Goal: Task Accomplishment & Management: Use online tool/utility

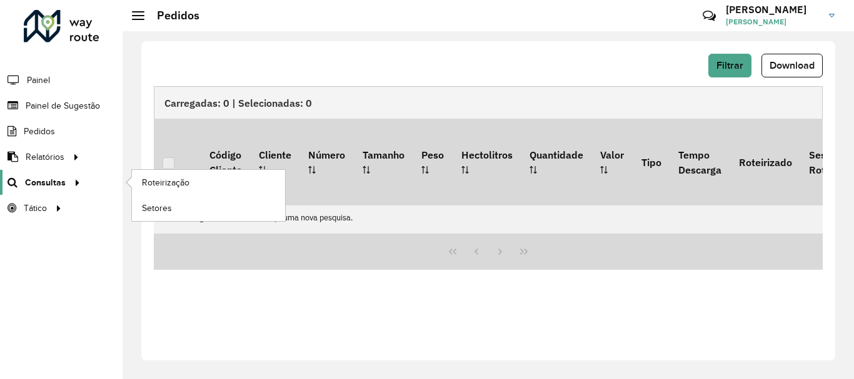
scroll to position [819, 0]
click at [45, 181] on span "Consultas" at bounding box center [45, 182] width 41 height 13
click at [171, 179] on span "Roteirização" at bounding box center [167, 182] width 51 height 13
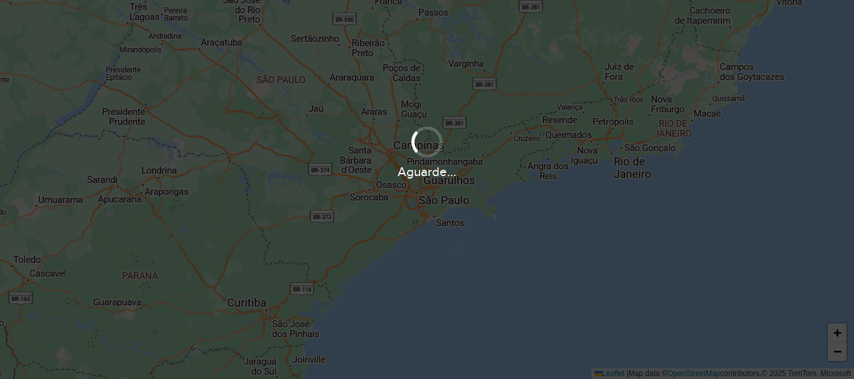
scroll to position [819, 0]
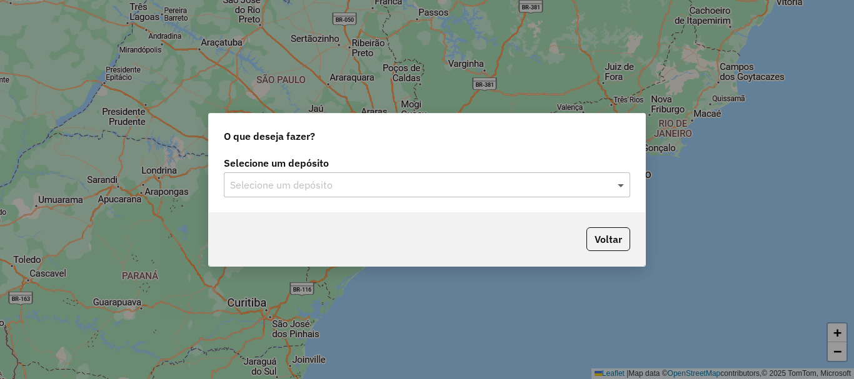
click at [617, 183] on span at bounding box center [622, 184] width 16 height 15
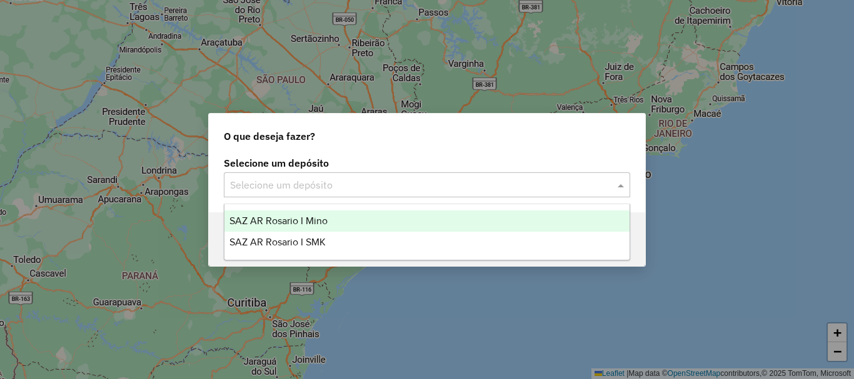
click at [314, 222] on span "SAZ AR Rosario I Mino" at bounding box center [278, 221] width 98 height 11
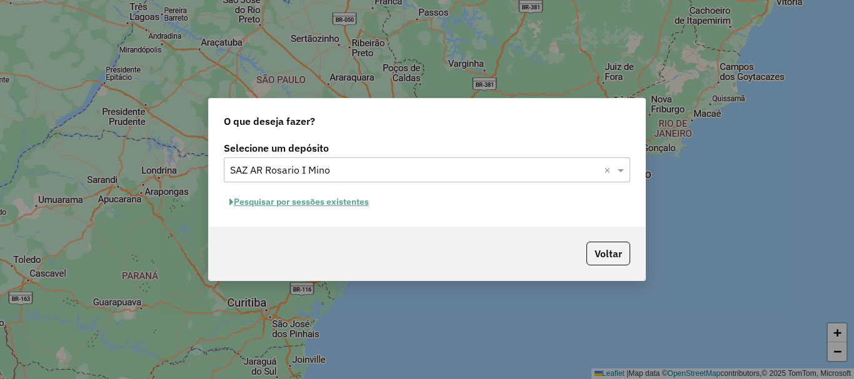
click at [307, 197] on button "Pesquisar por sessões existentes" at bounding box center [299, 201] width 151 height 19
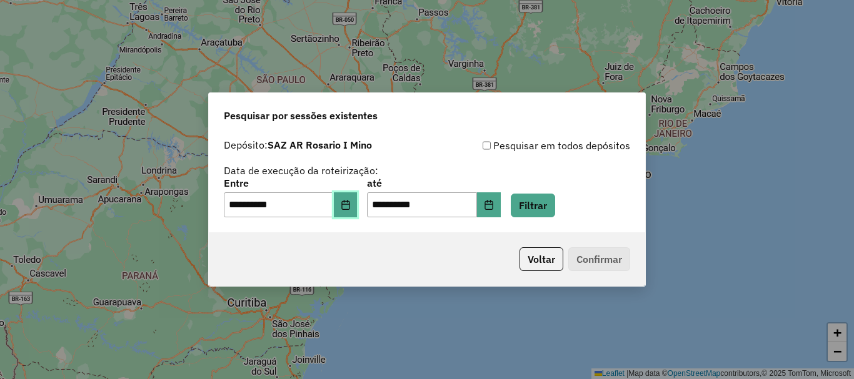
click at [351, 209] on icon "Choose Date" at bounding box center [346, 205] width 10 height 10
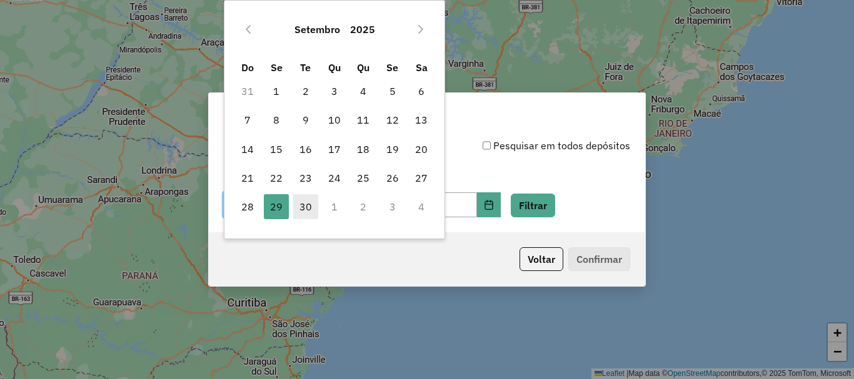
click at [307, 206] on span "30" at bounding box center [305, 206] width 25 height 25
type input "**********"
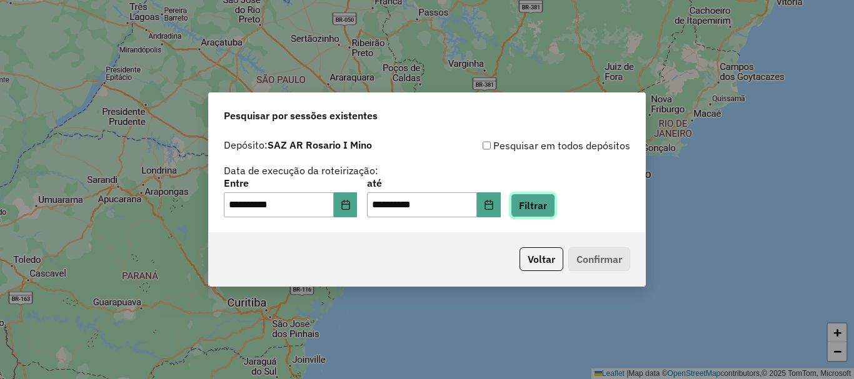
click at [541, 206] on button "Filtrar" at bounding box center [533, 206] width 44 height 24
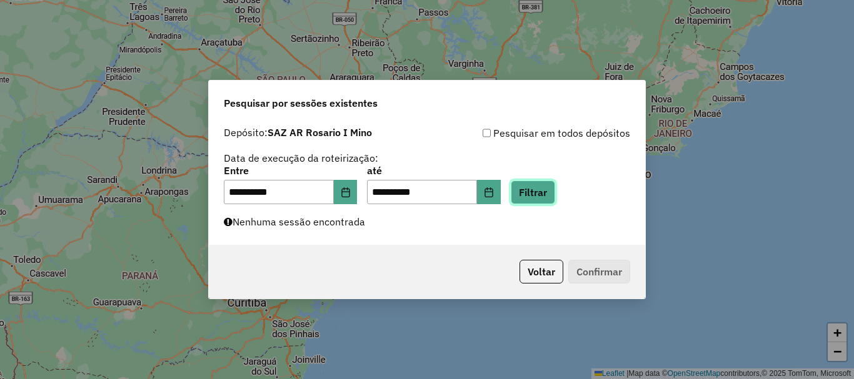
click at [555, 195] on button "Filtrar" at bounding box center [533, 193] width 44 height 24
click at [555, 191] on button "Filtrar" at bounding box center [533, 193] width 44 height 24
click at [546, 189] on button "Filtrar" at bounding box center [533, 193] width 44 height 24
click at [554, 190] on button "Filtrar" at bounding box center [533, 193] width 44 height 24
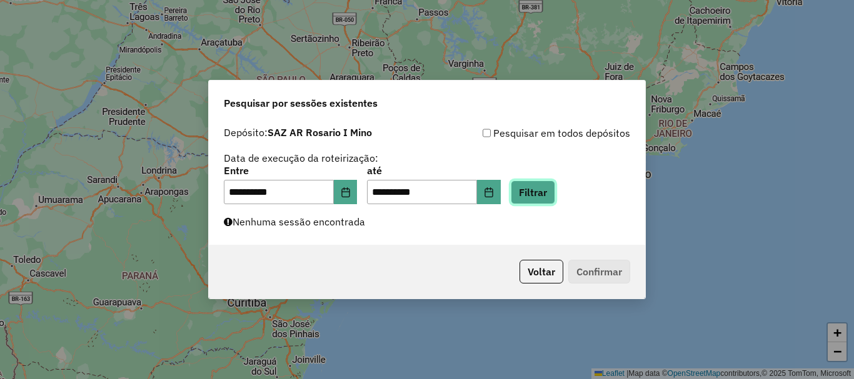
click at [554, 190] on button "Filtrar" at bounding box center [533, 193] width 44 height 24
click at [543, 193] on button "Filtrar" at bounding box center [533, 193] width 44 height 24
click at [544, 181] on button "Filtrar" at bounding box center [533, 193] width 44 height 24
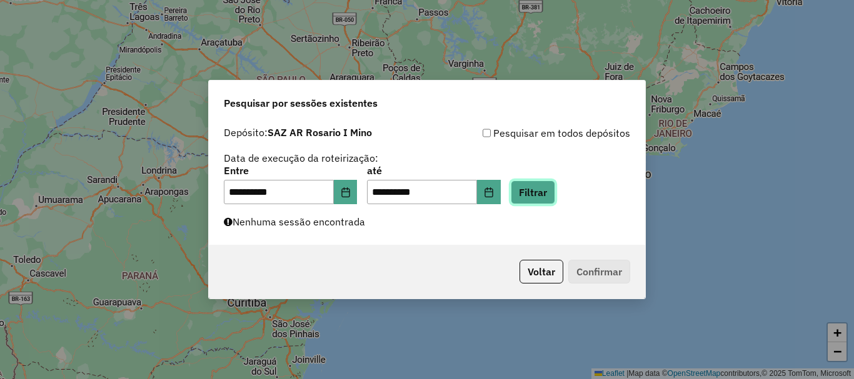
click at [555, 192] on button "Filtrar" at bounding box center [533, 193] width 44 height 24
click at [550, 192] on button "Filtrar" at bounding box center [533, 193] width 44 height 24
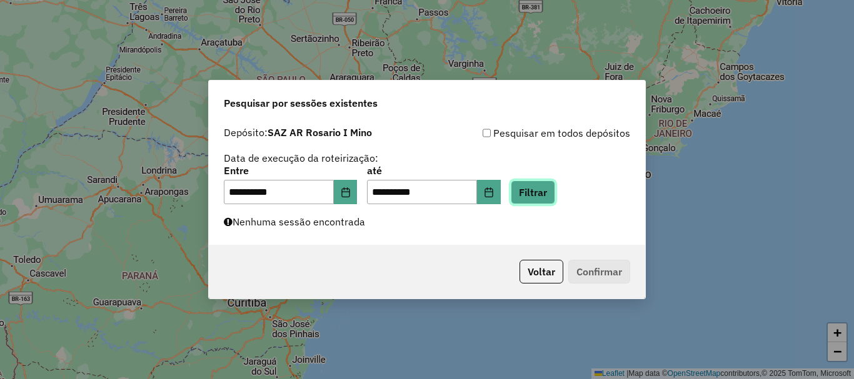
click at [550, 192] on button "Filtrar" at bounding box center [533, 193] width 44 height 24
click at [555, 197] on button "Filtrar" at bounding box center [533, 193] width 44 height 24
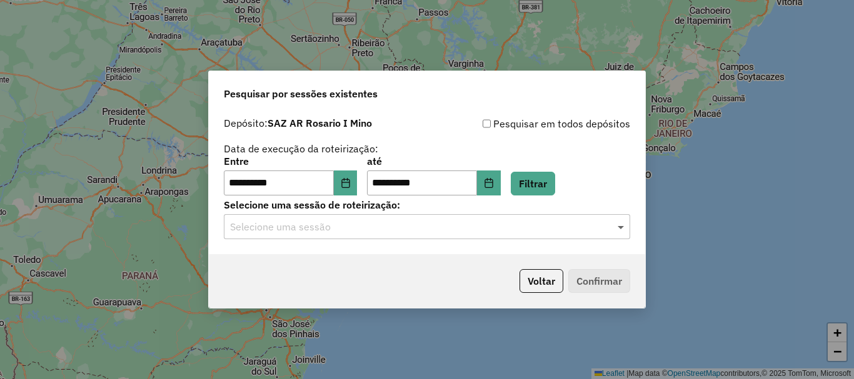
click at [620, 226] on span at bounding box center [622, 226] width 16 height 15
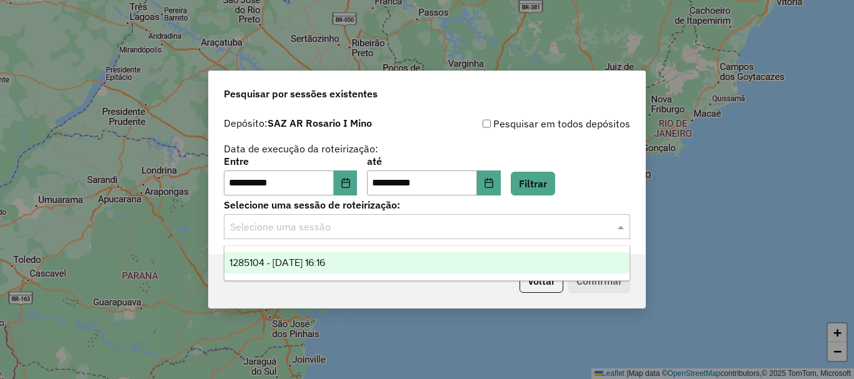
click at [325, 262] on span "1285104 - 30/09/2025 16:16" at bounding box center [277, 262] width 96 height 11
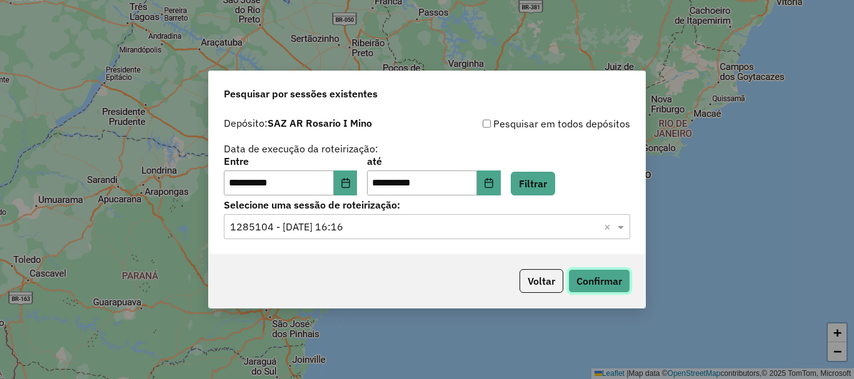
click at [593, 281] on button "Confirmar" at bounding box center [599, 281] width 62 height 24
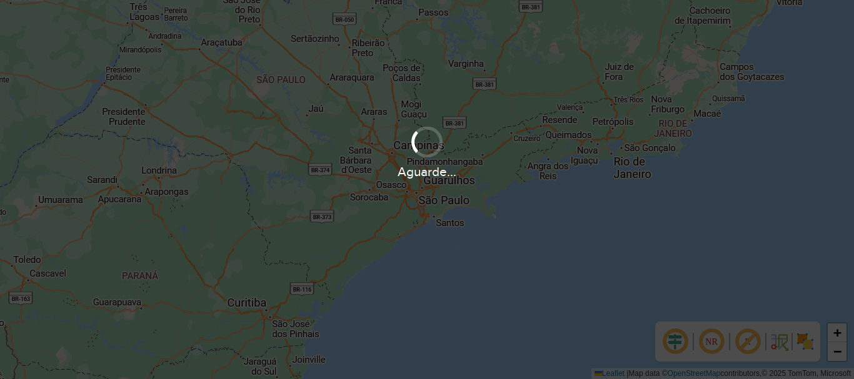
scroll to position [819, 0]
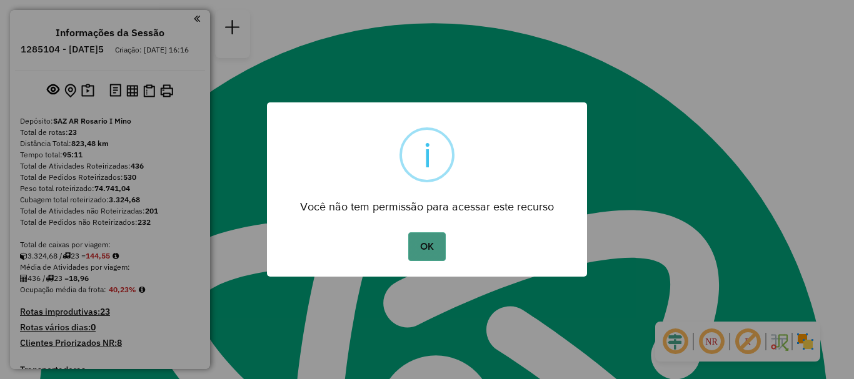
click at [422, 254] on button "OK" at bounding box center [426, 246] width 37 height 29
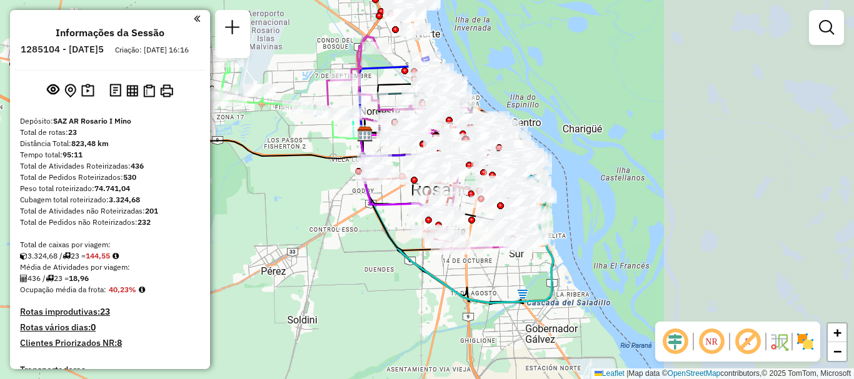
drag, startPoint x: 327, startPoint y: 179, endPoint x: 268, endPoint y: 186, distance: 59.1
click at [268, 186] on div "Janela de atendimento Grade de atendimento Capacidade Transportadoras Veículos …" at bounding box center [427, 189] width 854 height 379
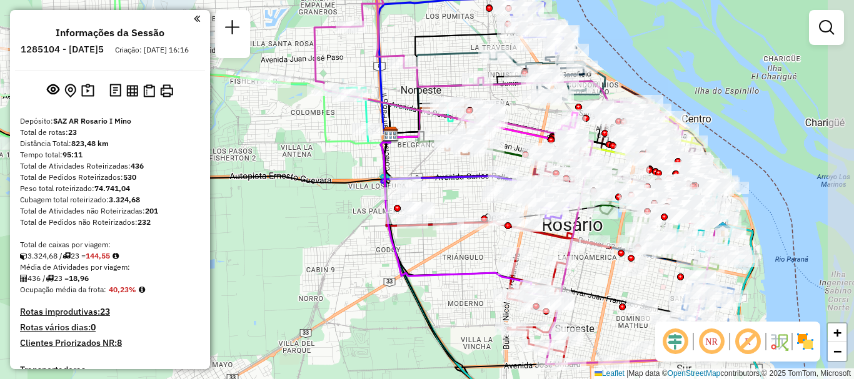
drag, startPoint x: 382, startPoint y: 132, endPoint x: 337, endPoint y: 174, distance: 62.3
click at [337, 174] on div "Janela de atendimento Grade de atendimento Capacidade Transportadoras Veículos …" at bounding box center [427, 189] width 854 height 379
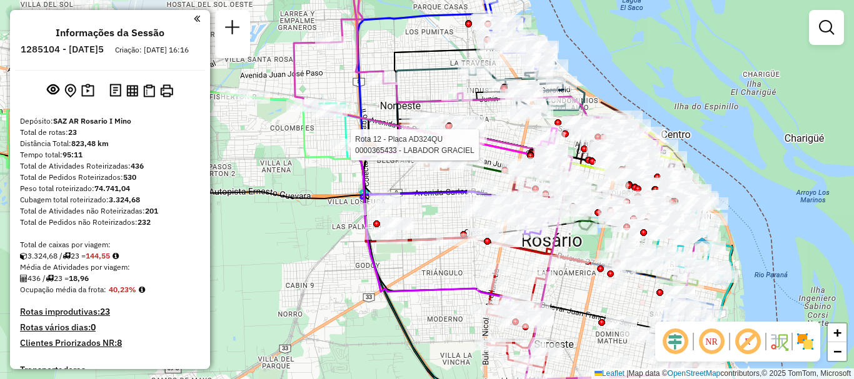
select select "**********"
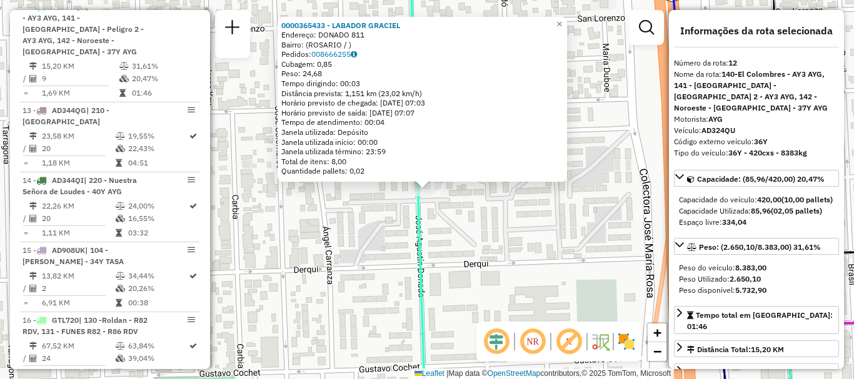
scroll to position [62, 0]
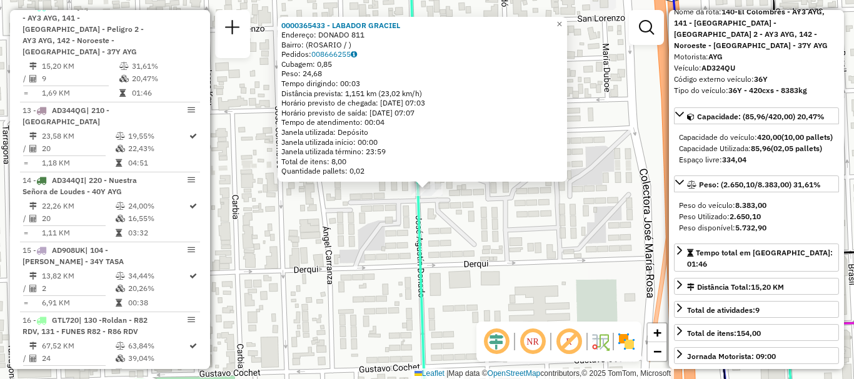
click at [454, 306] on div "0000365433 - LABADOR GRACIEL Endereço: DONADO 811 Bairro: (ROSARIO / ) Pedidos:…" at bounding box center [427, 189] width 854 height 379
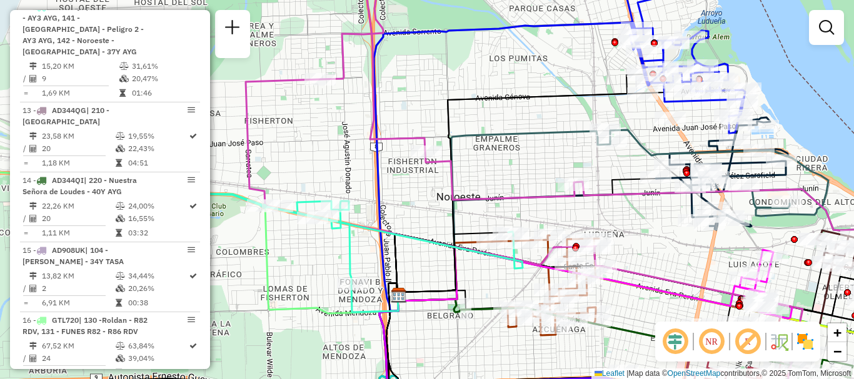
drag, startPoint x: 436, startPoint y: 216, endPoint x: 420, endPoint y: 149, distance: 69.3
click at [420, 149] on div "Janela de atendimento Grade de atendimento Capacidade Transportadoras Veículos …" at bounding box center [427, 189] width 854 height 379
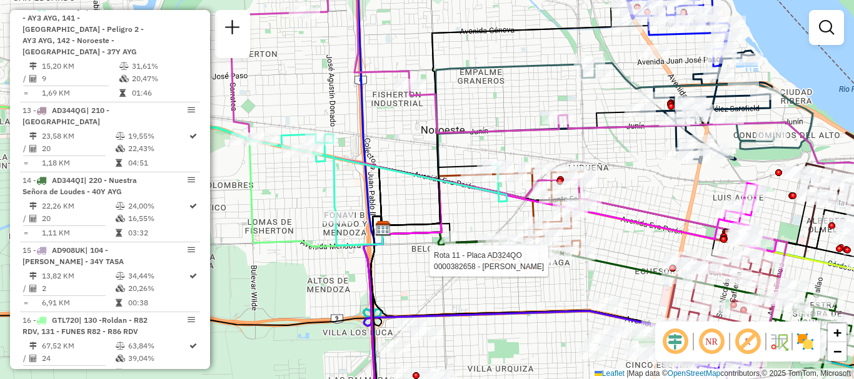
select select "**********"
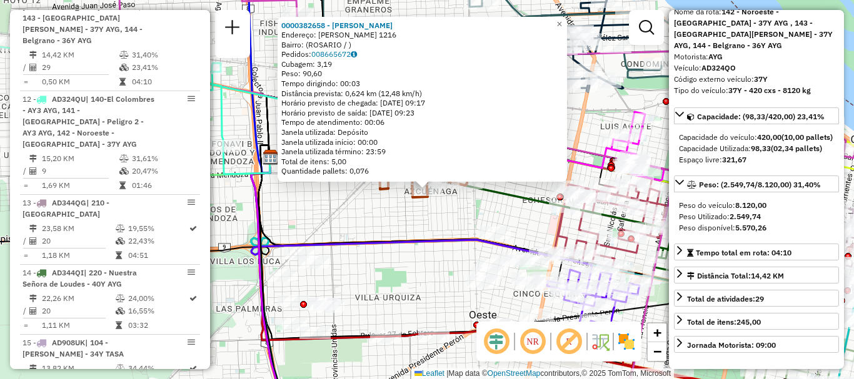
click at [435, 261] on div "0000382658 - LIGUORI ALIC Endereço: GUIDO 1216 Bairro: (ROSARIO / ) Pedidos: 00…" at bounding box center [427, 189] width 854 height 379
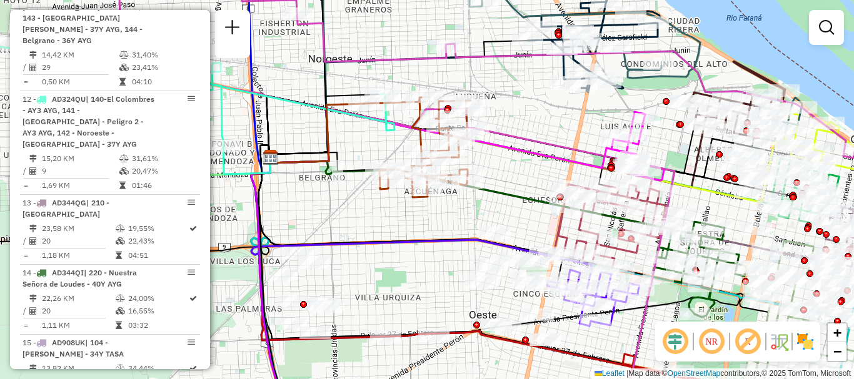
click at [436, 229] on div "Janela de atendimento Grade de atendimento Capacidade Transportadoras Veículos …" at bounding box center [427, 189] width 854 height 379
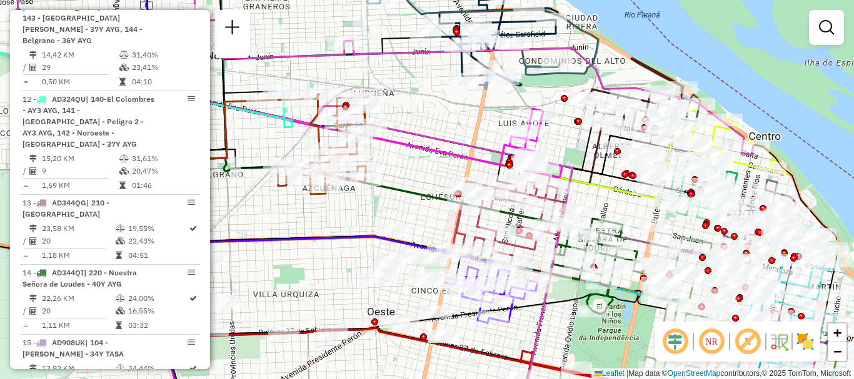
drag, startPoint x: 431, startPoint y: 229, endPoint x: 329, endPoint y: 226, distance: 101.3
click at [329, 226] on div "Janela de atendimento Grade de atendimento Capacidade Transportadoras Veículos …" at bounding box center [427, 189] width 854 height 379
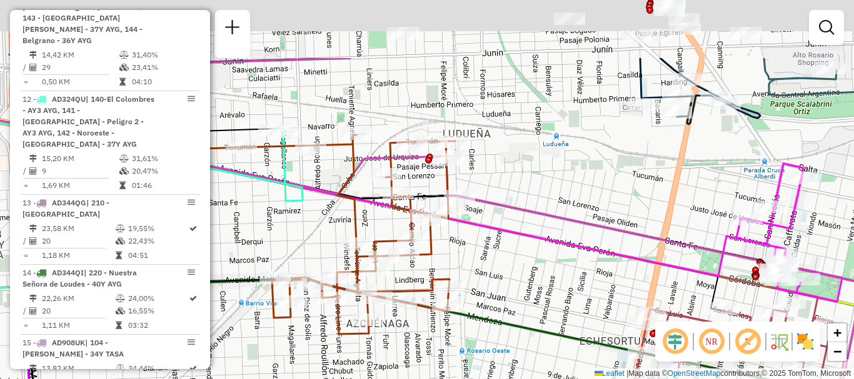
drag, startPoint x: 286, startPoint y: 101, endPoint x: 324, endPoint y: 197, distance: 103.3
click at [324, 197] on icon at bounding box center [464, 285] width 1024 height 455
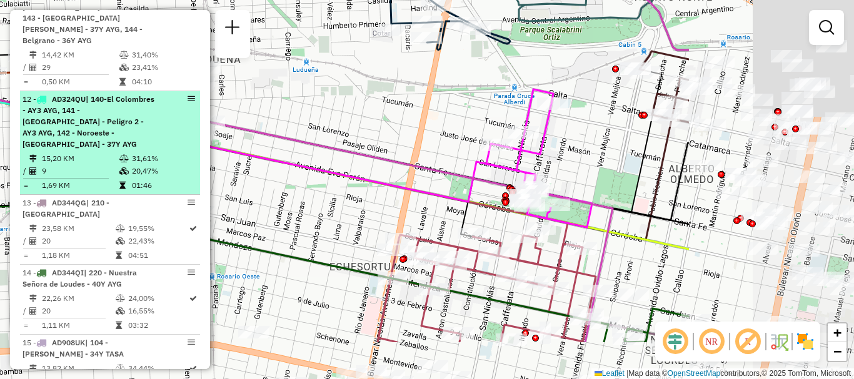
drag, startPoint x: 422, startPoint y: 191, endPoint x: 177, endPoint y: 116, distance: 256.0
click at [177, 117] on hb-router-mapa "Informações da Sessão 1285104 - 30/09/2025 Criação: 29/09/2025 16:16 Depósito: …" at bounding box center [427, 189] width 854 height 379
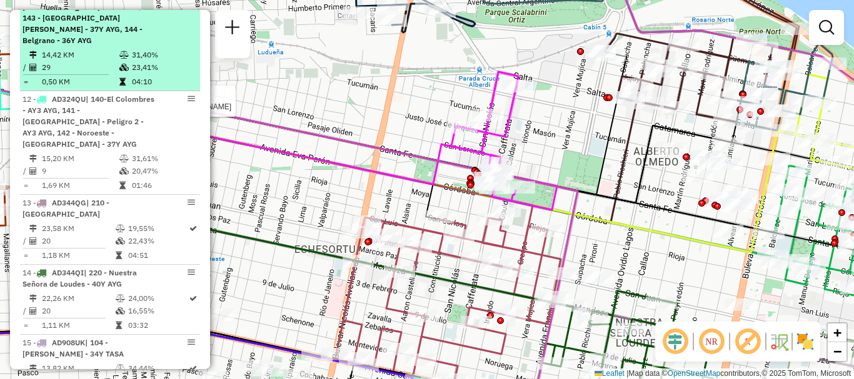
drag, startPoint x: 277, startPoint y: 162, endPoint x: 129, endPoint y: 31, distance: 197.0
click at [129, 31] on hb-router-mapa "Informações da Sessão 1285104 - 30/09/2025 Criação: 29/09/2025 16:16 Depósito: …" at bounding box center [427, 189] width 854 height 379
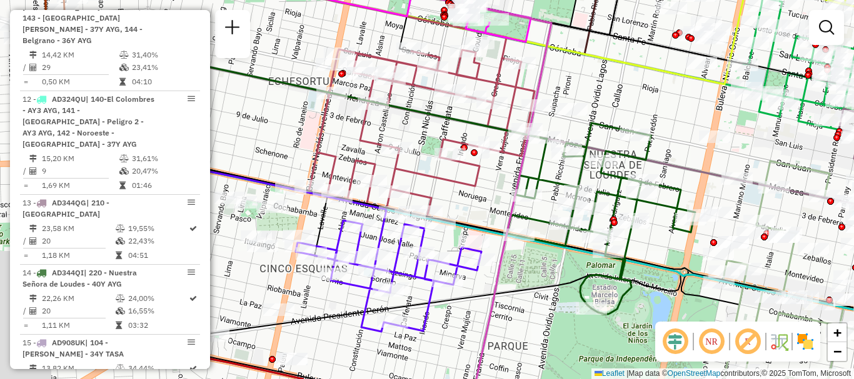
drag, startPoint x: 278, startPoint y: 165, endPoint x: 425, endPoint y: 134, distance: 150.0
click at [434, 124] on div "Rota 11 - Placa AD324QO 0000890552 - ORBE MARCOS GABRIEL Janela de atendimento …" at bounding box center [427, 189] width 854 height 379
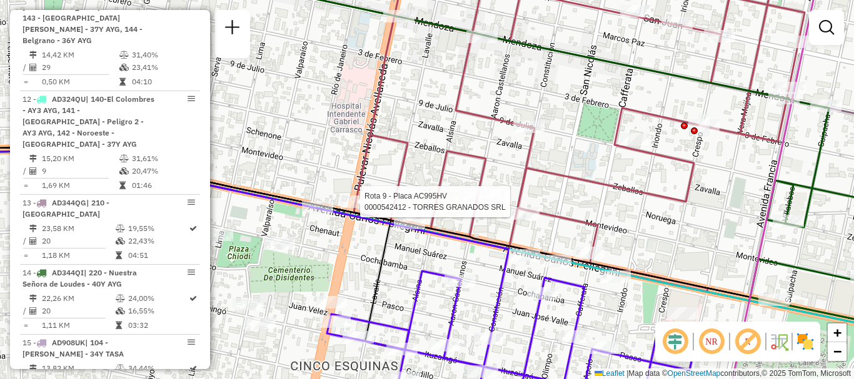
select select "**********"
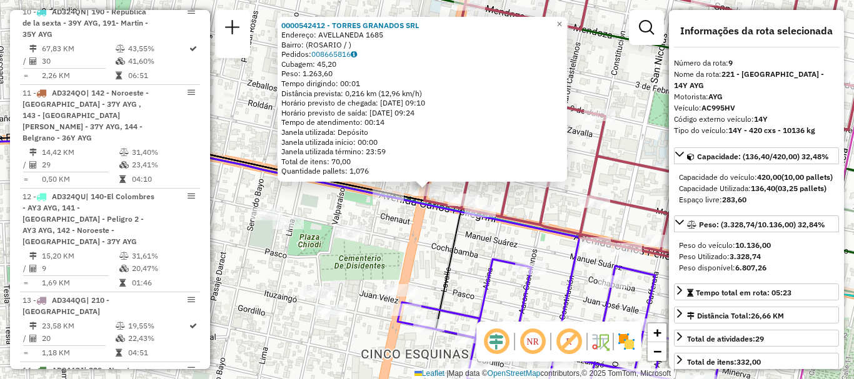
scroll to position [1039, 0]
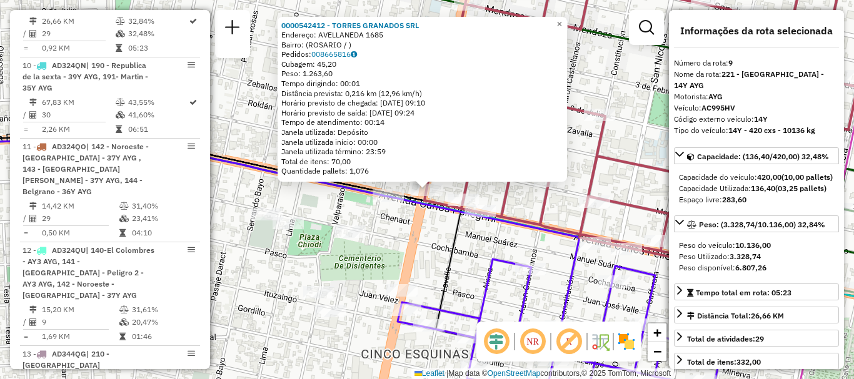
click at [511, 198] on icon at bounding box center [641, 121] width 435 height 318
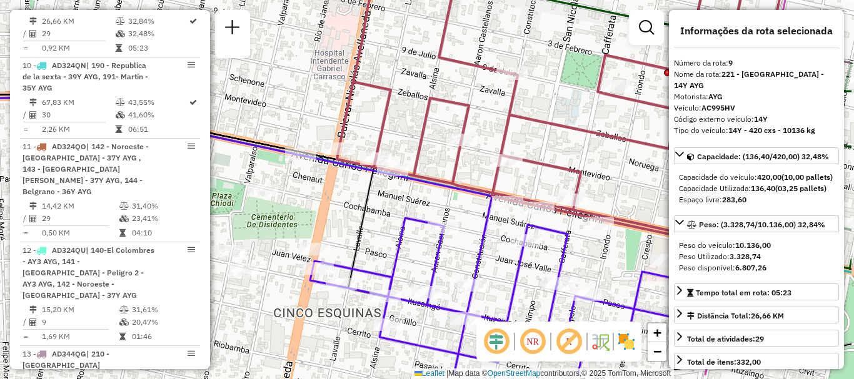
drag, startPoint x: 538, startPoint y: 189, endPoint x: 224, endPoint y: 51, distance: 343.1
click at [231, 37] on hb-router-mapa "Informações da Sessão 1285104 - 30/09/2025 Criação: 29/09/2025 16:16 Depósito: …" at bounding box center [427, 189] width 854 height 379
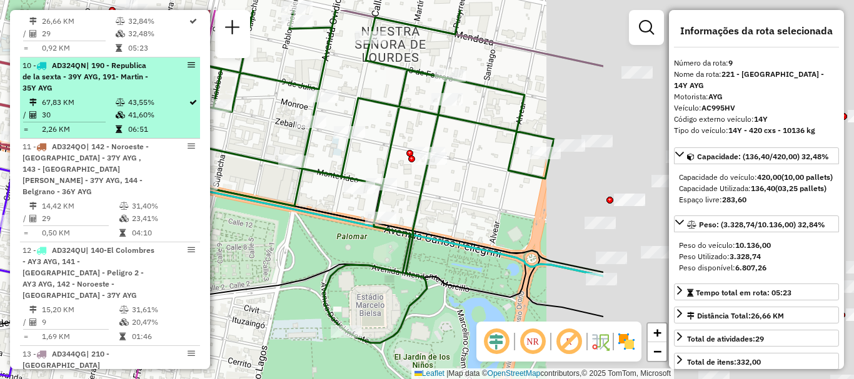
drag, startPoint x: 450, startPoint y: 77, endPoint x: 114, endPoint y: 125, distance: 339.0
click at [114, 125] on hb-router-mapa "Informações da Sessão 1285104 - 30/09/2025 Criação: 29/09/2025 16:16 Depósito: …" at bounding box center [427, 189] width 854 height 379
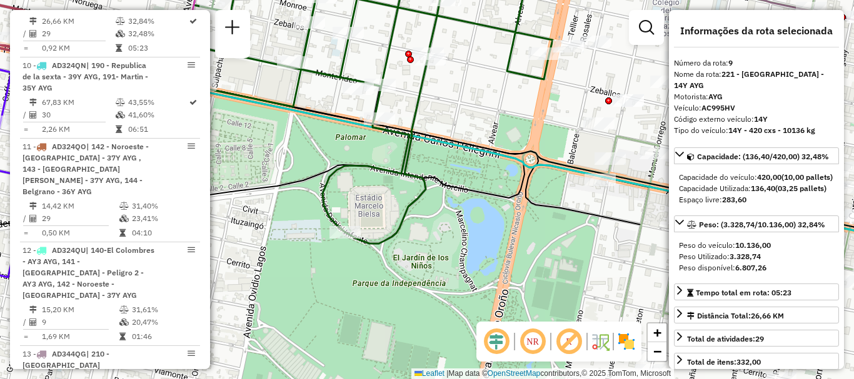
drag, startPoint x: 385, startPoint y: 174, endPoint x: 376, endPoint y: 124, distance: 50.3
click at [376, 124] on icon at bounding box center [365, 53] width 376 height 381
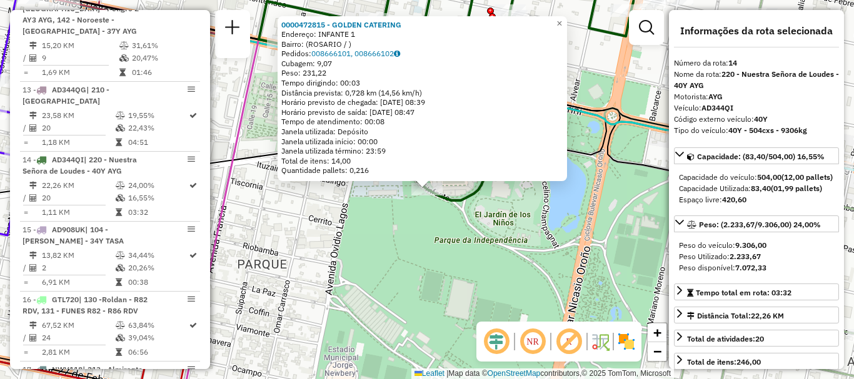
scroll to position [1445, 0]
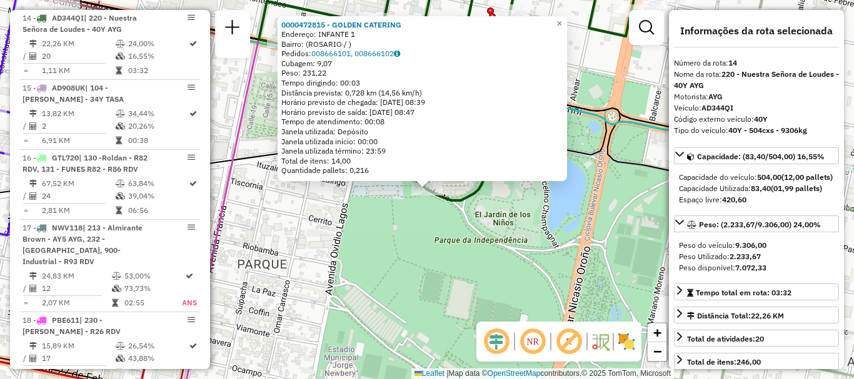
click at [374, 227] on div "0000472815 - GOLDEN CATERING Endereço: INFANTE 1 Bairro: (ROSARIO / ) Pedidos: …" at bounding box center [427, 189] width 854 height 379
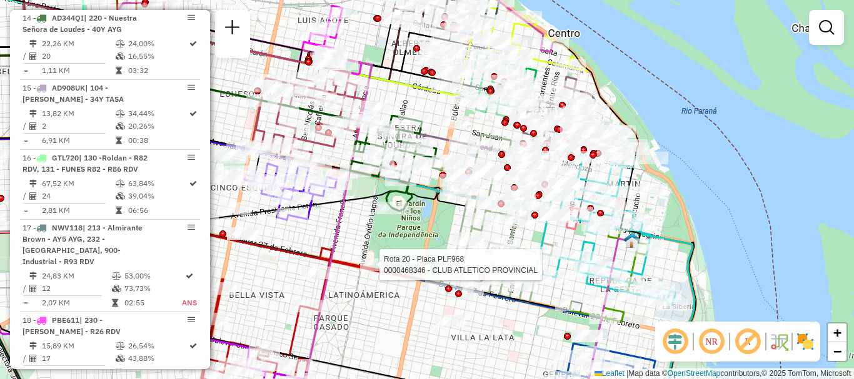
select select "**********"
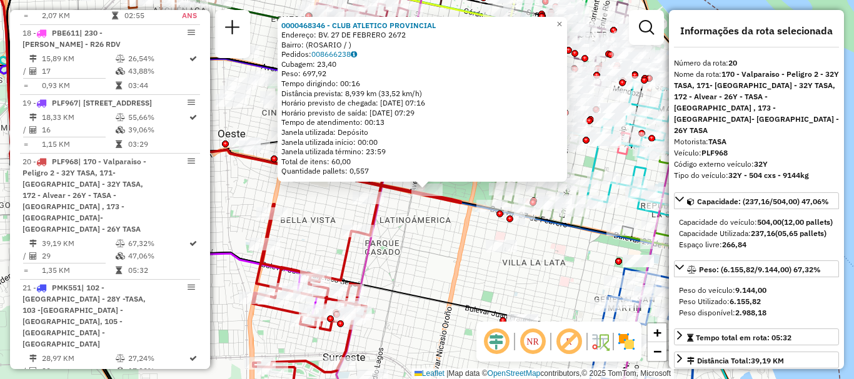
scroll to position [1887, 0]
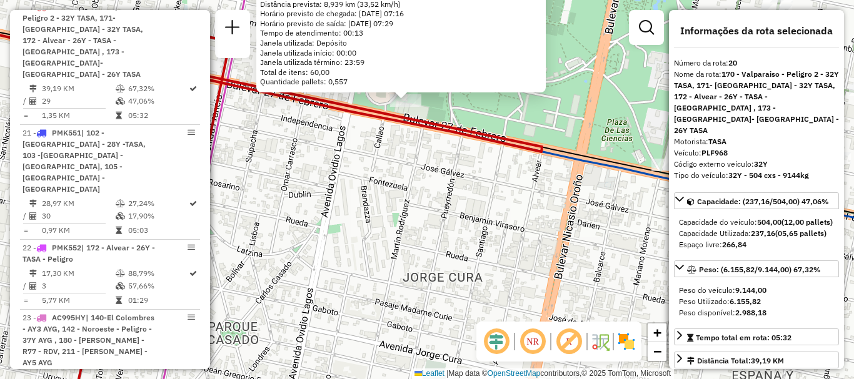
click at [416, 183] on div "0000468346 - CLUB ATLETICO PROVINCIAL Endereço: BV. 27 DE FEBRERO 2672 Bairro: …" at bounding box center [427, 189] width 854 height 379
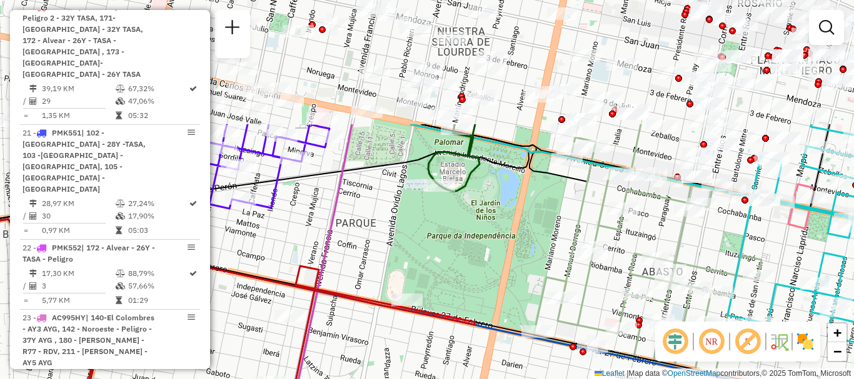
drag, startPoint x: 434, startPoint y: 106, endPoint x: 430, endPoint y: 265, distance: 158.8
click at [430, 265] on div "Janela de atendimento Grade de atendimento Capacidade Transportadoras Veículos …" at bounding box center [427, 189] width 854 height 379
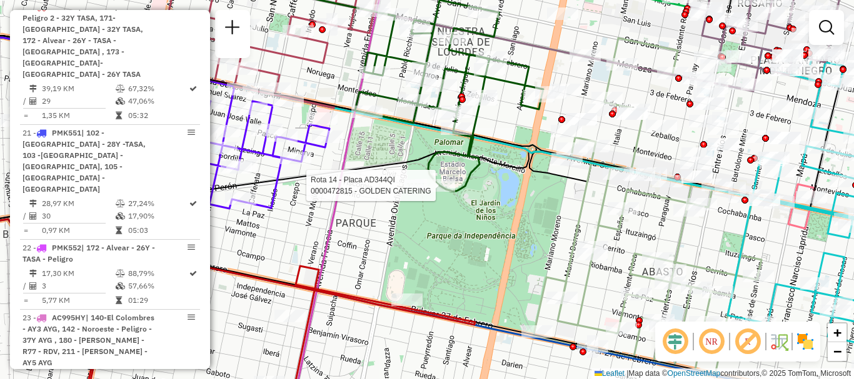
select select "**********"
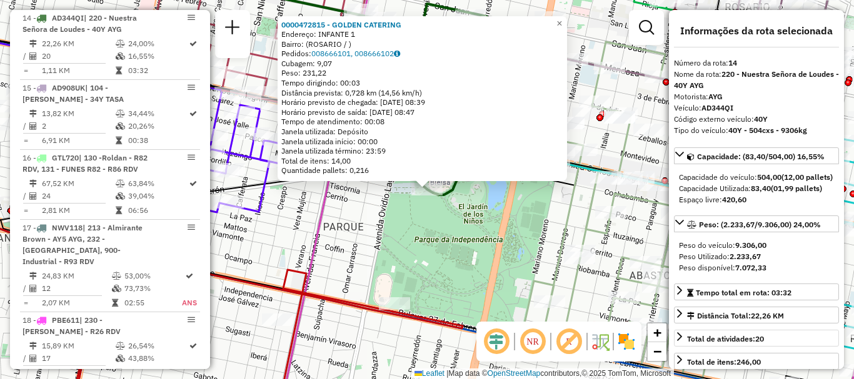
scroll to position [62, 0]
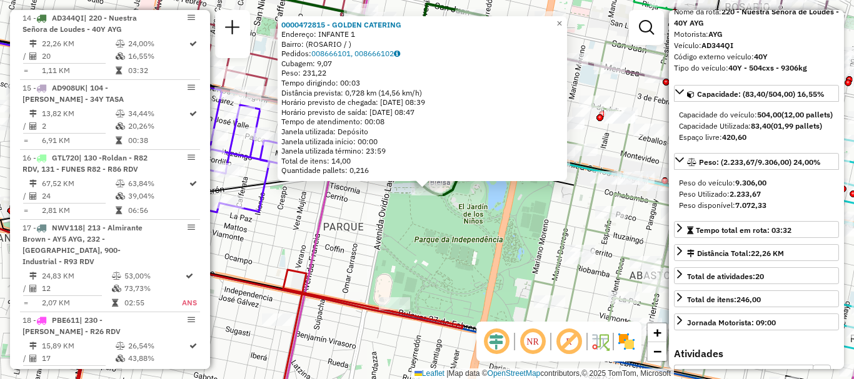
click at [477, 296] on div "0000472815 - GOLDEN CATERING Endereço: INFANTE 1 Bairro: (ROSARIO / ) Pedidos: …" at bounding box center [427, 189] width 854 height 379
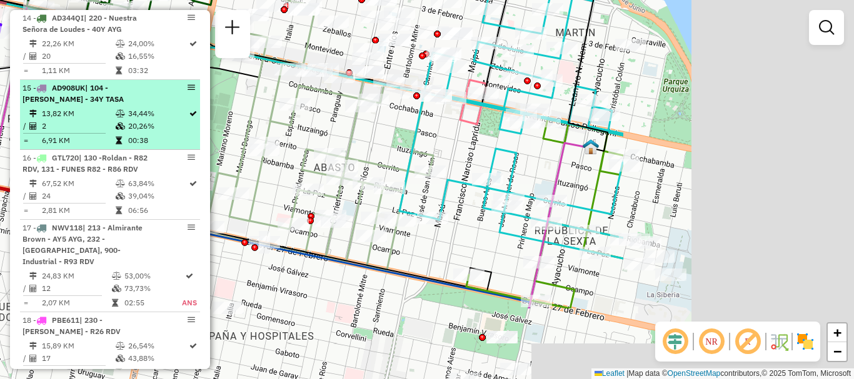
drag, startPoint x: 502, startPoint y: 238, endPoint x: 127, endPoint y: 127, distance: 391.0
click at [132, 127] on hb-router-mapa "Informações da Sessão 1285104 - 30/09/2025 Criação: 29/09/2025 16:16 Depósito: …" at bounding box center [427, 189] width 854 height 379
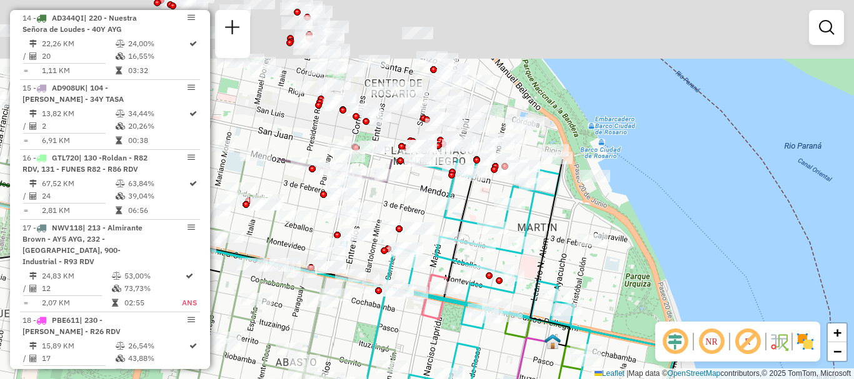
drag, startPoint x: 463, startPoint y: 172, endPoint x: 483, endPoint y: 370, distance: 198.5
click at [483, 370] on div "Janela de atendimento Grade de atendimento Capacidade Transportadoras Veículos …" at bounding box center [427, 189] width 854 height 379
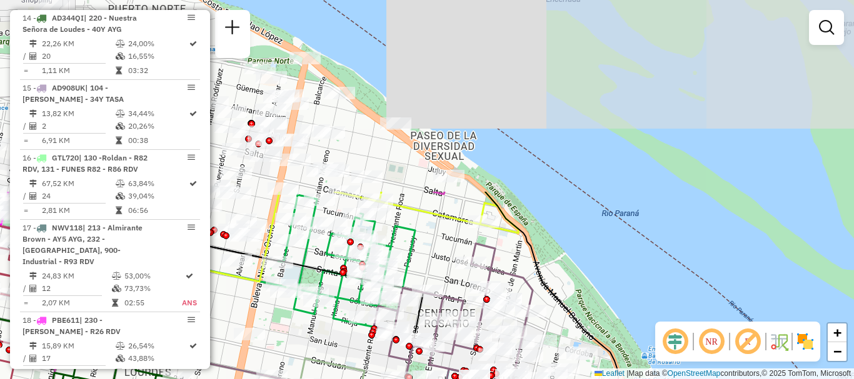
drag, startPoint x: 421, startPoint y: 201, endPoint x: 449, endPoint y: 347, distance: 148.9
click at [449, 347] on icon at bounding box center [453, 320] width 159 height 152
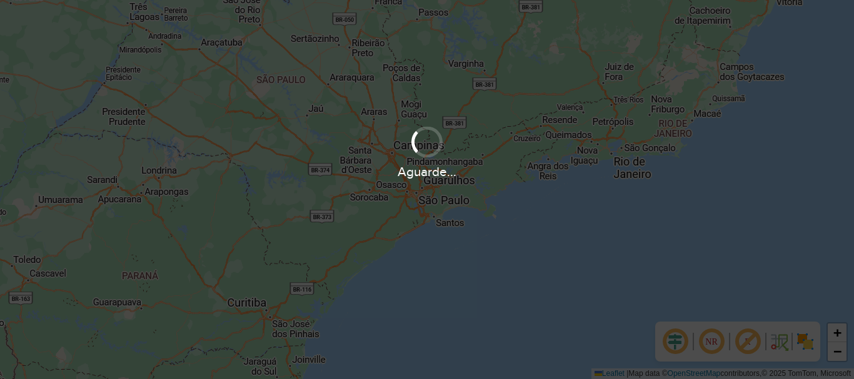
scroll to position [819, 0]
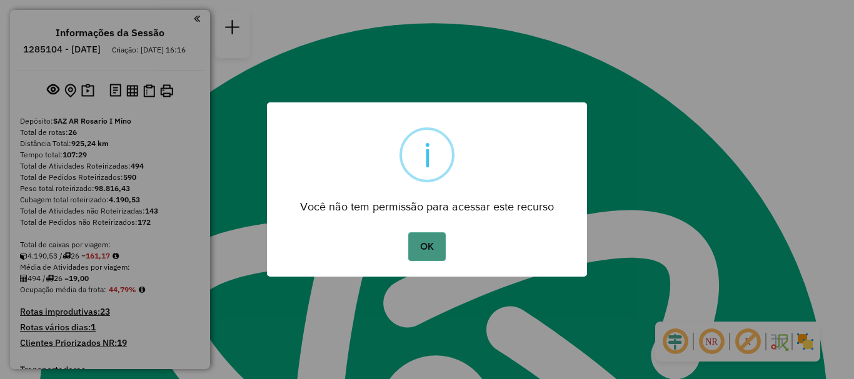
click at [430, 247] on button "OK" at bounding box center [426, 246] width 37 height 29
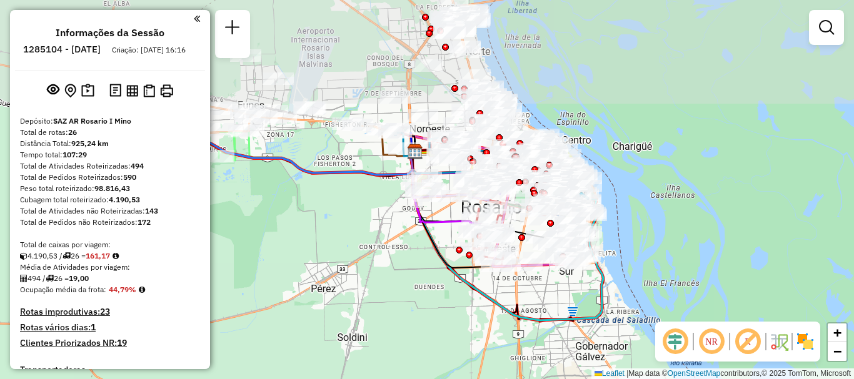
drag, startPoint x: 491, startPoint y: 305, endPoint x: 472, endPoint y: 367, distance: 64.6
click at [472, 367] on div "Janela de atendimento Grade de atendimento Capacidade Transportadoras Veículos …" at bounding box center [427, 189] width 854 height 379
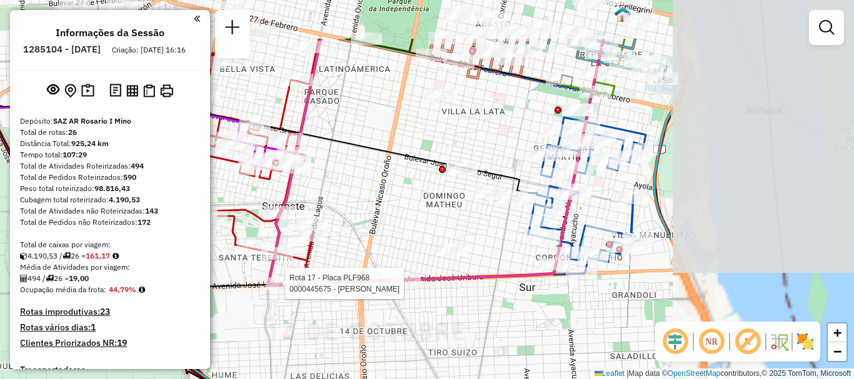
drag, startPoint x: 484, startPoint y: 246, endPoint x: 279, endPoint y: 291, distance: 209.9
click at [279, 290] on div at bounding box center [281, 283] width 31 height 12
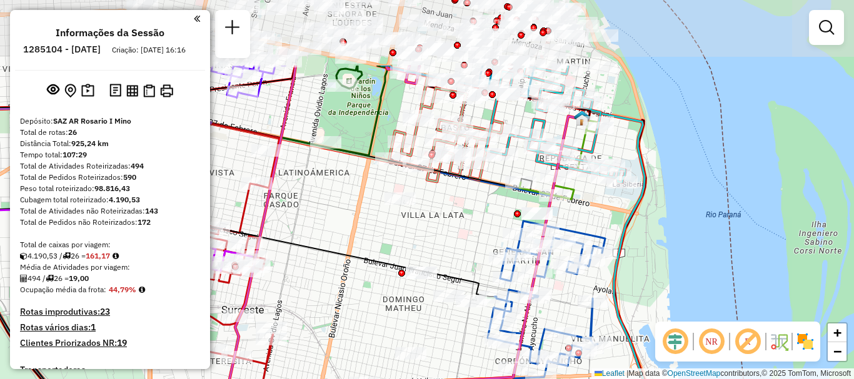
drag, startPoint x: 401, startPoint y: 277, endPoint x: 364, endPoint y: 343, distance: 75.3
click at [364, 343] on div "Janela de atendimento Grade de atendimento Capacidade Transportadoras Veículos …" at bounding box center [427, 189] width 854 height 379
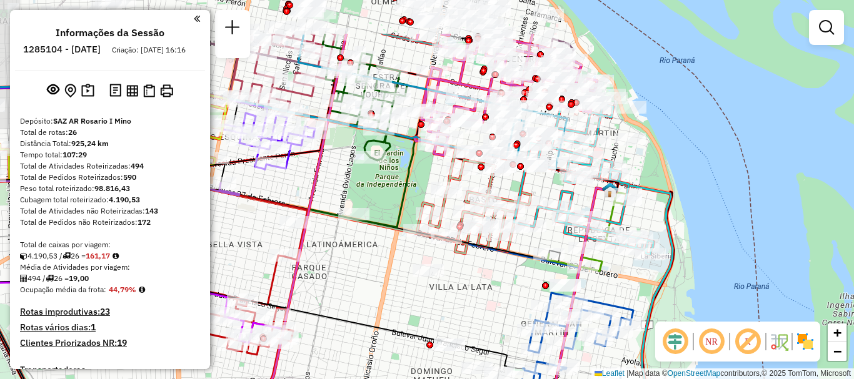
drag, startPoint x: 372, startPoint y: 283, endPoint x: 400, endPoint y: 355, distance: 77.2
click at [400, 355] on div "Janela de atendimento Grade de atendimento Capacidade Transportadoras Veículos …" at bounding box center [427, 189] width 854 height 379
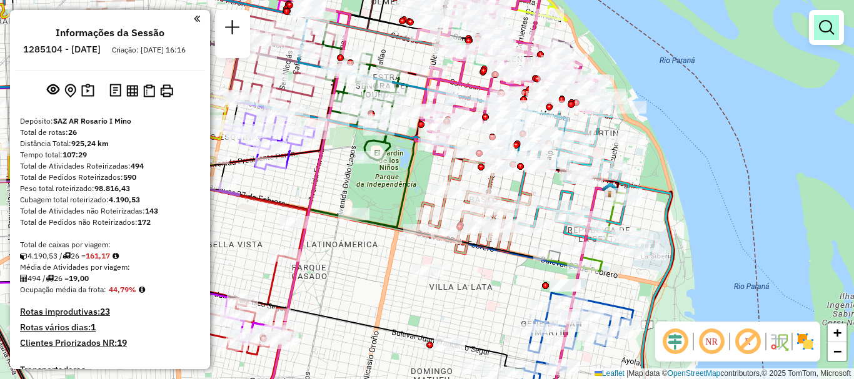
click at [821, 30] on em at bounding box center [826, 27] width 15 height 15
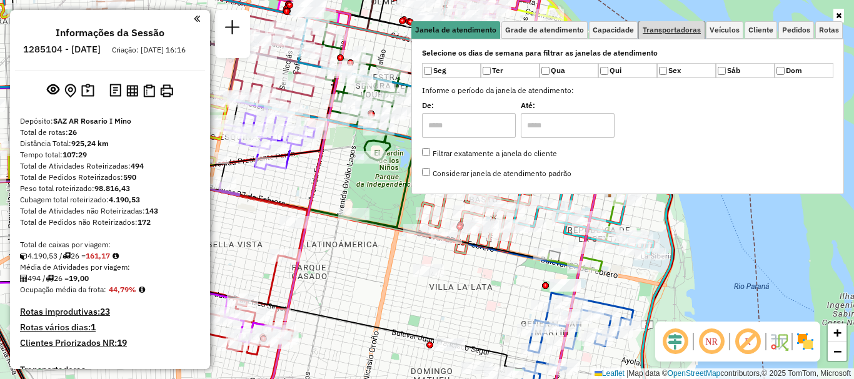
click at [687, 31] on span "Transportadoras" at bounding box center [671, 29] width 58 height 7
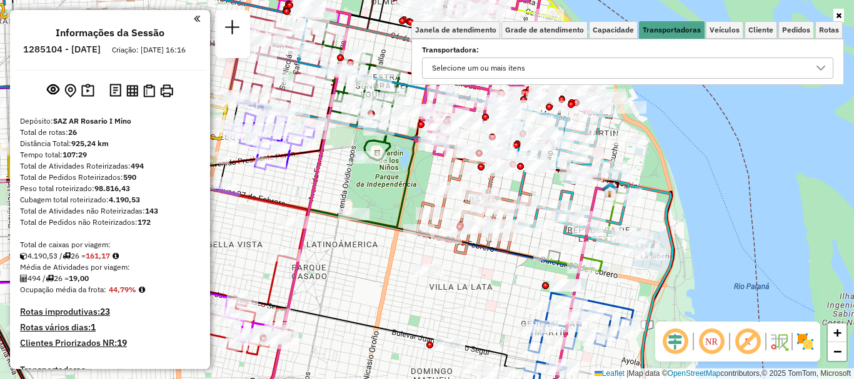
click at [824, 64] on icon at bounding box center [821, 68] width 10 height 10
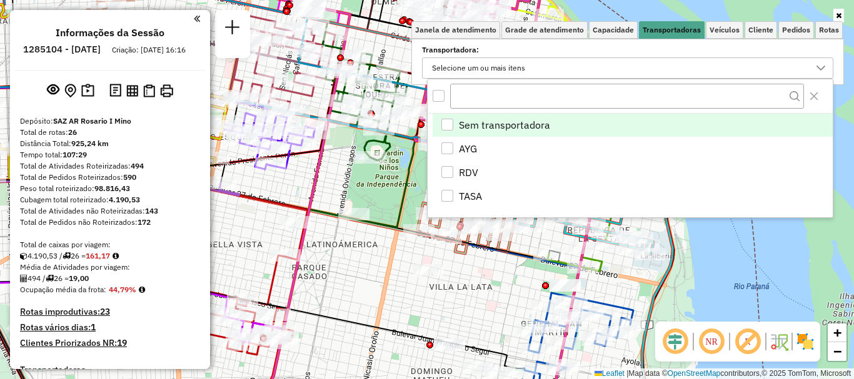
scroll to position [7, 43]
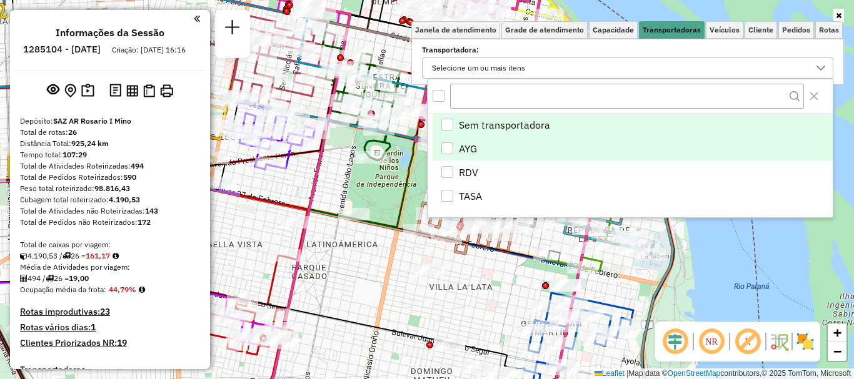
click at [446, 147] on div "AYG" at bounding box center [447, 148] width 12 height 12
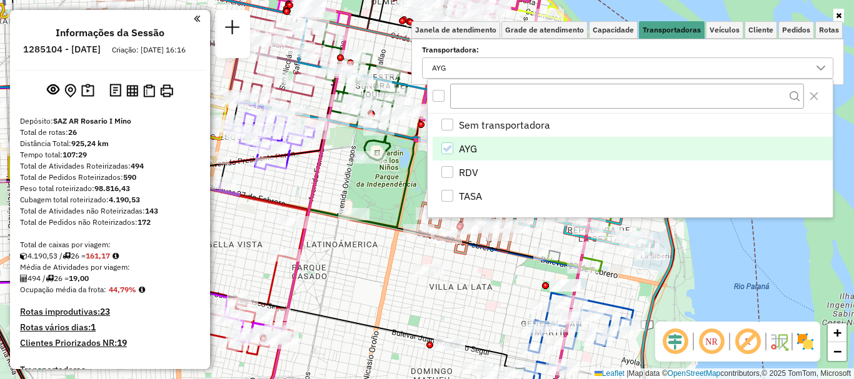
click at [396, 257] on div "Rota 4 - Placa AB967EA 0000413912 - FERNANDEZ GONZALO PEDRO Rota 4 - Placa AB96…" at bounding box center [427, 189] width 854 height 379
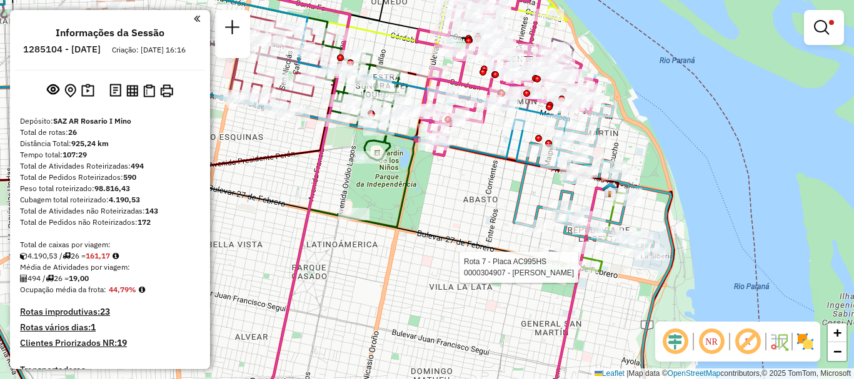
select select "**********"
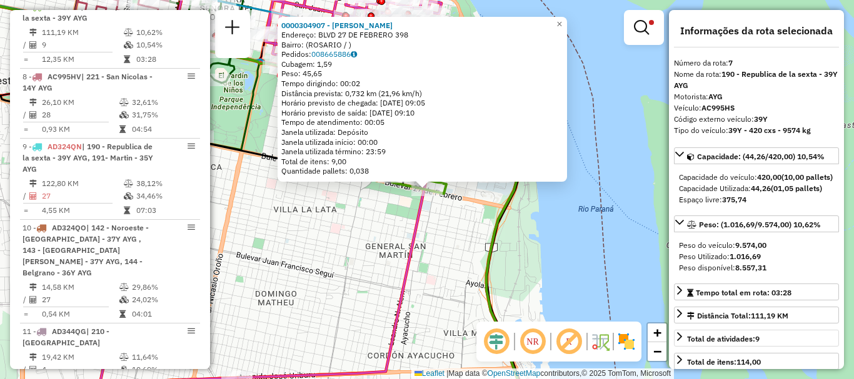
scroll to position [125, 0]
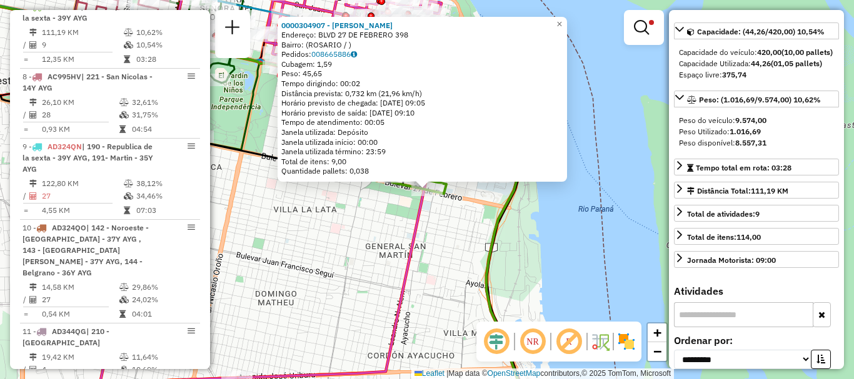
click at [579, 257] on div "0000304907 - AUDANO MARTIN Endereço: BLVD 27 DE FEBRERO 398 Bairro: (ROSARIO / …" at bounding box center [427, 189] width 854 height 379
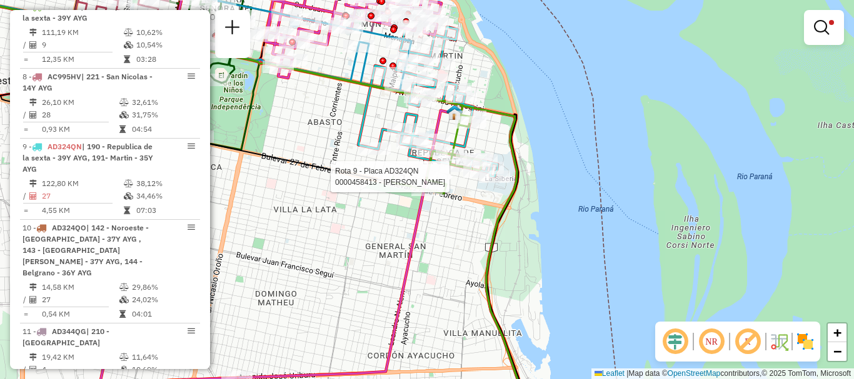
select select "**********"
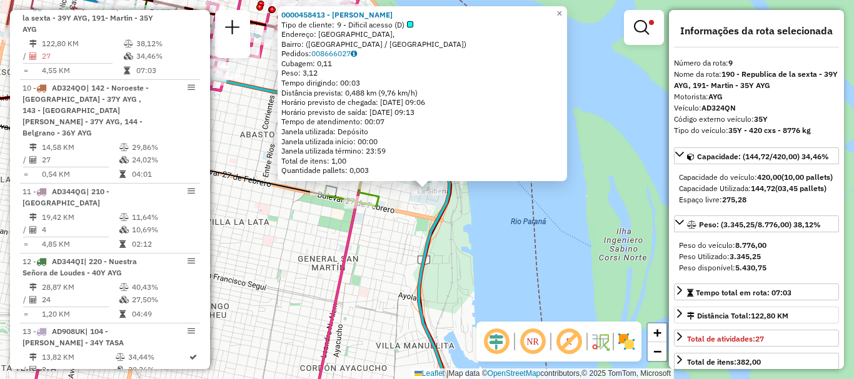
scroll to position [62, 0]
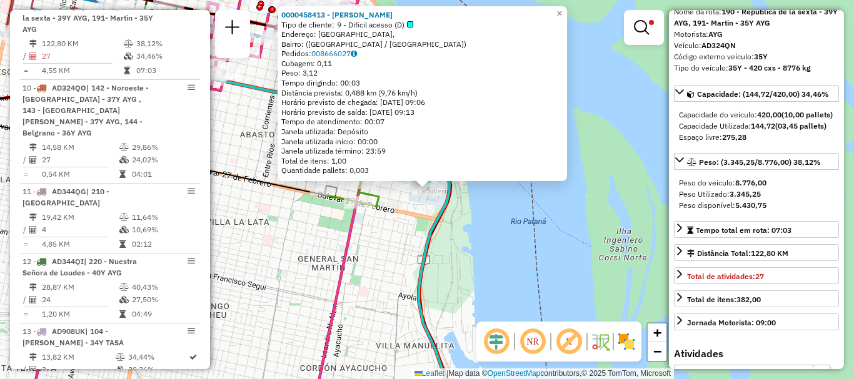
click at [568, 273] on div "0000458413 - VILLARINO MARISA BEATRIZ Tipo de cliente: 9 - Dificil acesso (D) E…" at bounding box center [427, 189] width 854 height 379
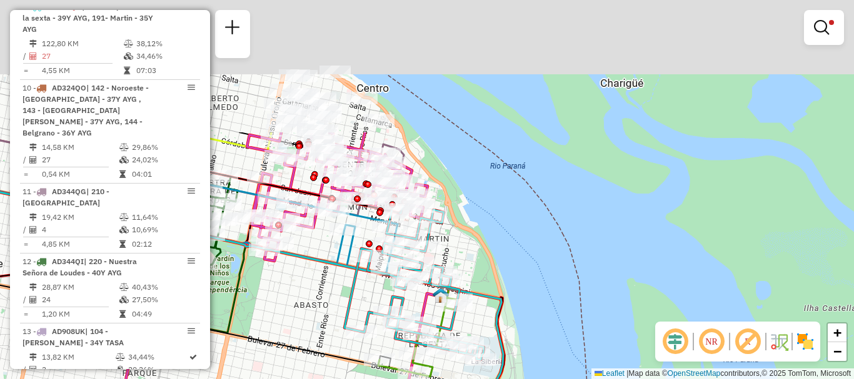
click at [561, 379] on html "Aplicando filtros Pop-up bloqueado! Seu navegador bloqueou automáticamente a ab…" at bounding box center [427, 189] width 854 height 379
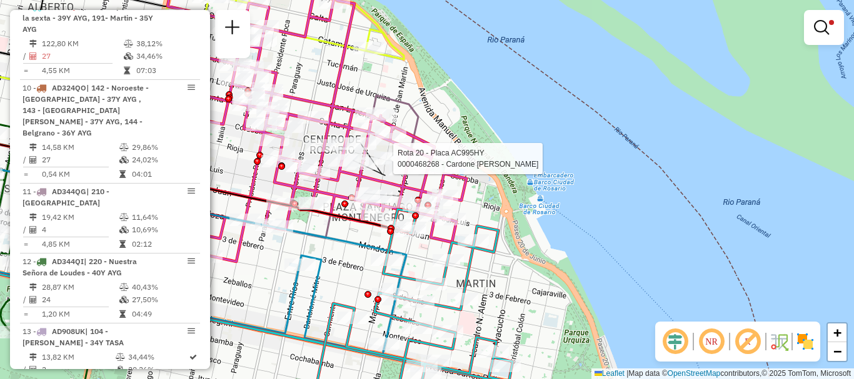
select select "**********"
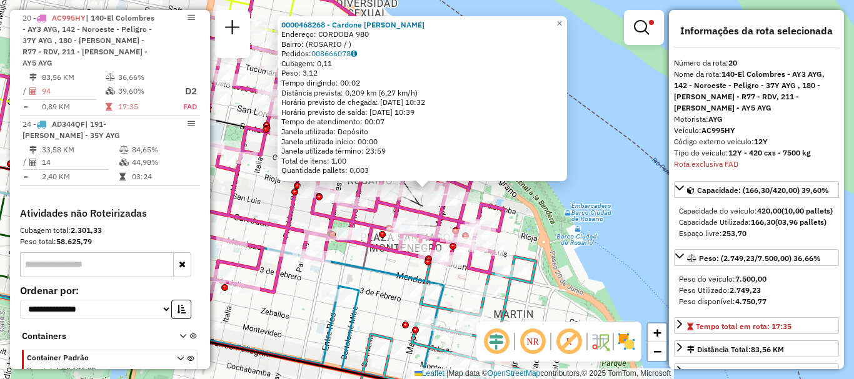
scroll to position [125, 0]
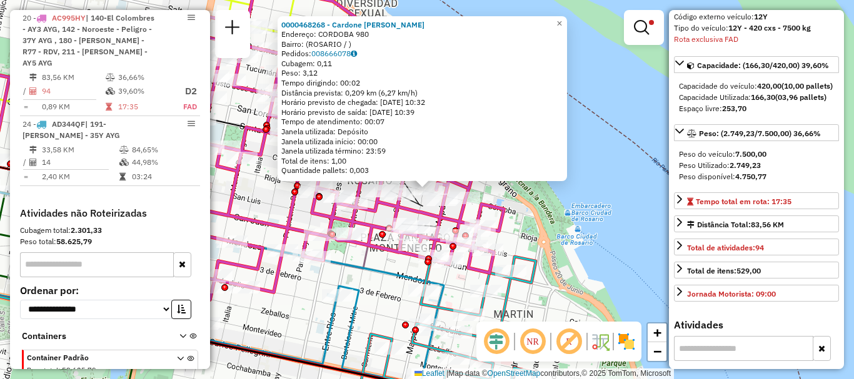
click at [616, 256] on div "0000468268 - Cardone Ricardo Ulises Endereço: CORDOBA 980 Bairro: (ROSARIO / ) …" at bounding box center [427, 189] width 854 height 379
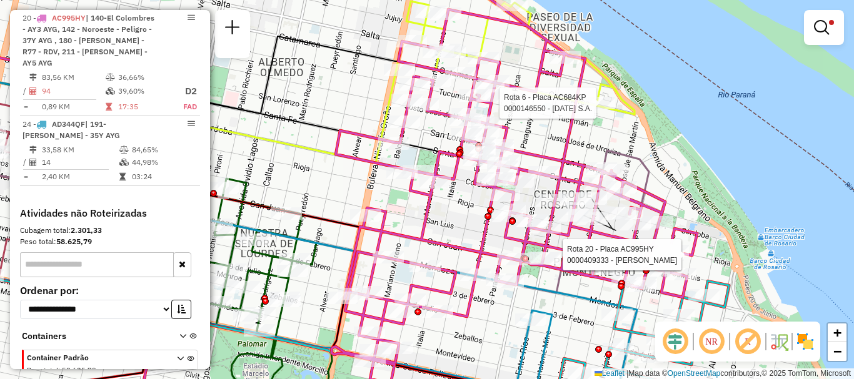
select select "**********"
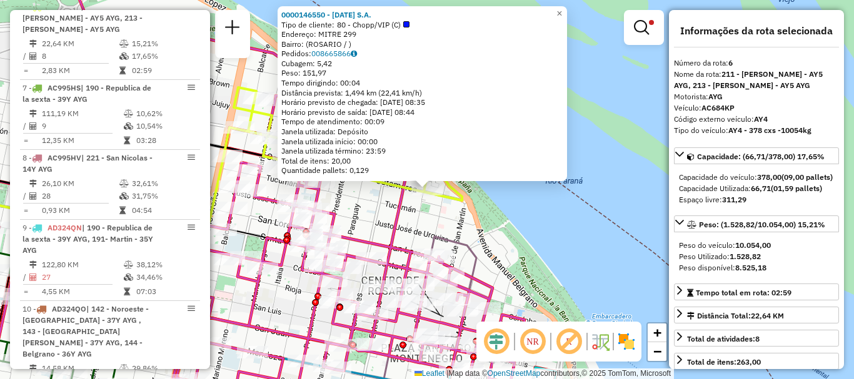
scroll to position [62, 0]
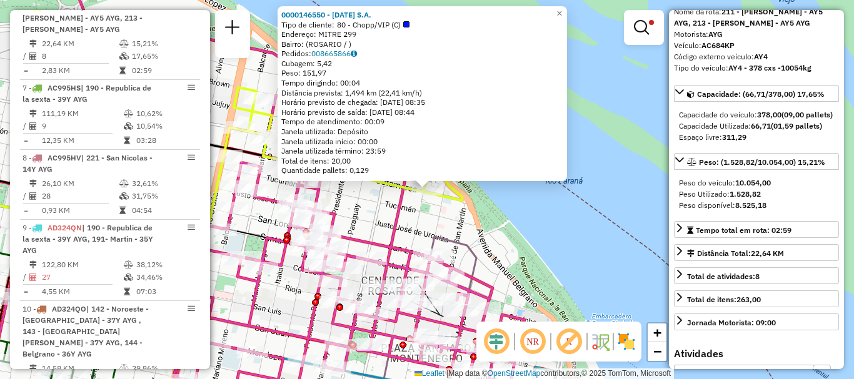
click at [596, 281] on div "0000146550 - NATAL S.A. Tipo de cliente: 80 - Chopp/VIP (C) Endereço: MITRE 299…" at bounding box center [427, 189] width 854 height 379
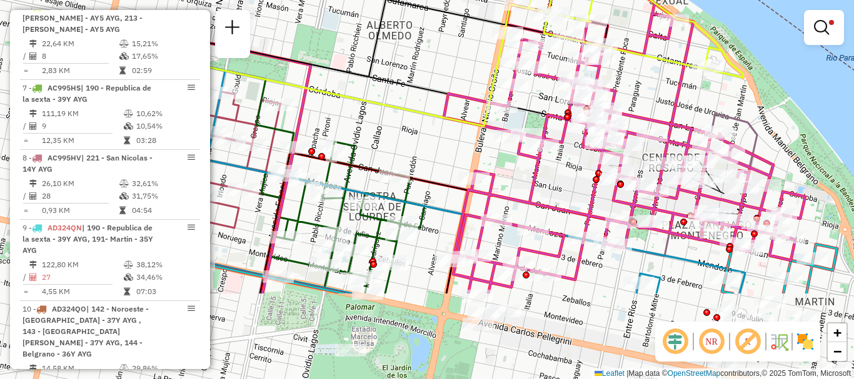
drag, startPoint x: 532, startPoint y: 277, endPoint x: 801, endPoint y: 160, distance: 292.7
click at [801, 160] on div "Limpar filtros Janela de atendimento Grade de atendimento Capacidade Transporta…" at bounding box center [427, 189] width 854 height 379
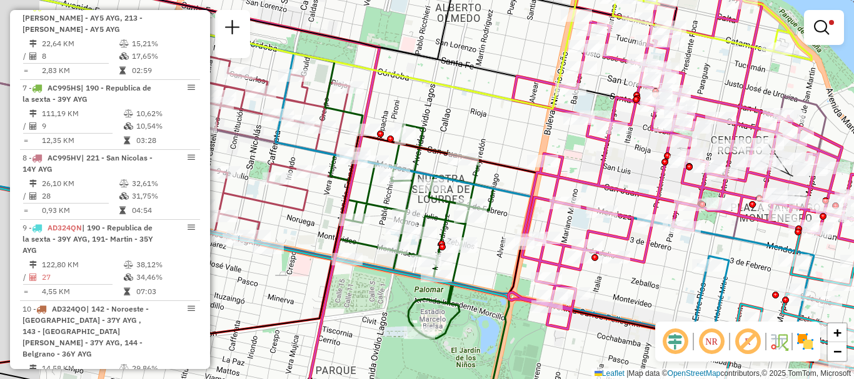
drag, startPoint x: 607, startPoint y: 239, endPoint x: 753, endPoint y: 200, distance: 150.7
click at [753, 200] on icon at bounding box center [428, 171] width 892 height 455
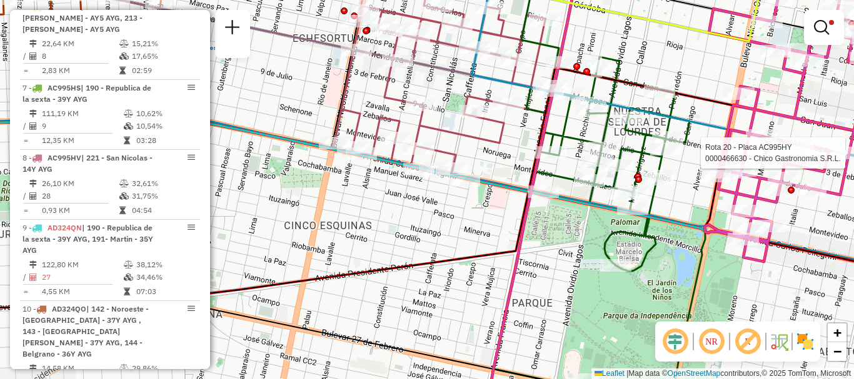
drag, startPoint x: 690, startPoint y: 205, endPoint x: 742, endPoint y: 194, distance: 53.7
click at [742, 194] on icon at bounding box center [674, 160] width 630 height 455
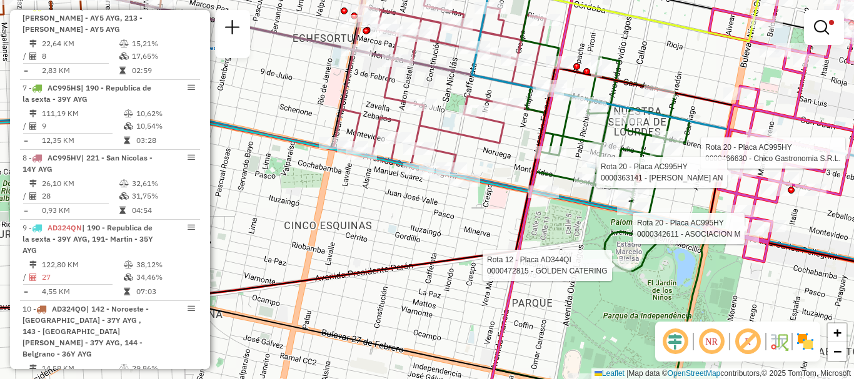
select select "**********"
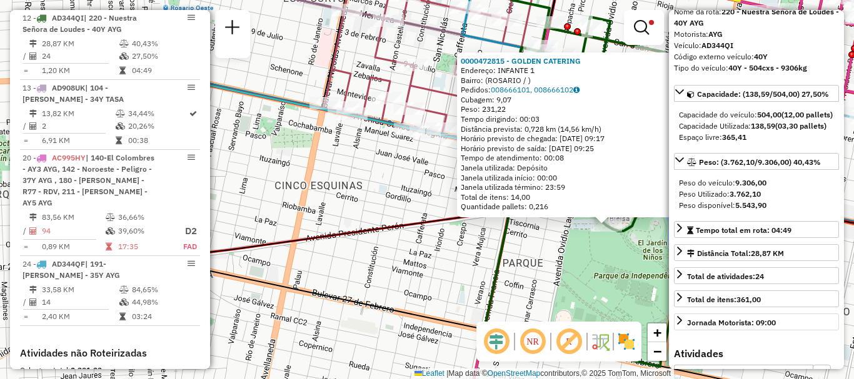
drag, startPoint x: 564, startPoint y: 312, endPoint x: 769, endPoint y: 349, distance: 208.4
click at [769, 349] on hb-router-mapa "Informações da Sessão 1285104 - 30/09/2025 Criação: 29/09/2025 16:16 Depósito: …" at bounding box center [427, 189] width 854 height 379
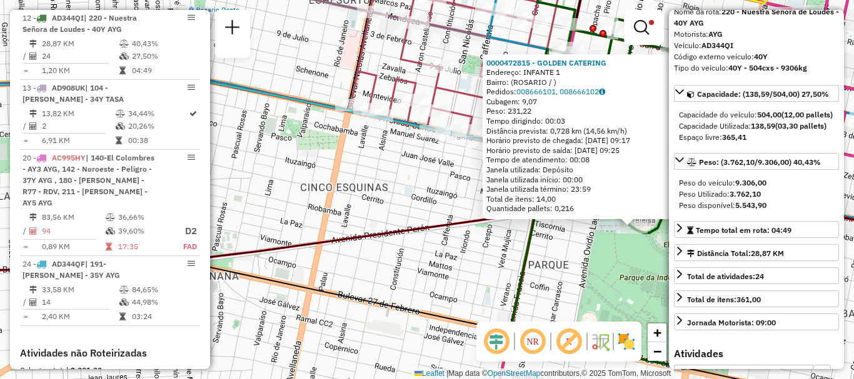
click at [446, 222] on icon at bounding box center [426, 150] width 1024 height 243
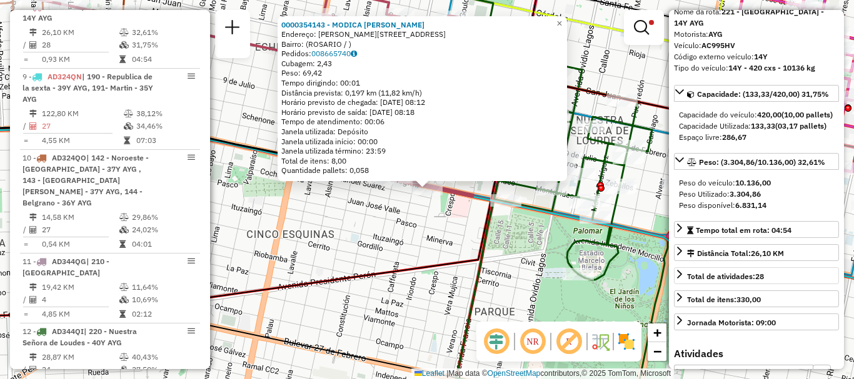
scroll to position [125, 0]
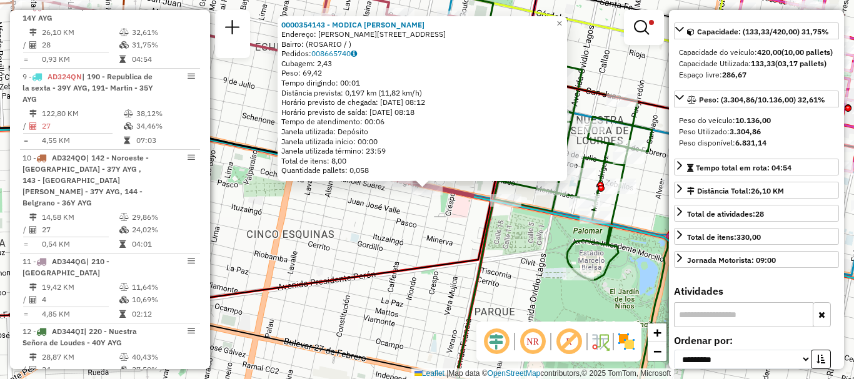
click at [402, 248] on div "0000354143 - MODICA JUAN Endereço: AVDA PELLEGRINI 3413 Bairro: (ROSARIO / ) Pe…" at bounding box center [427, 189] width 854 height 379
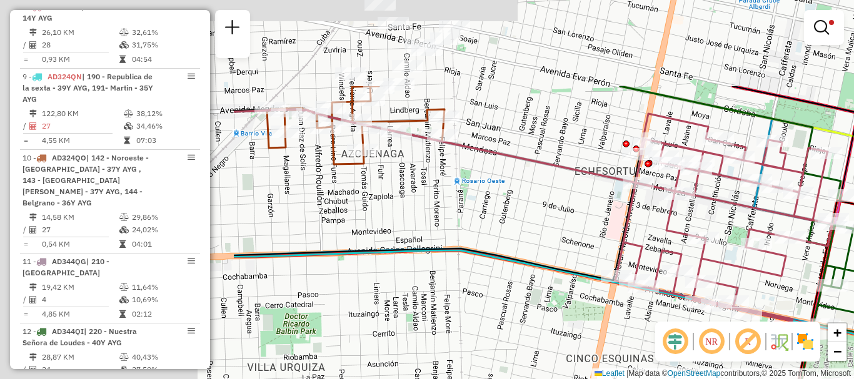
drag, startPoint x: 359, startPoint y: 247, endPoint x: 717, endPoint y: 396, distance: 387.8
click at [717, 379] on html "Aplicando filtros Pop-up bloqueado! Seu navegador bloqueou automáticamente a ab…" at bounding box center [427, 189] width 854 height 379
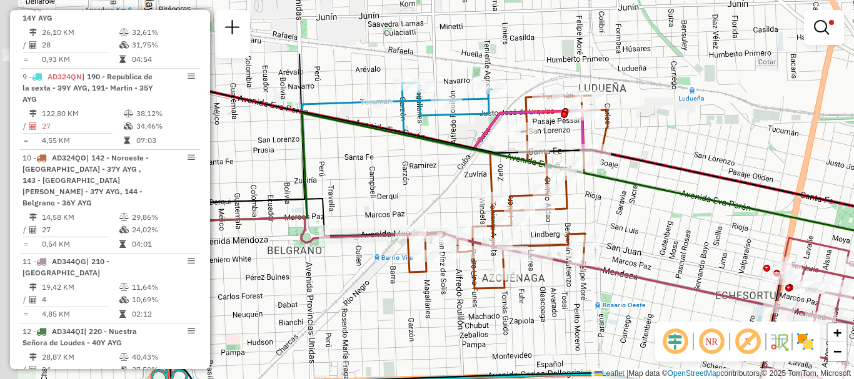
drag, startPoint x: 618, startPoint y: 347, endPoint x: 696, endPoint y: 404, distance: 96.1
click at [696, 379] on html "Aplicando filtros Pop-up bloqueado! Seu navegador bloqueou automáticamente a ab…" at bounding box center [427, 189] width 854 height 379
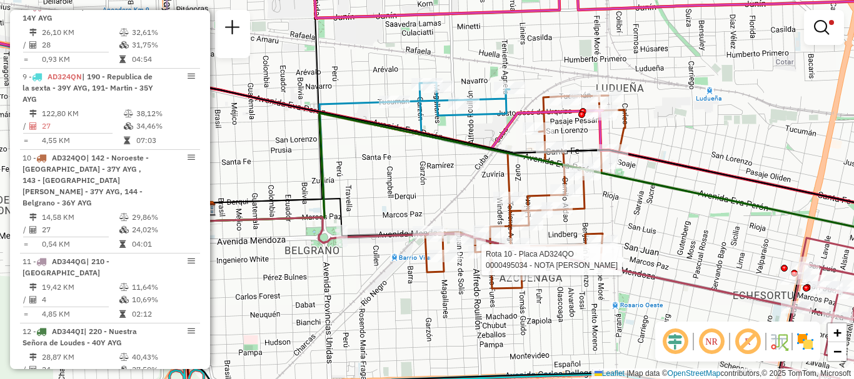
select select "**********"
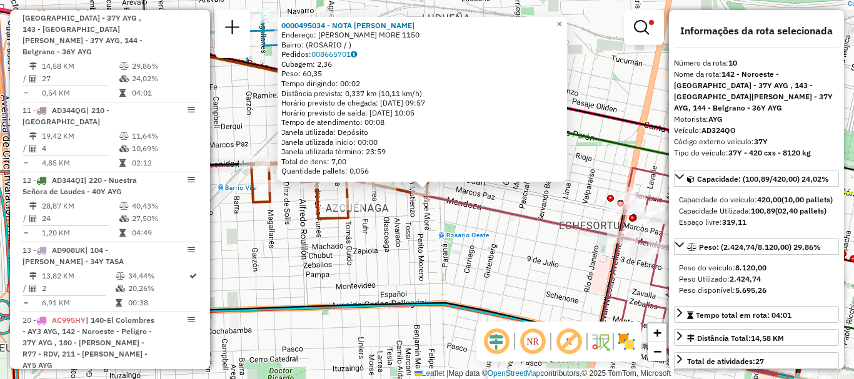
scroll to position [62, 0]
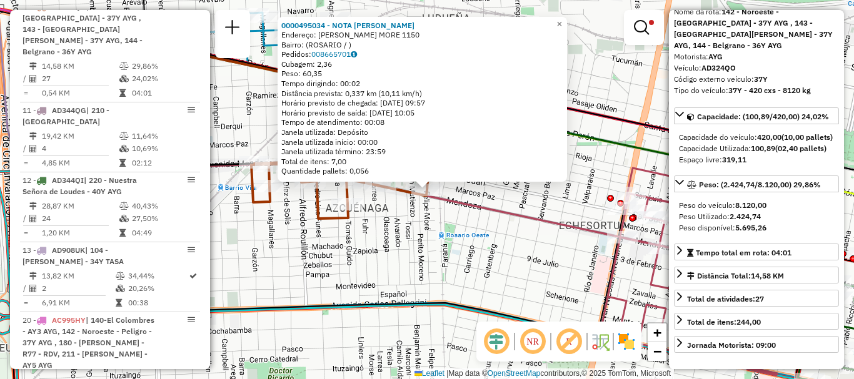
click at [577, 299] on div "0000495034 - NOTA GONZALO Endereço: FELIPE MORE 1150 Bairro: (ROSARIO / ) Pedid…" at bounding box center [427, 189] width 854 height 379
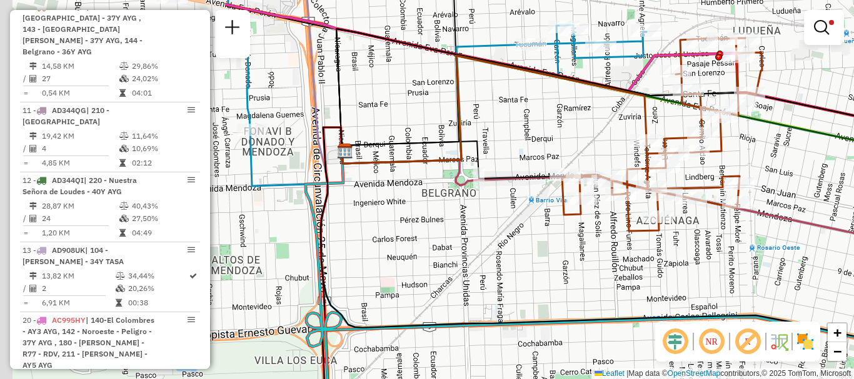
drag, startPoint x: 479, startPoint y: 286, endPoint x: 790, endPoint y: 299, distance: 310.9
click at [790, 299] on div "Limpar filtros Janela de atendimento Grade de atendimento Capacidade Transporta…" at bounding box center [427, 189] width 854 height 379
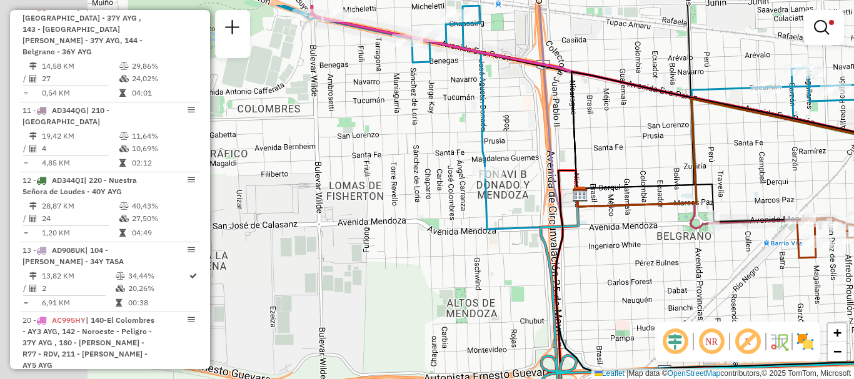
drag, startPoint x: 591, startPoint y: 322, endPoint x: 787, endPoint y: 349, distance: 197.4
click at [787, 349] on hb-router-mapa "Informações da Sessão 1285104 - 30/09/2025 Criação: 29/09/2025 16:16 Depósito: …" at bounding box center [427, 189] width 854 height 379
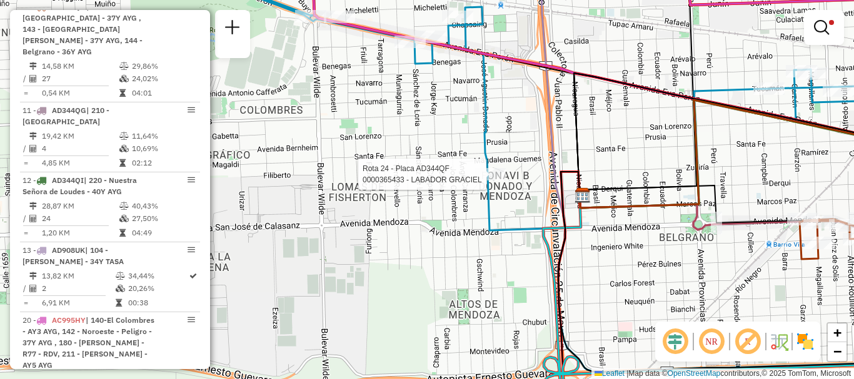
select select "**********"
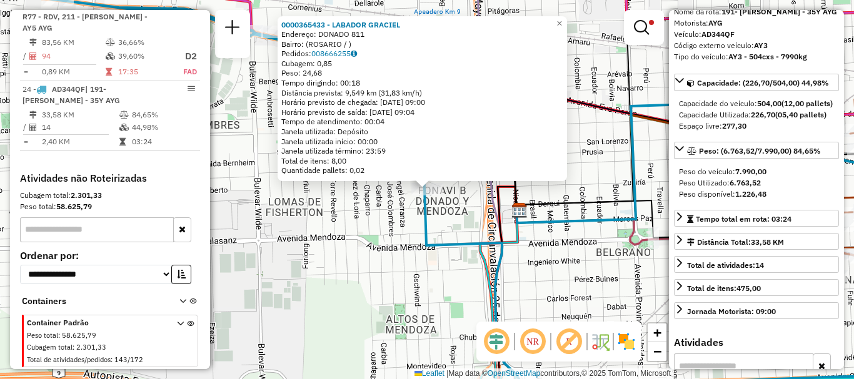
click at [626, 244] on icon at bounding box center [727, 242] width 422 height 62
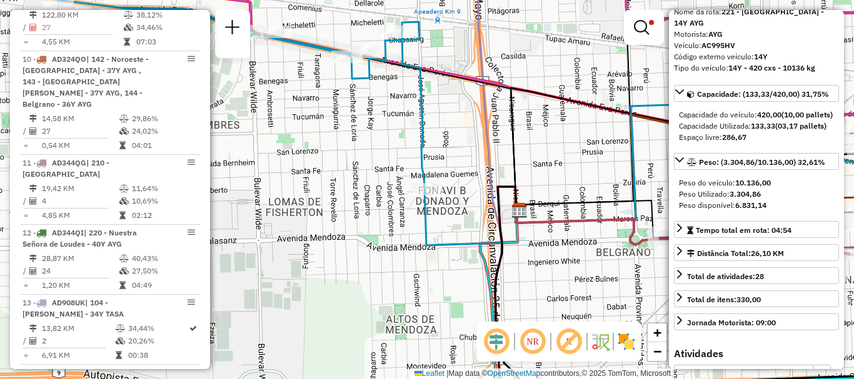
scroll to position [596, 0]
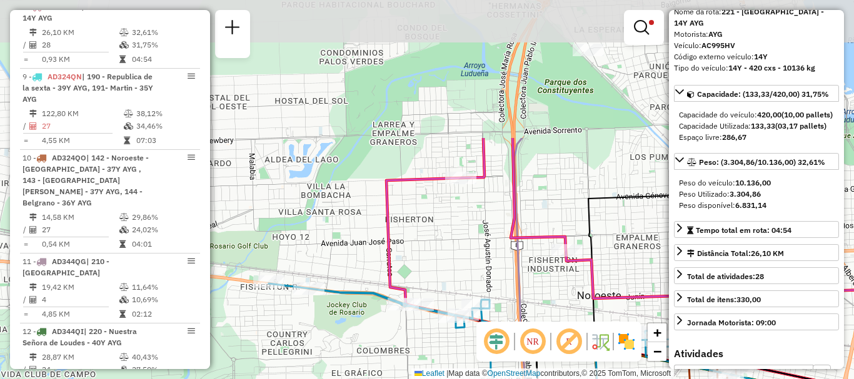
drag, startPoint x: 442, startPoint y: 107, endPoint x: 432, endPoint y: 254, distance: 147.2
click at [432, 254] on div "Limpar filtros Janela de atendimento Grade de atendimento Capacidade Transporta…" at bounding box center [427, 189] width 854 height 379
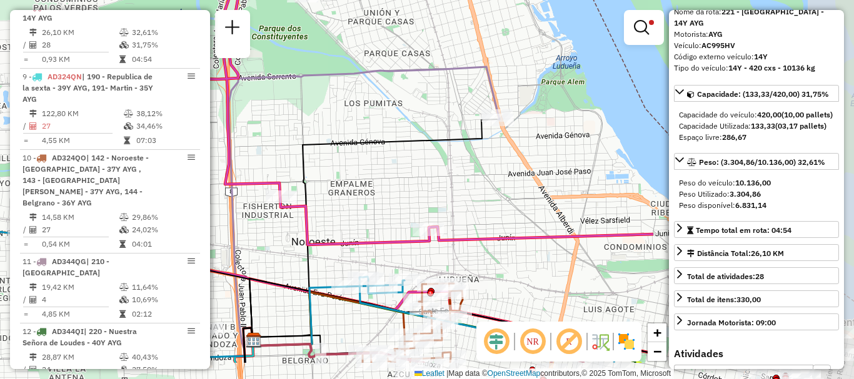
drag, startPoint x: 484, startPoint y: 236, endPoint x: 199, endPoint y: 182, distance: 290.6
click at [199, 182] on hb-router-mapa "Informações da Sessão 1285104 - 30/09/2025 Criação: 29/09/2025 16:16 Depósito: …" at bounding box center [427, 189] width 854 height 379
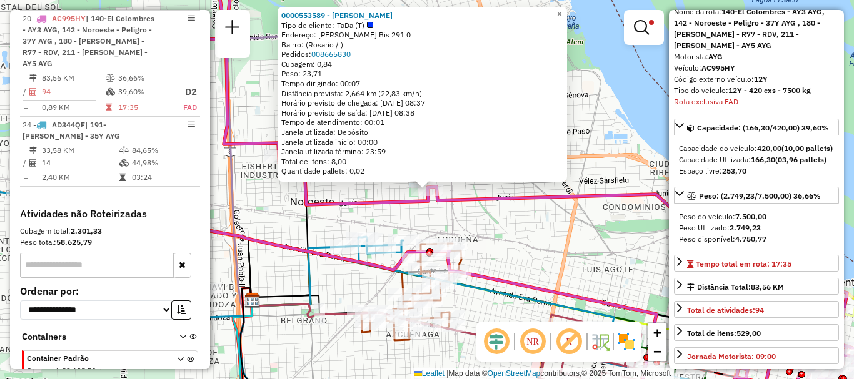
scroll to position [125, 0]
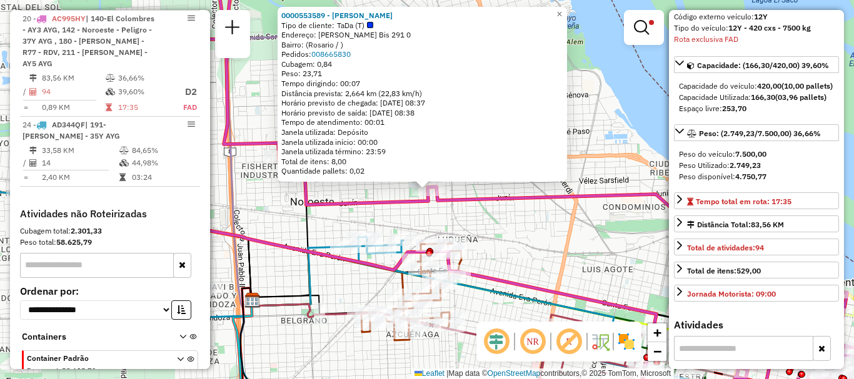
click at [525, 249] on div "0000553589 - Diego Alejandro Ali Tipo de cliente: TaDa (T) Endereço: Camilo Ald…" at bounding box center [427, 189] width 854 height 379
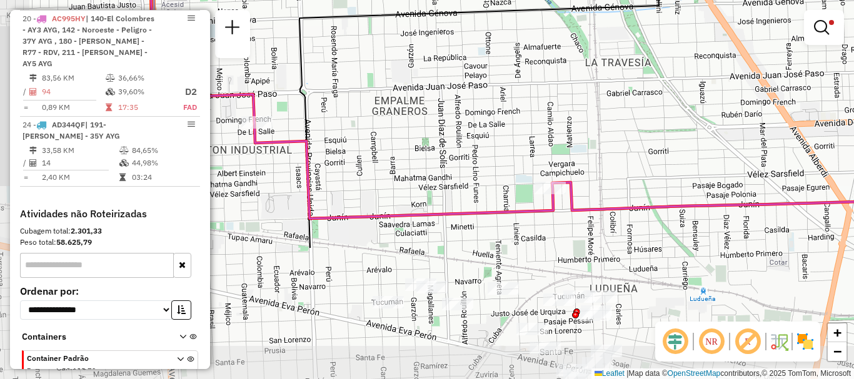
drag, startPoint x: 502, startPoint y: 212, endPoint x: 653, endPoint y: 49, distance: 222.4
click at [653, 49] on div "Limpar filtros Janela de atendimento Grade de atendimento Capacidade Transporta…" at bounding box center [427, 189] width 854 height 379
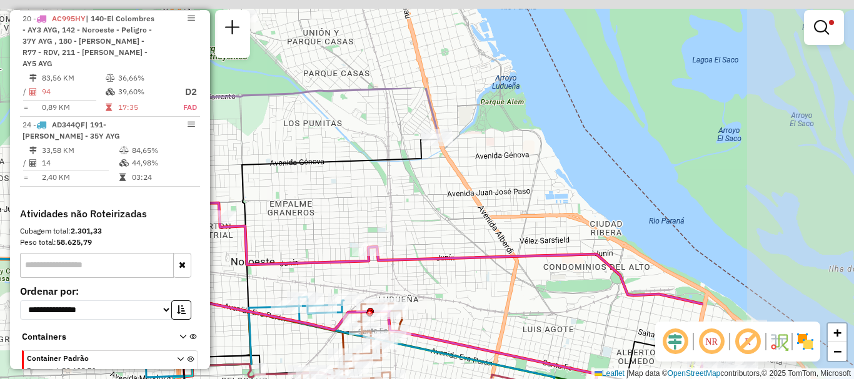
drag, startPoint x: 511, startPoint y: 131, endPoint x: 274, endPoint y: 255, distance: 267.0
click at [274, 255] on div "Limpar filtros Janela de atendimento Grade de atendimento Capacidade Transporta…" at bounding box center [427, 189] width 854 height 379
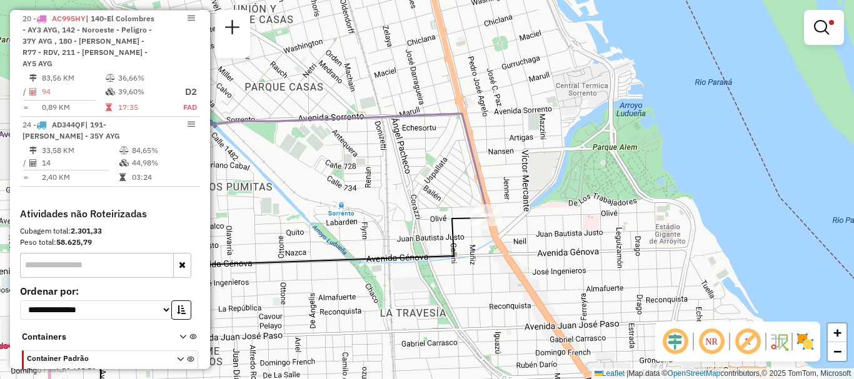
drag, startPoint x: 421, startPoint y: 303, endPoint x: 423, endPoint y: 365, distance: 61.9
click at [429, 379] on html "Aplicando filtros Pop-up bloqueado! Seu navegador bloqueou automáticamente a ab…" at bounding box center [427, 189] width 854 height 379
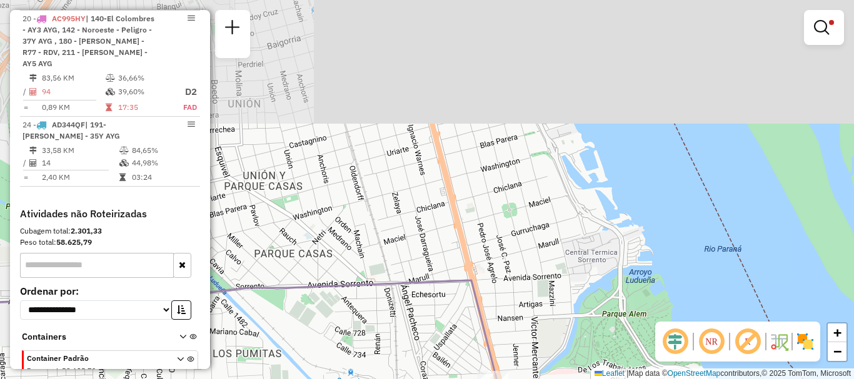
drag, startPoint x: 378, startPoint y: 382, endPoint x: 409, endPoint y: 404, distance: 37.8
click at [409, 379] on html "Aplicando filtros Pop-up bloqueado! Seu navegador bloqueou automáticamente a ab…" at bounding box center [427, 189] width 854 height 379
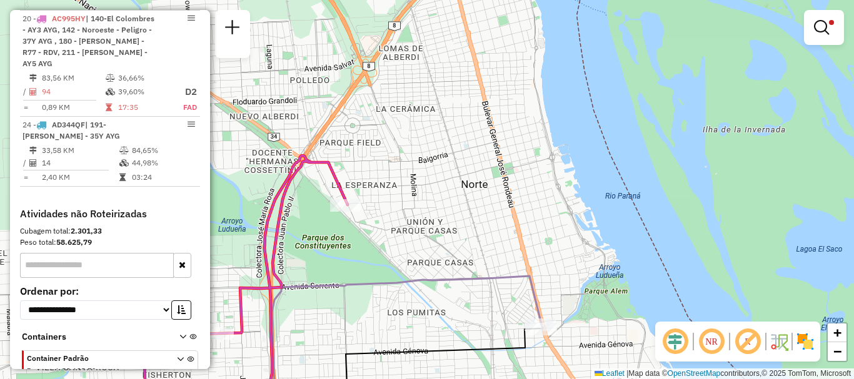
drag, startPoint x: 437, startPoint y: 327, endPoint x: 469, endPoint y: 178, distance: 152.3
click at [469, 178] on div "Limpar filtros Janela de atendimento Grade de atendimento Capacidade Transporta…" at bounding box center [427, 189] width 854 height 379
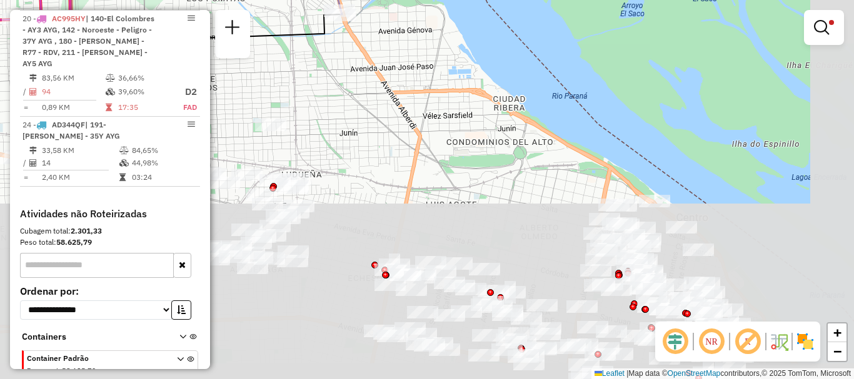
drag, startPoint x: 487, startPoint y: 239, endPoint x: 280, endPoint y: -76, distance: 376.7
click at [280, 0] on html "Aplicando filtros Pop-up bloqueado! Seu navegador bloqueou automáticamente a ab…" at bounding box center [427, 189] width 854 height 379
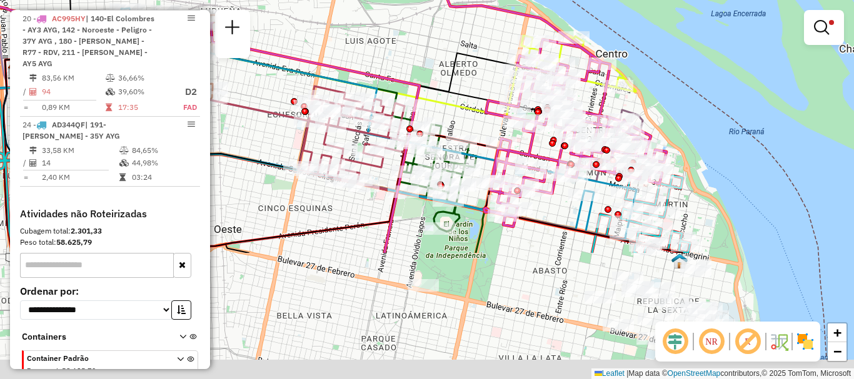
drag, startPoint x: 427, startPoint y: 189, endPoint x: 292, endPoint y: -76, distance: 297.1
click at [292, 0] on html "Aplicando filtros Pop-up bloqueado! Seu navegador bloqueou automáticamente a ab…" at bounding box center [427, 189] width 854 height 379
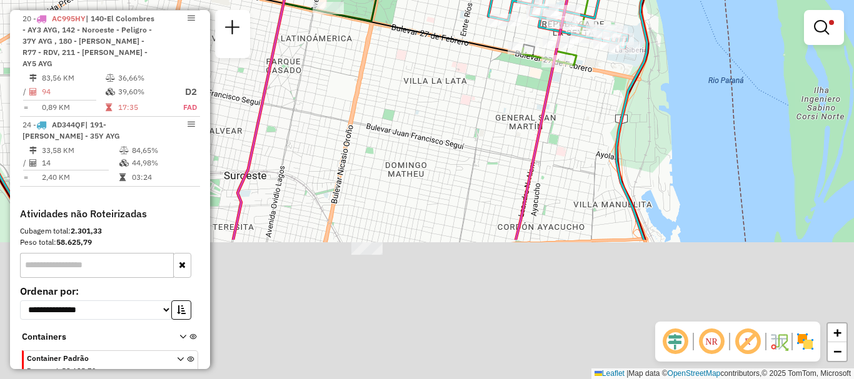
drag, startPoint x: 389, startPoint y: 147, endPoint x: 356, endPoint y: -30, distance: 179.8
click at [356, 0] on html "Aplicando filtros Pop-up bloqueado! Seu navegador bloqueou automáticamente a ab…" at bounding box center [427, 189] width 854 height 379
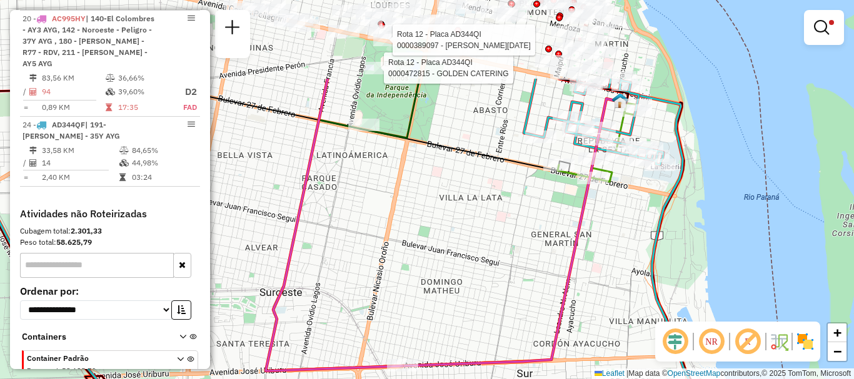
drag, startPoint x: 388, startPoint y: 164, endPoint x: 417, endPoint y: 272, distance: 112.0
click at [417, 272] on div "Rota 12 - Placa AD344QI 0000472815 - GOLDEN CATERING Rota 12 - Placa AD344QI 00…" at bounding box center [427, 189] width 854 height 379
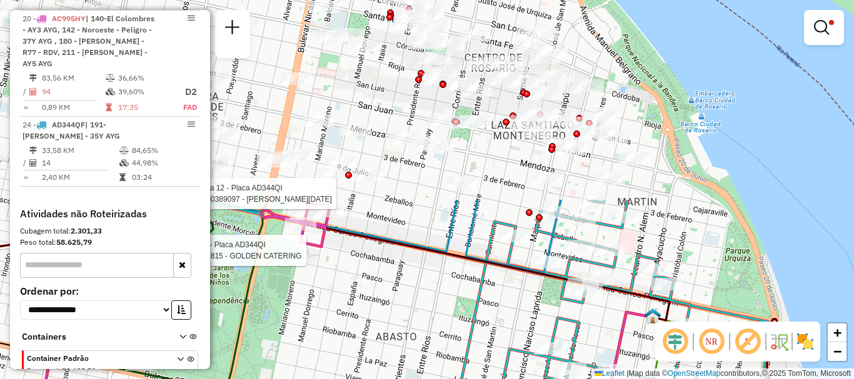
drag, startPoint x: 451, startPoint y: 223, endPoint x: 422, endPoint y: 298, distance: 80.1
click at [422, 298] on div "Rota 12 - Placa AD344QI 0000472815 - GOLDEN CATERING Rota 12 - Placa AD344QI 00…" at bounding box center [427, 189] width 854 height 379
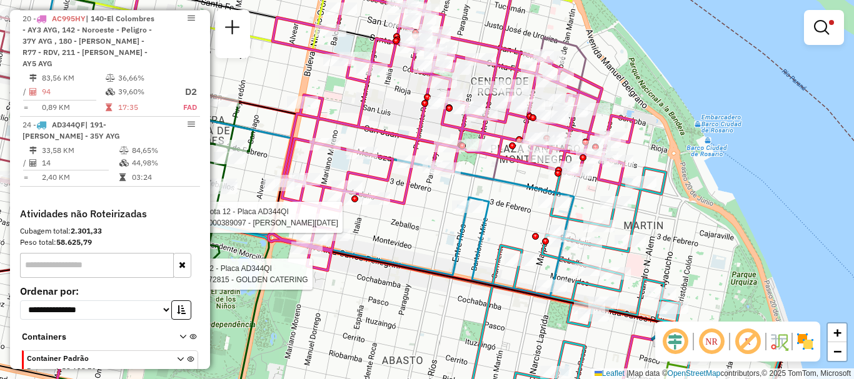
drag, startPoint x: 444, startPoint y: 273, endPoint x: 451, endPoint y: 297, distance: 24.6
click at [451, 297] on div "Rota 12 - Placa AD344QI 0000472815 - GOLDEN CATERING Rota 12 - Placa AD344QI 00…" at bounding box center [427, 189] width 854 height 379
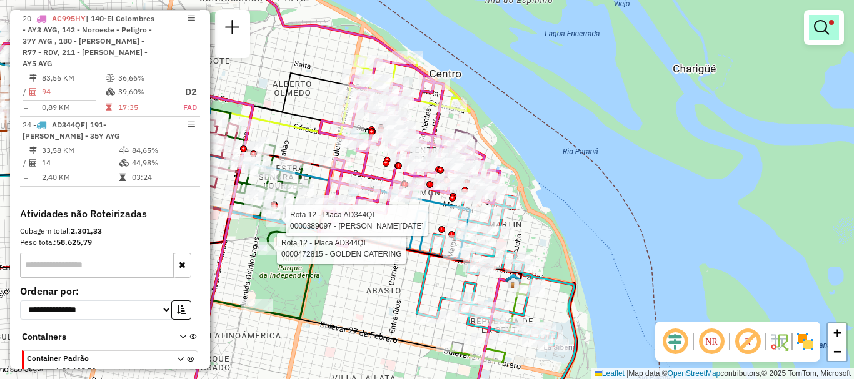
click at [824, 19] on link at bounding box center [824, 27] width 30 height 25
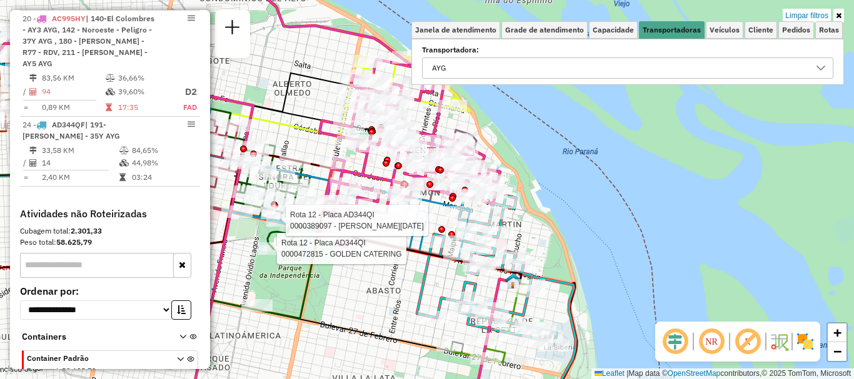
click at [825, 64] on icon at bounding box center [821, 68] width 10 height 10
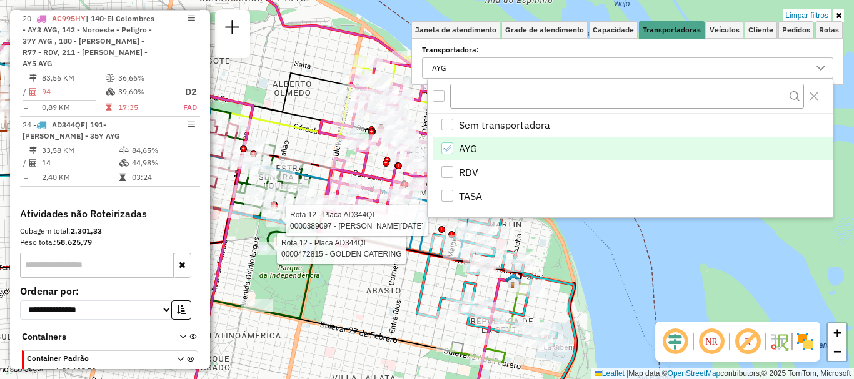
click at [447, 151] on icon "AYG" at bounding box center [446, 148] width 9 height 9
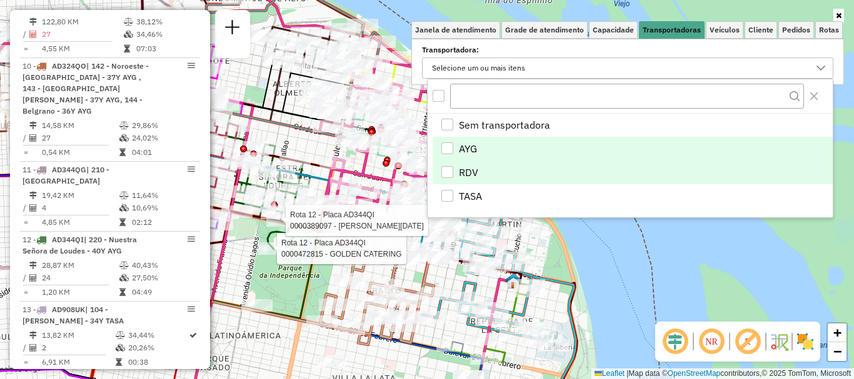
click at [452, 171] on div "RDV" at bounding box center [447, 172] width 12 height 12
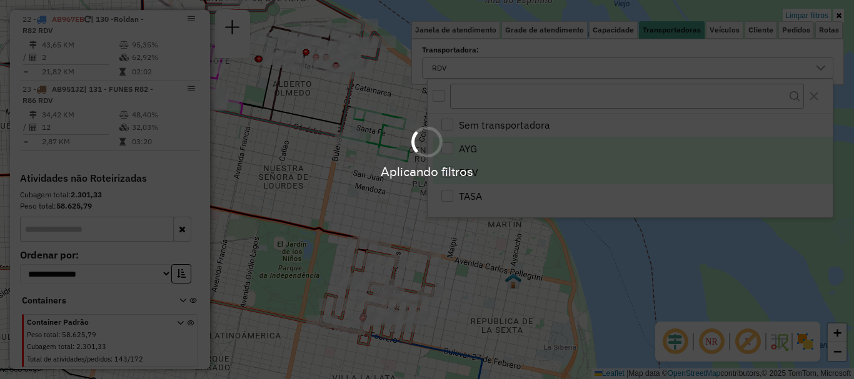
scroll to position [817, 0]
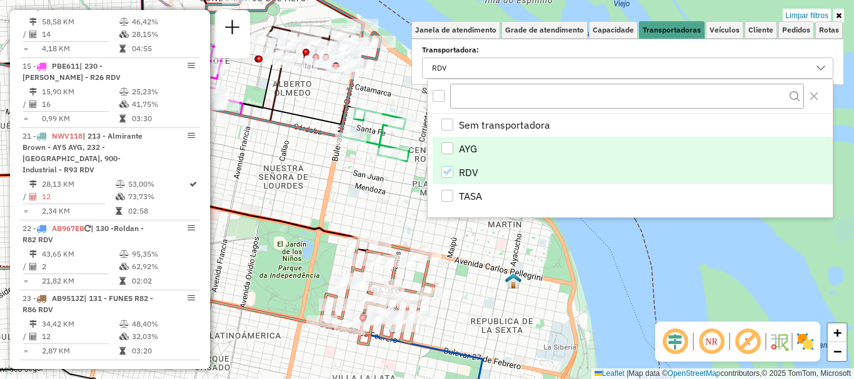
click at [602, 272] on div "Limpar filtros Janela de atendimento Grade de atendimento Capacidade Transporta…" at bounding box center [427, 189] width 854 height 379
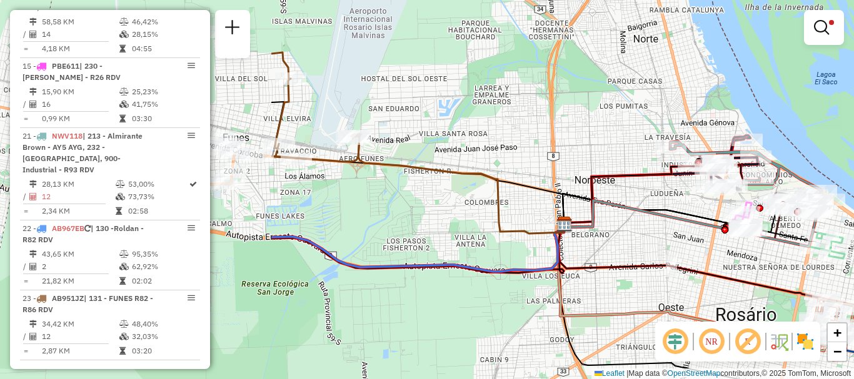
drag, startPoint x: 496, startPoint y: 204, endPoint x: 765, endPoint y: 284, distance: 280.6
click at [851, 276] on div "Limpar filtros Janela de atendimento Grade de atendimento Capacidade Transporta…" at bounding box center [427, 189] width 854 height 379
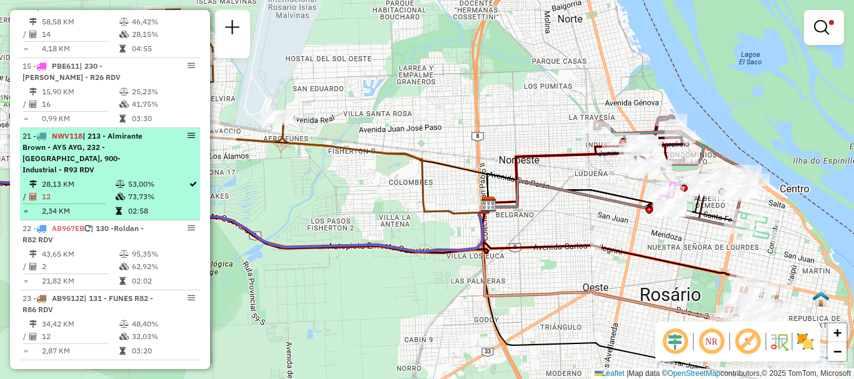
drag, startPoint x: 246, startPoint y: 258, endPoint x: 167, endPoint y: 238, distance: 81.9
click at [167, 238] on hb-router-mapa "Informações da Sessão 1285104 - 30/09/2025 Criação: 29/09/2025 16:16 Depósito: …" at bounding box center [427, 189] width 854 height 379
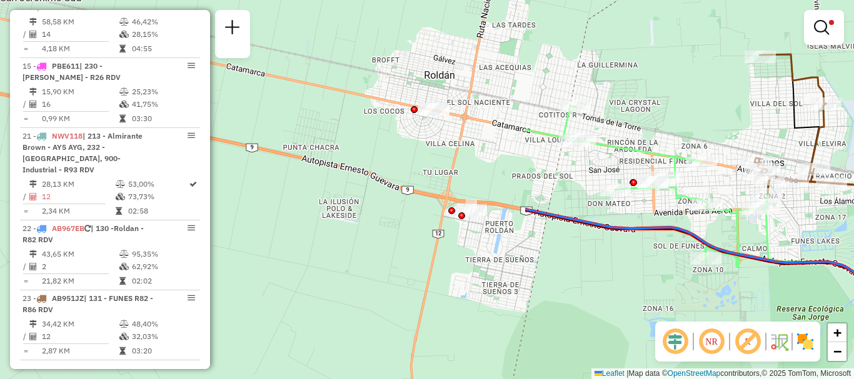
drag, startPoint x: 349, startPoint y: 169, endPoint x: 768, endPoint y: 229, distance: 423.0
click at [846, 229] on div "Limpar filtros Janela de atendimento Grade de atendimento Capacidade Transporta…" at bounding box center [427, 189] width 854 height 379
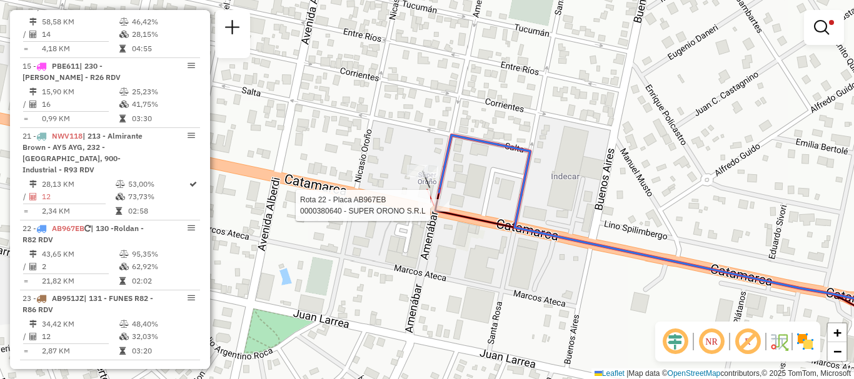
select select "**********"
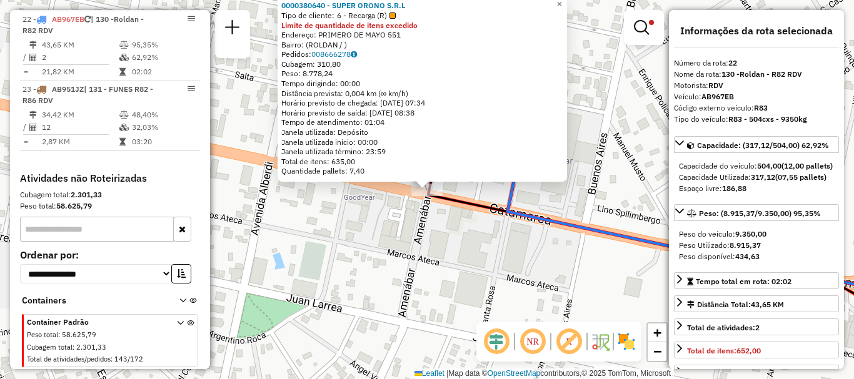
scroll to position [62, 0]
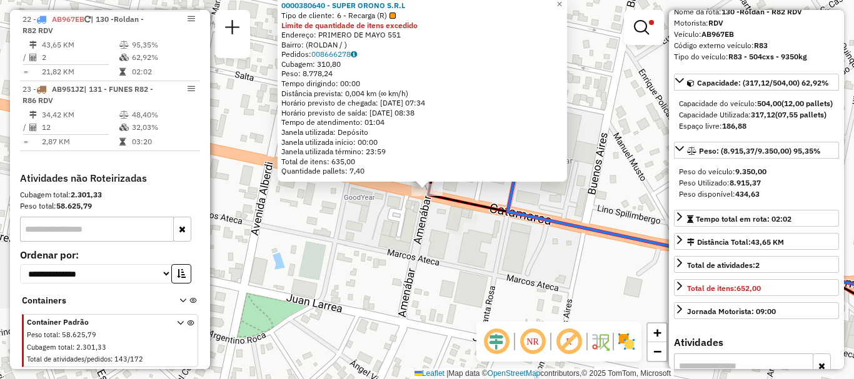
click at [512, 262] on div "0000380640 - SUPER ORONO S.R.L Tipo de cliente: 6 - Recarga (R) Limite de quant…" at bounding box center [427, 189] width 854 height 379
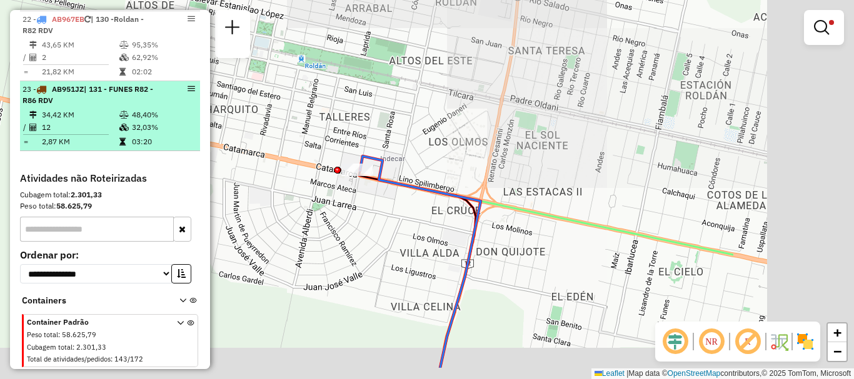
drag, startPoint x: 636, startPoint y: 224, endPoint x: 145, endPoint y: 122, distance: 501.7
click at [145, 119] on hb-router-mapa "Informações da Sessão 1285104 - 30/09/2025 Criação: 29/09/2025 16:16 Depósito: …" at bounding box center [427, 189] width 854 height 379
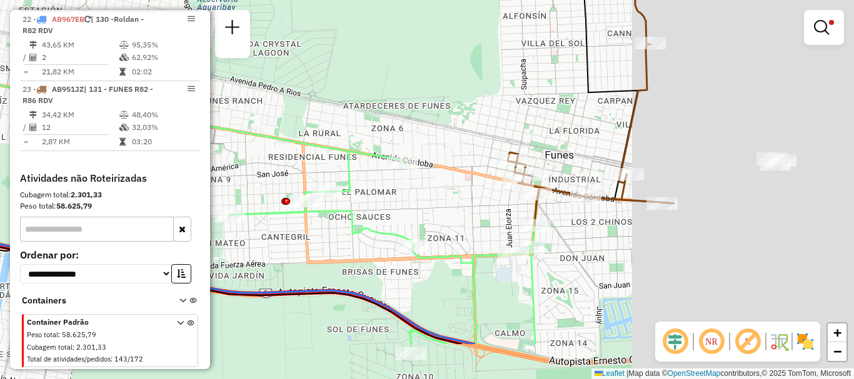
drag, startPoint x: 294, startPoint y: 144, endPoint x: 254, endPoint y: 130, distance: 42.3
click at [254, 130] on icon at bounding box center [209, 196] width 657 height 296
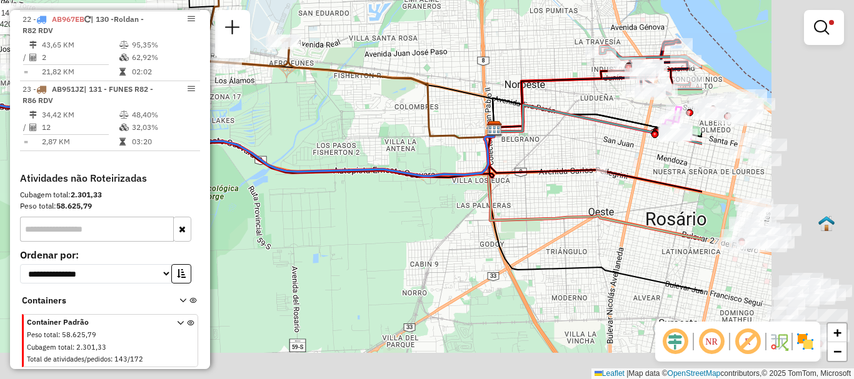
drag, startPoint x: 457, startPoint y: 178, endPoint x: 218, endPoint y: 69, distance: 262.6
click at [218, 69] on div at bounding box center [226, 63] width 31 height 12
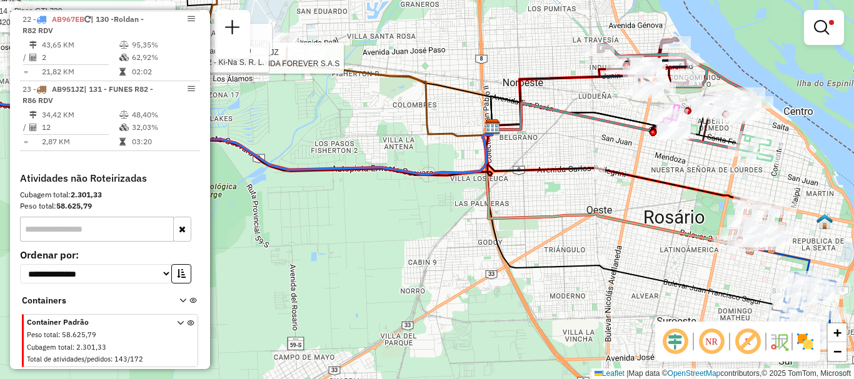
click at [817, 29] on em at bounding box center [821, 27] width 15 height 15
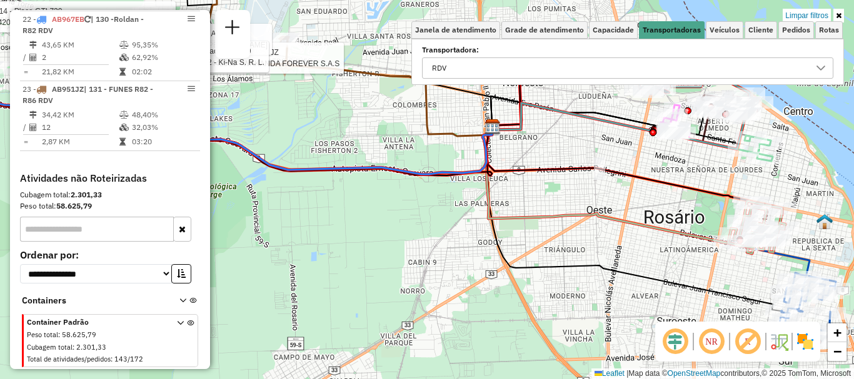
click at [819, 63] on icon at bounding box center [821, 68] width 10 height 10
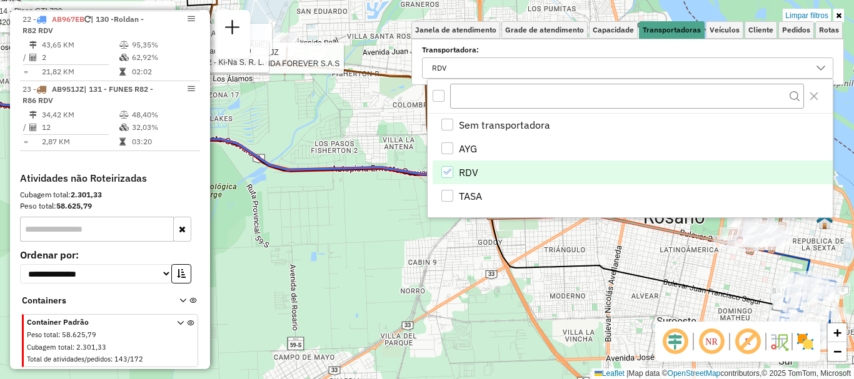
click at [444, 165] on li "RDV" at bounding box center [632, 173] width 400 height 24
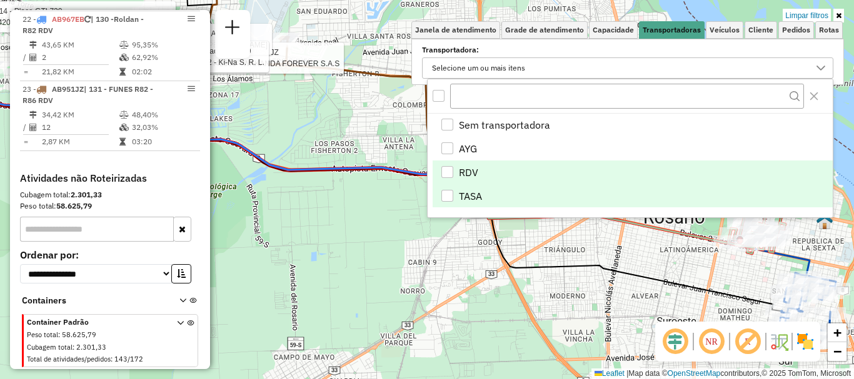
click at [443, 198] on div "TASA" at bounding box center [447, 196] width 12 height 12
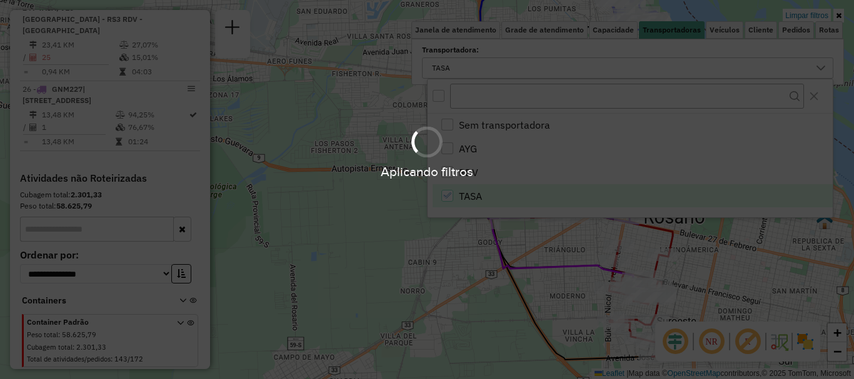
scroll to position [559, 0]
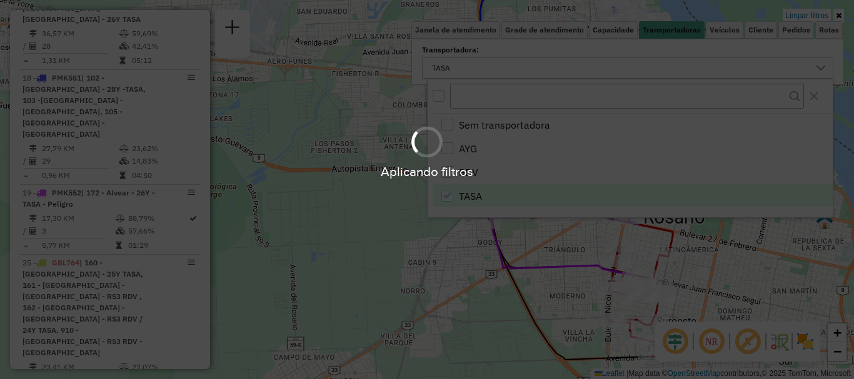
drag, startPoint x: 452, startPoint y: 237, endPoint x: 433, endPoint y: 224, distance: 22.5
click at [433, 224] on div "Aplicando filtros" at bounding box center [427, 189] width 854 height 379
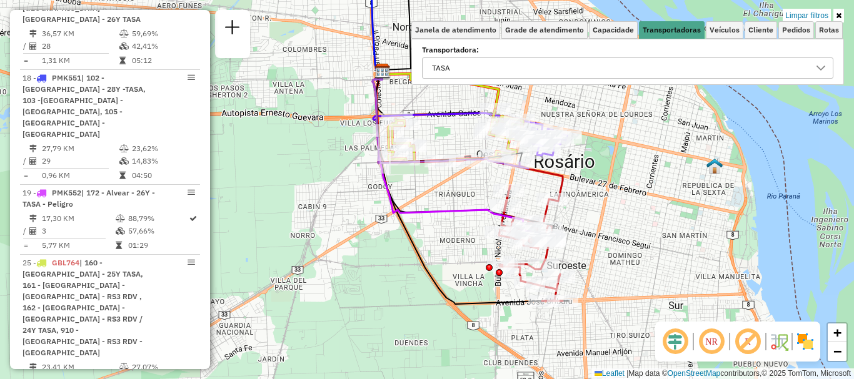
drag, startPoint x: 502, startPoint y: 229, endPoint x: 418, endPoint y: 194, distance: 91.0
click at [418, 190] on div "Limpar filtros Janela de atendimento Grade de atendimento Capacidade Transporta…" at bounding box center [427, 189] width 854 height 379
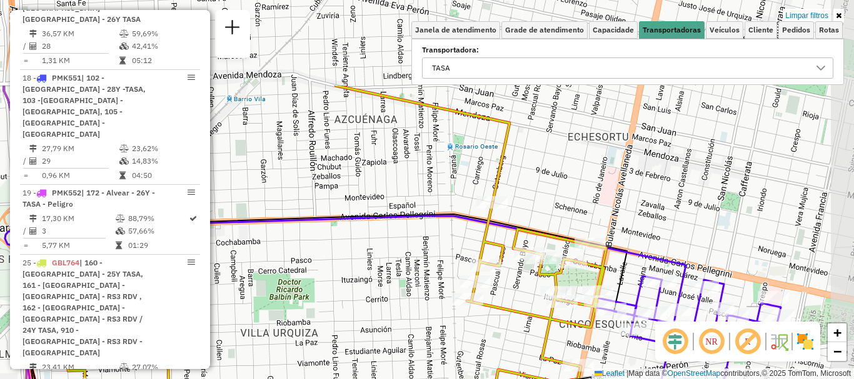
drag, startPoint x: 482, startPoint y: 146, endPoint x: 401, endPoint y: 272, distance: 150.1
click at [401, 272] on div "Limpar filtros Janela de atendimento Grade de atendimento Capacidade Transporta…" at bounding box center [427, 189] width 854 height 379
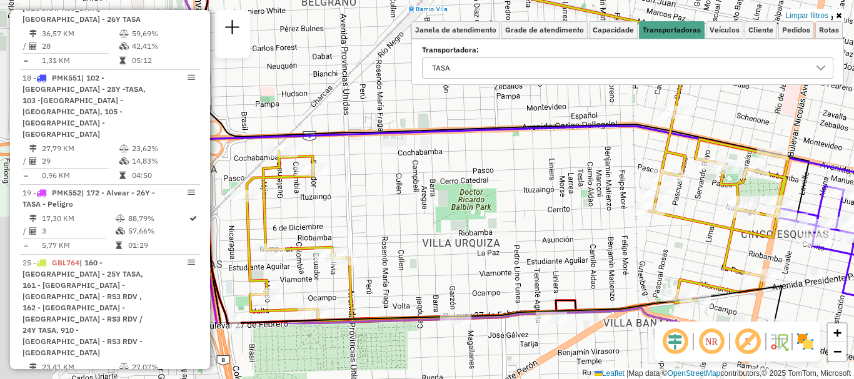
drag, startPoint x: 430, startPoint y: 253, endPoint x: 618, endPoint y: 161, distance: 209.6
click at [618, 161] on div "Limpar filtros Janela de atendimento Grade de atendimento Capacidade Transporta…" at bounding box center [427, 189] width 854 height 379
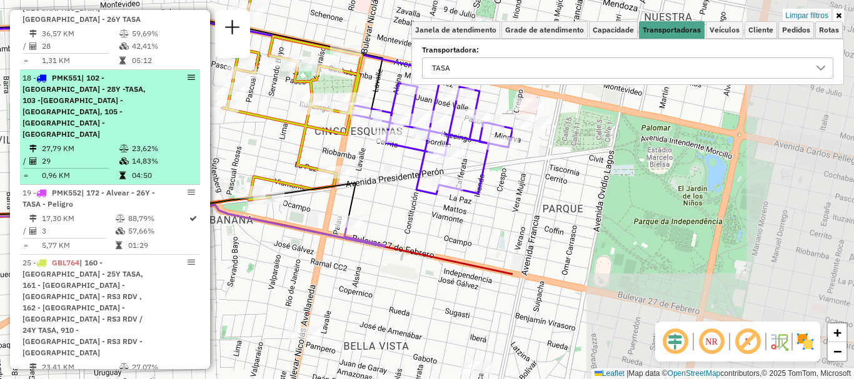
drag, startPoint x: 524, startPoint y: 194, endPoint x: 79, endPoint y: 108, distance: 453.3
click at [80, 104] on hb-router-mapa "Informações da Sessão 1285104 - 30/09/2025 Criação: 29/09/2025 16:16 Depósito: …" at bounding box center [427, 189] width 854 height 379
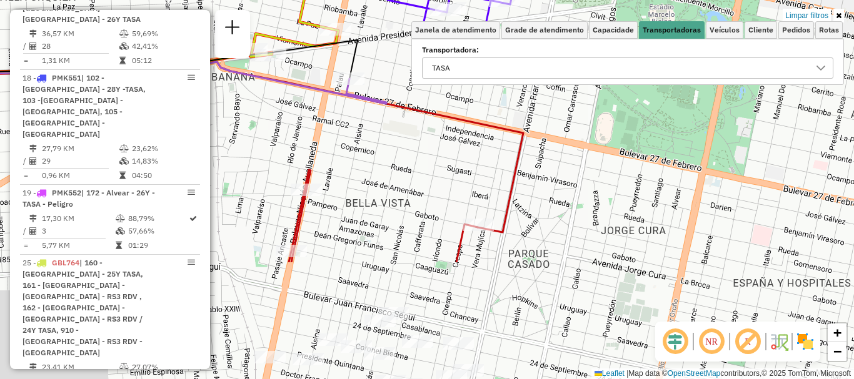
drag, startPoint x: 375, startPoint y: 207, endPoint x: 407, endPoint y: 53, distance: 157.6
click at [407, 53] on div "Limpar filtros Janela de atendimento Grade de atendimento Capacidade Transporta…" at bounding box center [427, 189] width 854 height 379
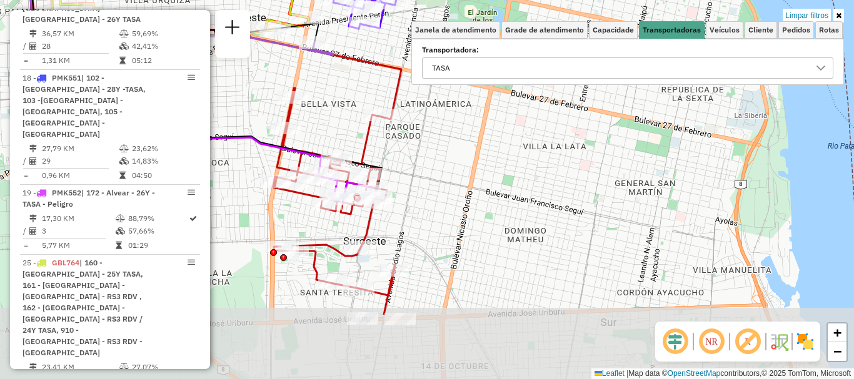
drag, startPoint x: 369, startPoint y: 222, endPoint x: 315, endPoint y: 116, distance: 118.5
click at [315, 114] on div "Limpar filtros Janela de atendimento Grade de atendimento Capacidade Transporta…" at bounding box center [427, 189] width 854 height 379
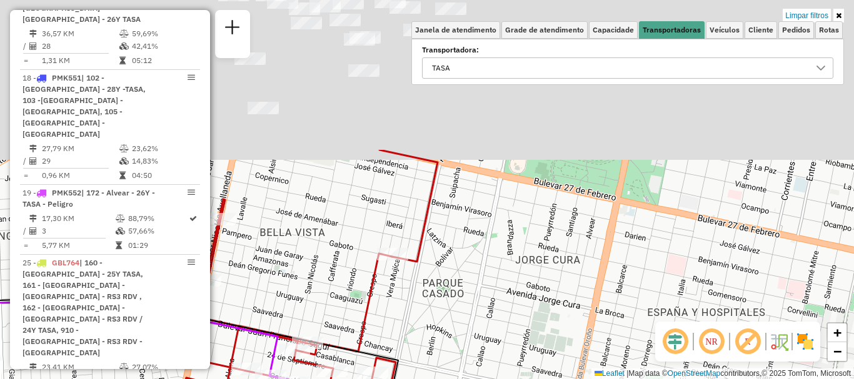
drag, startPoint x: 321, startPoint y: 120, endPoint x: 286, endPoint y: 364, distance: 246.3
click at [287, 352] on div "Limpar filtros Janela de atendimento Grade de atendimento Capacidade Transporta…" at bounding box center [427, 189] width 854 height 379
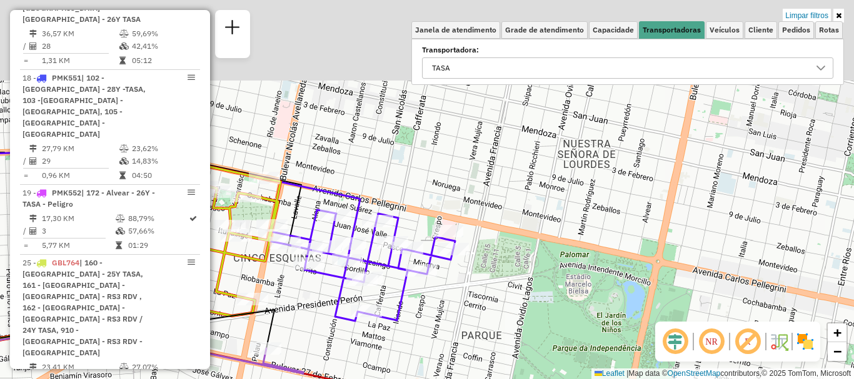
drag, startPoint x: 311, startPoint y: 379, endPoint x: 311, endPoint y: 396, distance: 17.5
click at [311, 379] on html "Aplicando filtros Pop-up bloqueado! Seu navegador bloqueou automáticamente a ab…" at bounding box center [427, 189] width 854 height 379
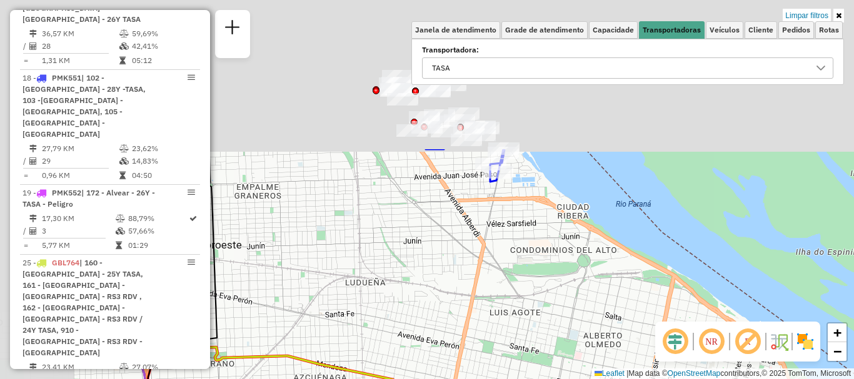
drag, startPoint x: 407, startPoint y: 404, endPoint x: 449, endPoint y: 404, distance: 41.9
click at [449, 379] on html "Aplicando filtros Pop-up bloqueado! Seu navegador bloqueou automáticamente a ab…" at bounding box center [427, 189] width 854 height 379
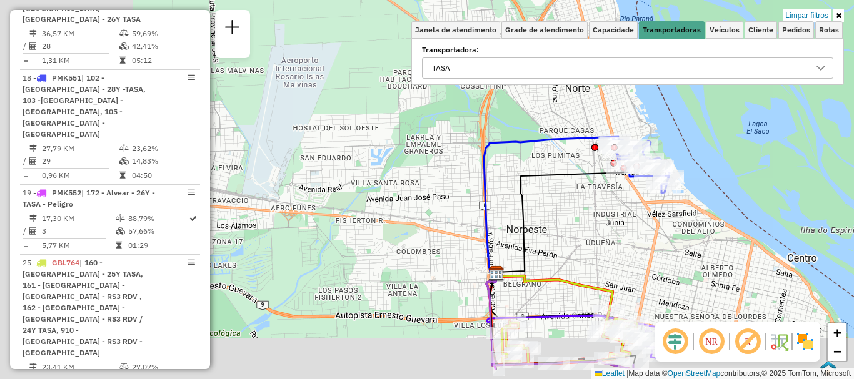
drag, startPoint x: 349, startPoint y: 279, endPoint x: 612, endPoint y: 219, distance: 270.0
click at [612, 219] on div "Limpar filtros Janela de atendimento Grade de atendimento Capacidade Transporta…" at bounding box center [427, 189] width 854 height 379
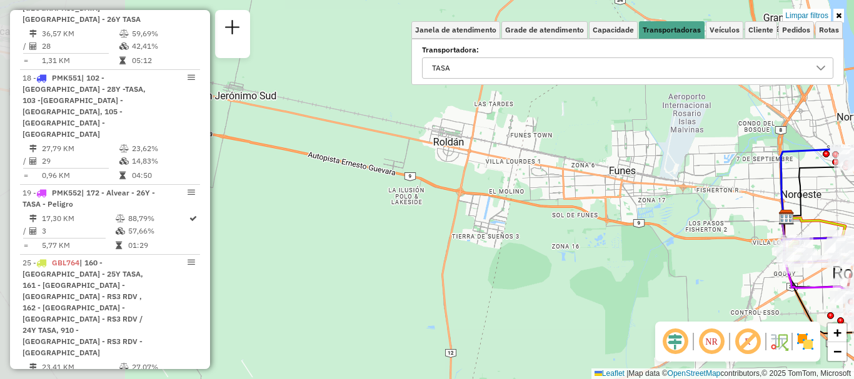
drag, startPoint x: 367, startPoint y: 255, endPoint x: 620, endPoint y: 235, distance: 253.9
click at [620, 235] on div "Limpar filtros Janela de atendimento Grade de atendimento Capacidade Transporta…" at bounding box center [427, 189] width 854 height 379
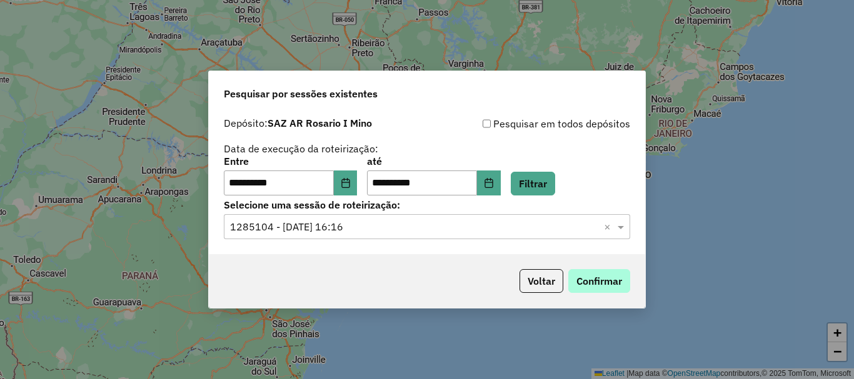
scroll to position [819, 0]
click at [615, 277] on button "Confirmar" at bounding box center [599, 281] width 62 height 24
click at [602, 277] on button "Confirmar" at bounding box center [599, 281] width 62 height 24
click at [599, 277] on button "Confirmar" at bounding box center [599, 281] width 62 height 24
click at [617, 272] on button "Confirmar" at bounding box center [599, 281] width 62 height 24
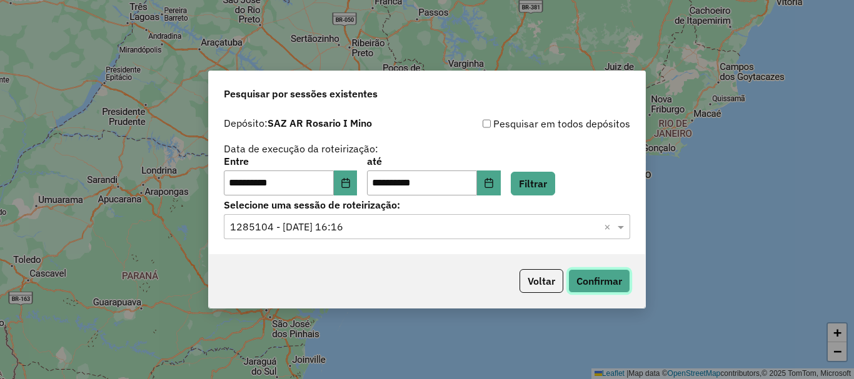
click at [593, 281] on button "Confirmar" at bounding box center [599, 281] width 62 height 24
click at [605, 272] on button "Confirmar" at bounding box center [599, 281] width 62 height 24
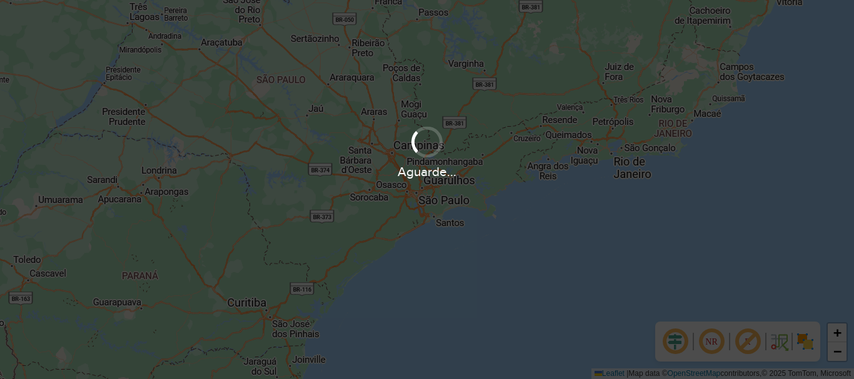
scroll to position [819, 0]
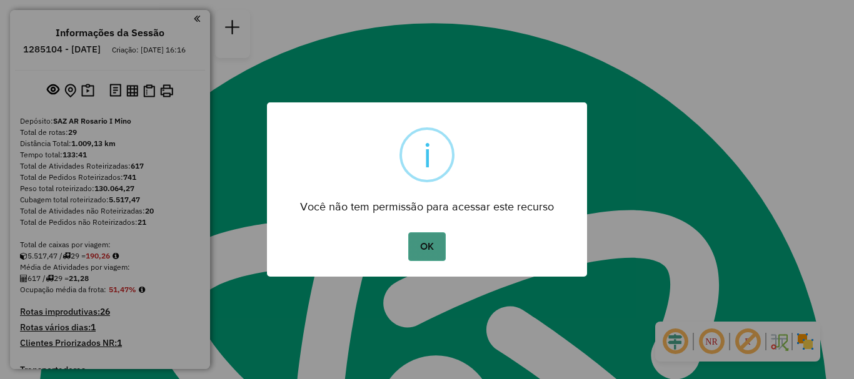
click at [425, 258] on button "OK" at bounding box center [426, 246] width 37 height 29
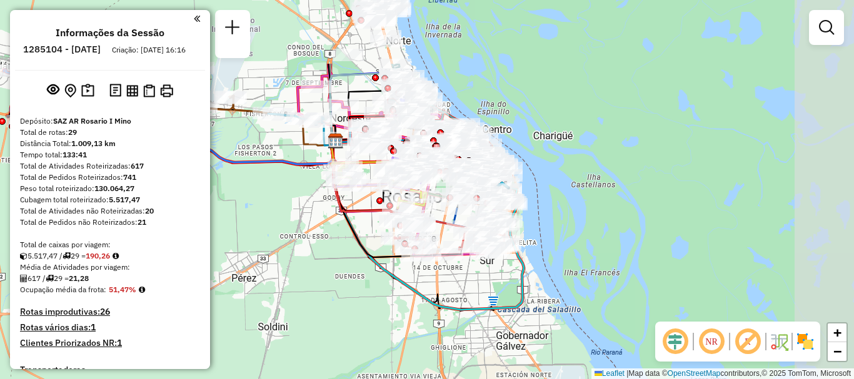
drag, startPoint x: 382, startPoint y: 264, endPoint x: 339, endPoint y: 304, distance: 58.8
click at [339, 304] on div "Janela de atendimento Grade de atendimento Capacidade Transportadoras Veículos …" at bounding box center [427, 189] width 854 height 379
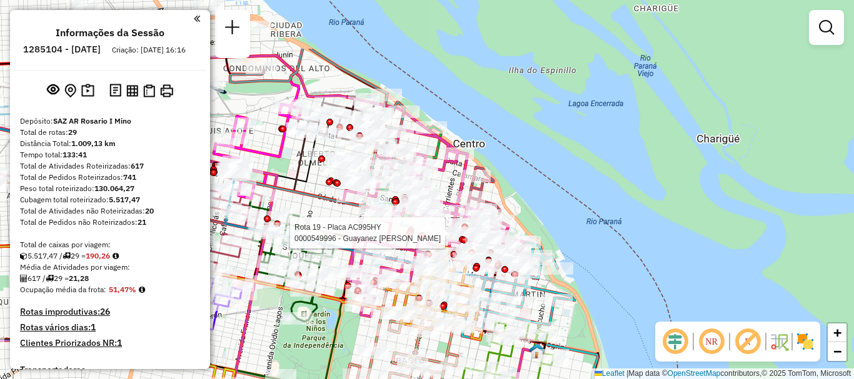
drag, startPoint x: 442, startPoint y: 156, endPoint x: 409, endPoint y: 239, distance: 89.5
click at [409, 237] on div at bounding box center [409, 233] width 7 height 7
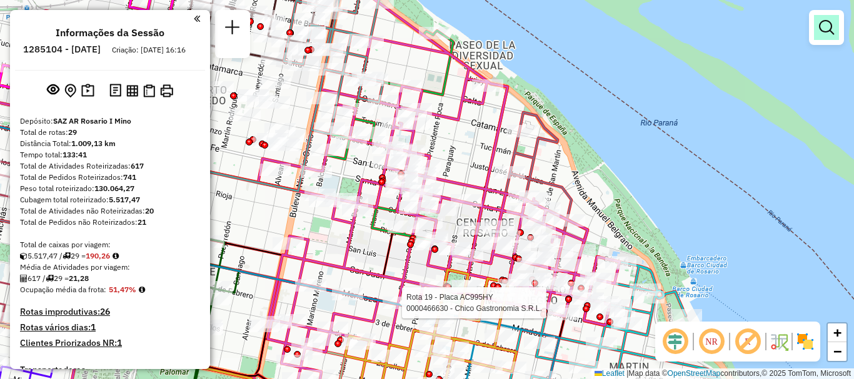
click at [821, 23] on em at bounding box center [826, 27] width 15 height 15
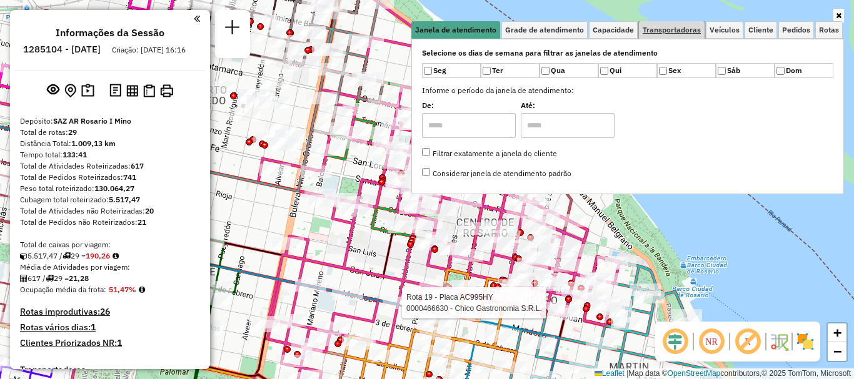
click at [664, 30] on span "Transportadoras" at bounding box center [671, 29] width 58 height 7
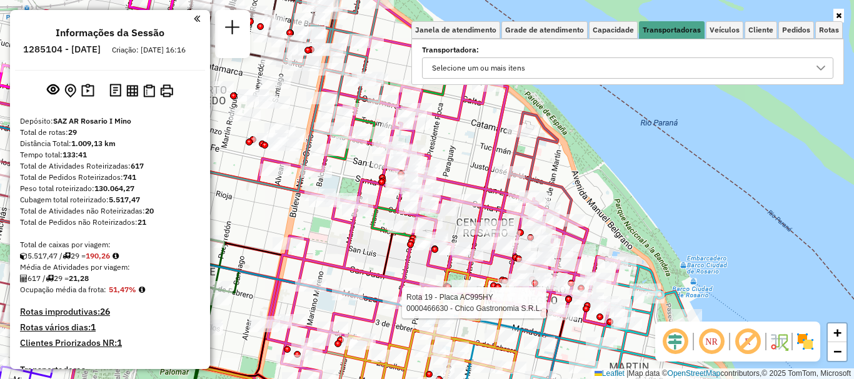
click at [817, 67] on icon at bounding box center [821, 68] width 10 height 10
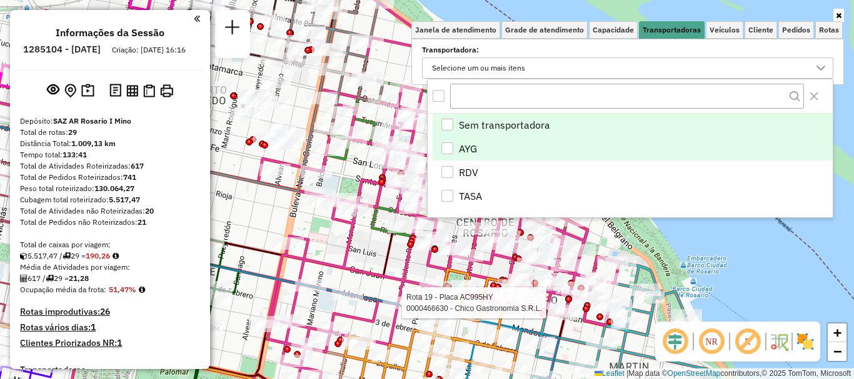
click at [449, 149] on div "AYG" at bounding box center [447, 148] width 12 height 12
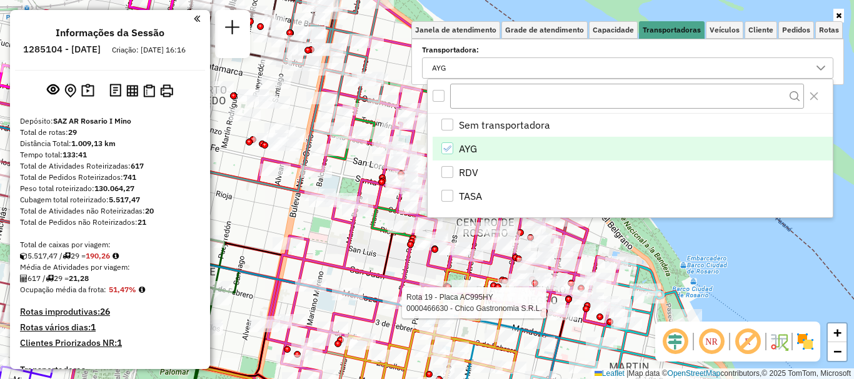
click at [714, 231] on hb-app "Aguarde... Pop-up bloqueado! Seu navegador bloqueou automáticamente a abertura …" at bounding box center [427, 189] width 854 height 379
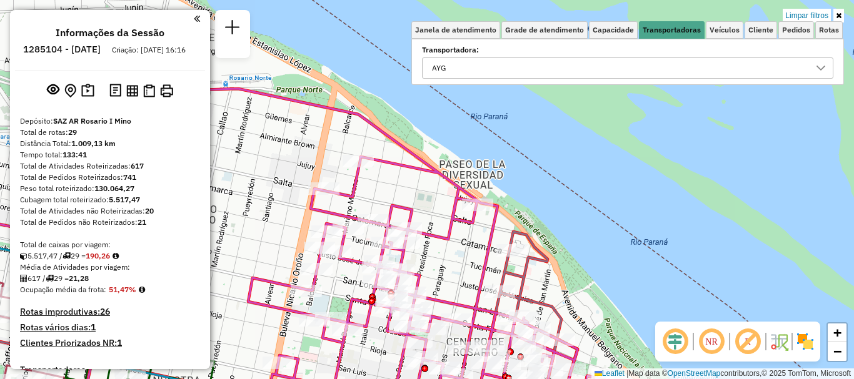
drag, startPoint x: 538, startPoint y: 181, endPoint x: 528, endPoint y: 301, distance: 119.8
click at [528, 301] on icon at bounding box center [519, 328] width 116 height 192
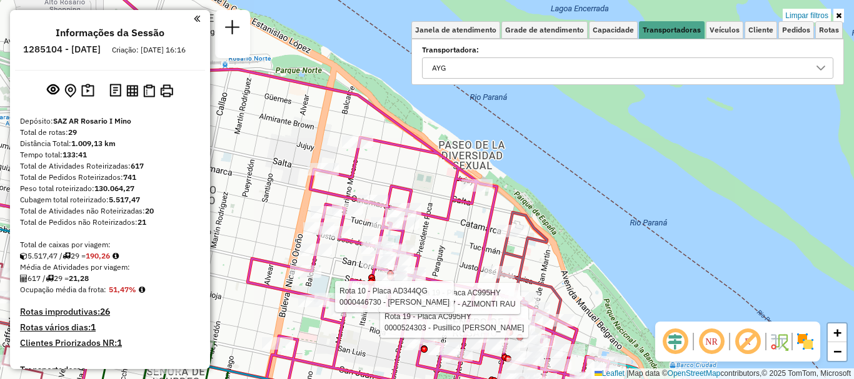
drag, startPoint x: 438, startPoint y: 253, endPoint x: 421, endPoint y: 59, distance: 194.5
click at [426, 97] on div "Rota 19 - Placa AC995HY 0000524303 - Pusillico Christian Gabriel Rota 19 - Plac…" at bounding box center [427, 189] width 854 height 379
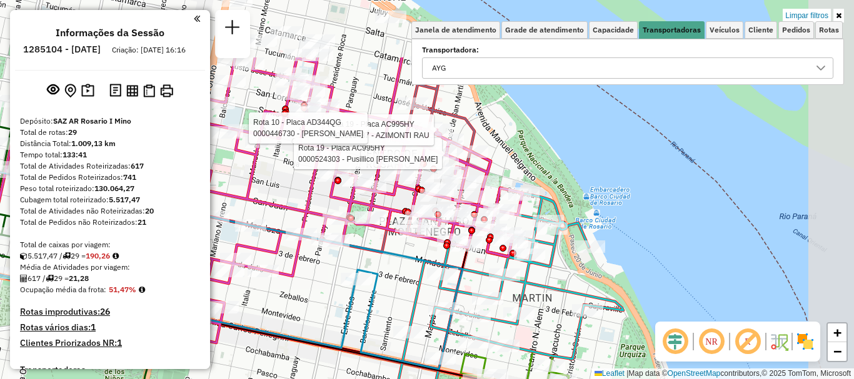
drag, startPoint x: 422, startPoint y: 284, endPoint x: 404, endPoint y: 324, distance: 43.9
click at [409, 324] on icon at bounding box center [516, 273] width 214 height 171
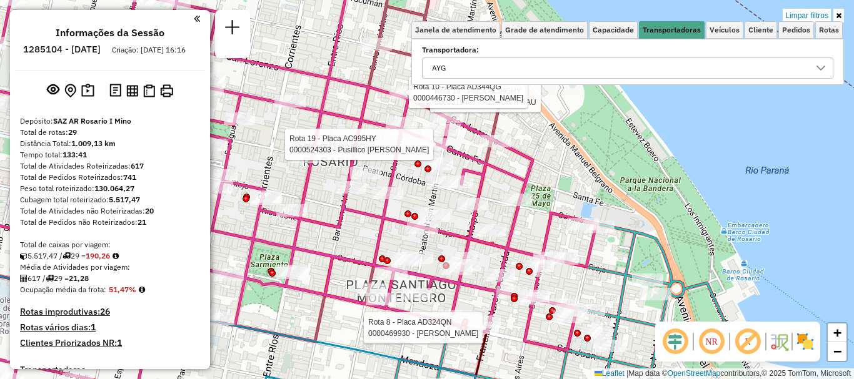
drag, startPoint x: 462, startPoint y: 318, endPoint x: 424, endPoint y: 251, distance: 77.2
click at [460, 325] on div at bounding box center [463, 328] width 7 height 7
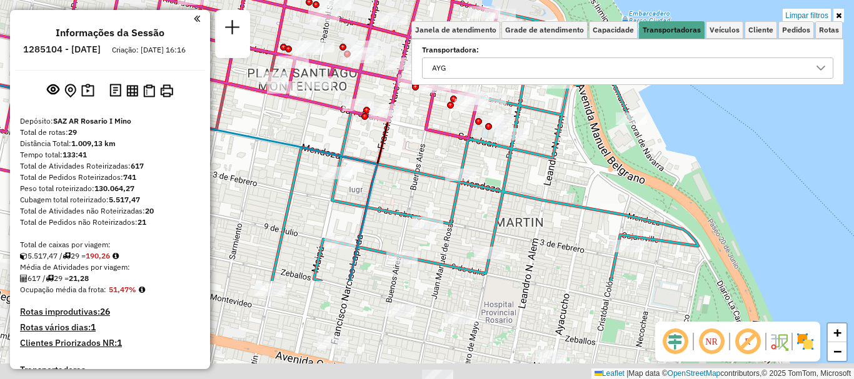
drag, startPoint x: 429, startPoint y: 196, endPoint x: 417, endPoint y: 156, distance: 41.5
click at [420, 169] on icon at bounding box center [485, 141] width 426 height 280
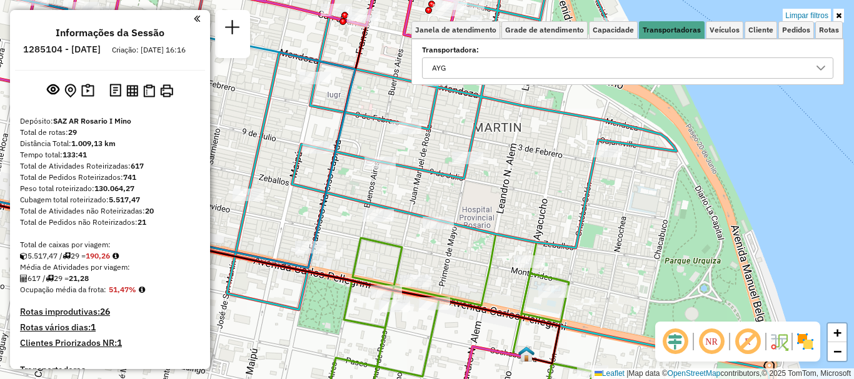
drag, startPoint x: 446, startPoint y: 282, endPoint x: 404, endPoint y: 117, distance: 169.8
click at [412, 150] on div "Rota 19 - Placa AC995HY 0000524303 - Pusillico Christian Gabriel Rota 19 - Plac…" at bounding box center [427, 189] width 854 height 379
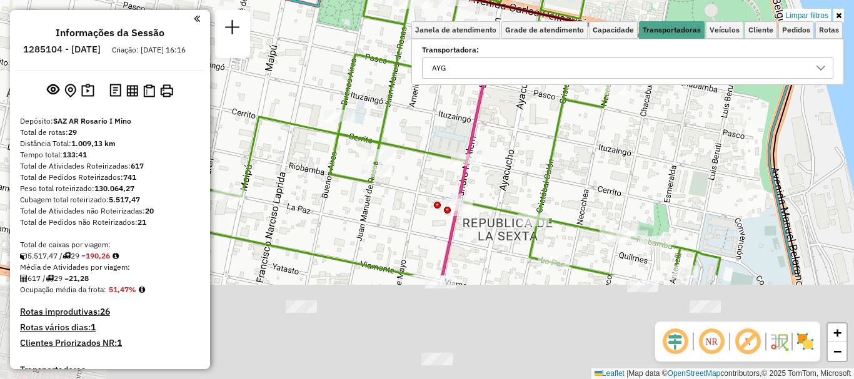
drag, startPoint x: 371, startPoint y: 219, endPoint x: 446, endPoint y: 77, distance: 159.6
click at [446, 77] on div "Rota 19 - Placa AC995HY 0000524303 - Pusillico Christian Gabriel Rota 19 - Plac…" at bounding box center [427, 189] width 854 height 379
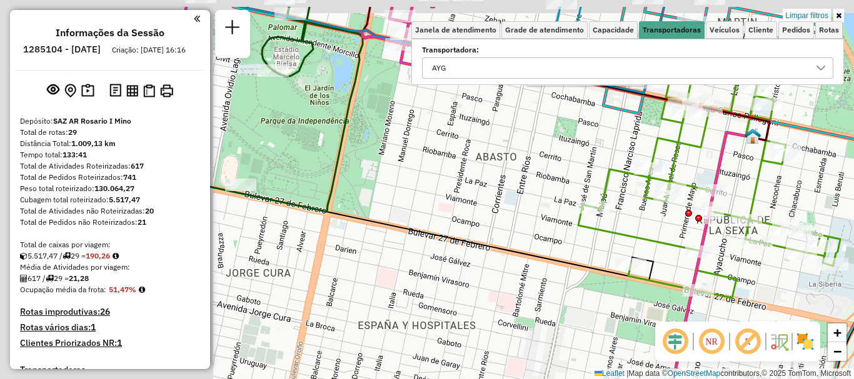
drag, startPoint x: 368, startPoint y: 180, endPoint x: 644, endPoint y: 232, distance: 280.6
click at [644, 232] on div "Rota 19 - Placa AC995HY 0000524303 - Pusillico Christian Gabriel Rota 19 - Plac…" at bounding box center [427, 189] width 854 height 379
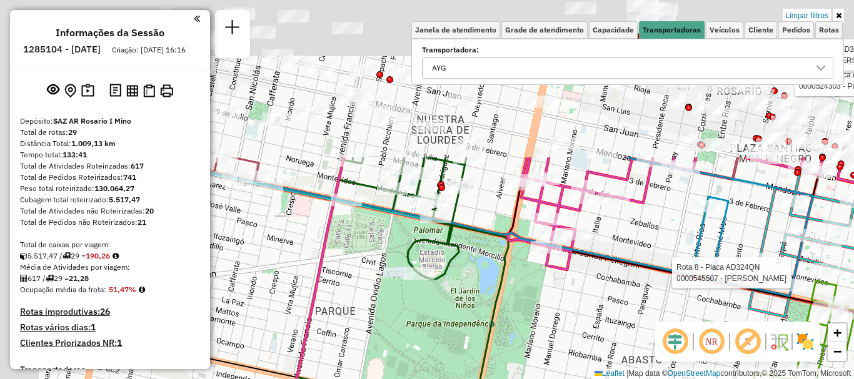
click at [557, 379] on html "Aplicando filtros Pop-up bloqueado! Seu navegador bloqueou automáticamente a ab…" at bounding box center [427, 189] width 854 height 379
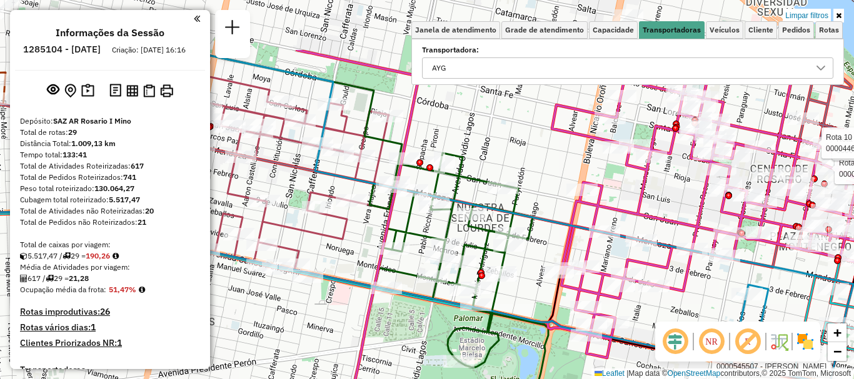
drag, startPoint x: 545, startPoint y: 347, endPoint x: 558, endPoint y: 377, distance: 32.2
click at [558, 377] on div "Rota 19 - Placa AC995HY 0000524303 - Pusillico Christian Gabriel Rota 19 - Plac…" at bounding box center [427, 189] width 854 height 379
drag, startPoint x: 356, startPoint y: 240, endPoint x: 580, endPoint y: 252, distance: 224.7
click at [580, 252] on div "Rota 19 - Placa AC995HY 0000524303 - Pusillico Christian Gabriel Rota 19 - Plac…" at bounding box center [427, 189] width 854 height 379
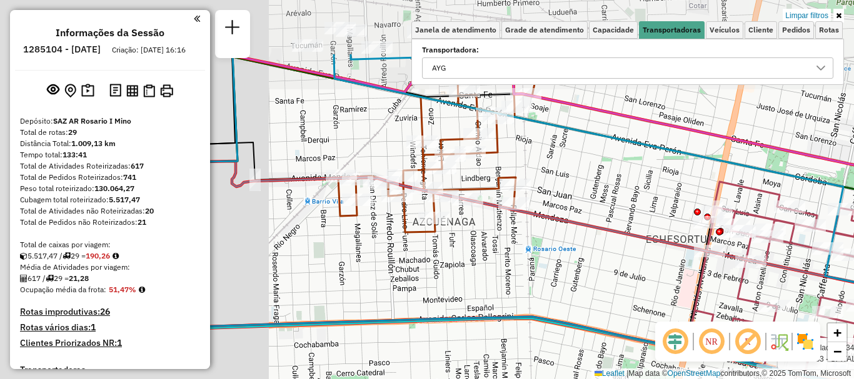
drag, startPoint x: 360, startPoint y: 265, endPoint x: 646, endPoint y: 357, distance: 300.2
click at [646, 357] on div "Rota 19 - Placa AC995HY 0000524303 - Pusillico Christian Gabriel Rota 19 - Plac…" at bounding box center [427, 189] width 854 height 379
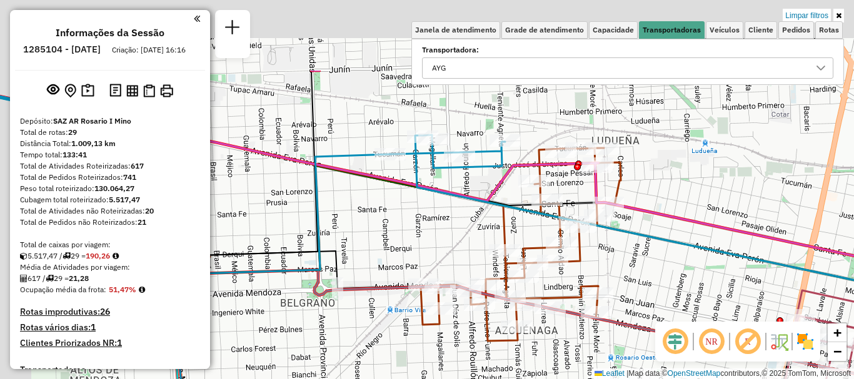
drag, startPoint x: 484, startPoint y: 295, endPoint x: 567, endPoint y: 404, distance: 136.5
click at [567, 379] on html "Aplicando filtros Pop-up bloqueado! Seu navegador bloqueou automáticamente a ab…" at bounding box center [427, 189] width 854 height 379
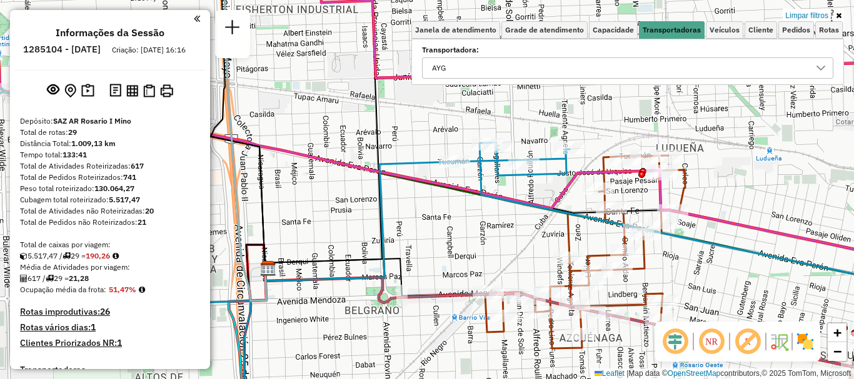
drag, startPoint x: 487, startPoint y: 325, endPoint x: 747, endPoint y: 331, distance: 260.0
click at [741, 329] on hb-router-mapa "Informações da Sessão 1285104 - 30/09/2025 Criação: 29/09/2025 16:16 Depósito: …" at bounding box center [427, 189] width 854 height 379
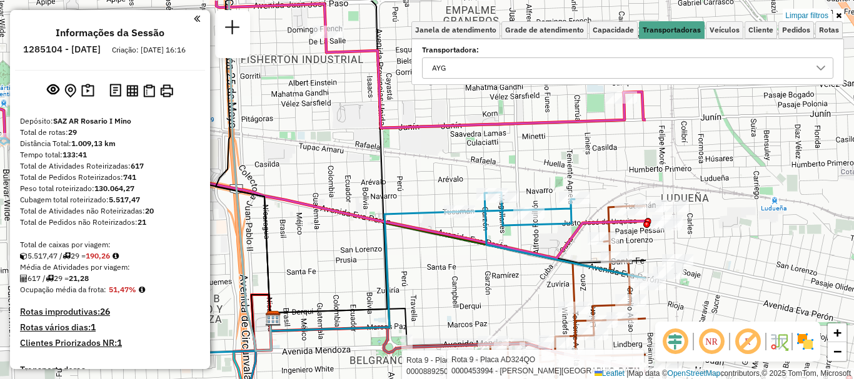
drag, startPoint x: 523, startPoint y: 314, endPoint x: 266, endPoint y: 347, distance: 259.0
click at [266, 347] on icon at bounding box center [250, 176] width 42 height 351
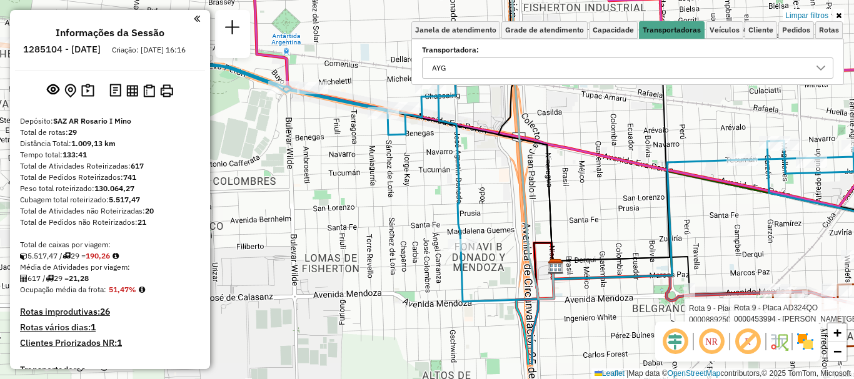
drag, startPoint x: 283, startPoint y: 331, endPoint x: 696, endPoint y: 266, distance: 418.2
click at [696, 266] on icon at bounding box center [646, 219] width 189 height 119
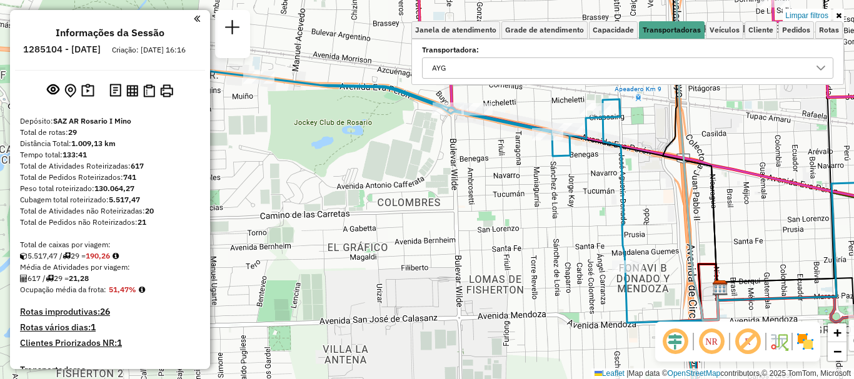
click at [590, 301] on div "Rota 19 - Placa AC995HY 0000524303 - Pusillico Christian Gabriel Rota 19 - Plac…" at bounding box center [427, 189] width 854 height 379
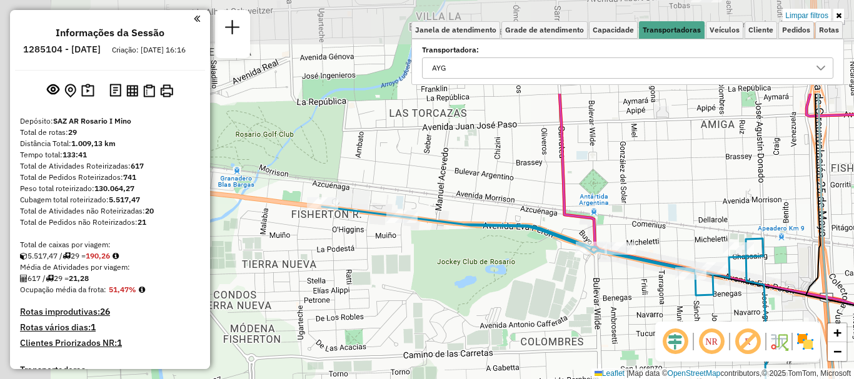
drag, startPoint x: 524, startPoint y: 391, endPoint x: 632, endPoint y: 404, distance: 108.9
click at [632, 379] on html "Aplicando filtros Pop-up bloqueado! Seu navegador bloqueou automáticamente a ab…" at bounding box center [427, 189] width 854 height 379
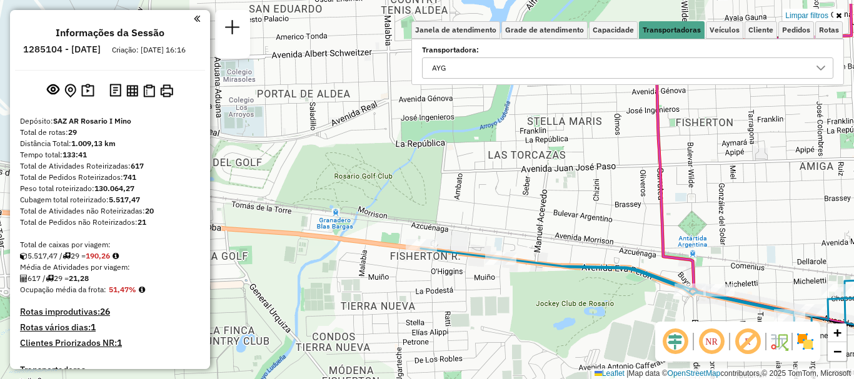
drag, startPoint x: 542, startPoint y: 323, endPoint x: 607, endPoint y: 347, distance: 68.8
click at [607, 347] on div "Rota 19 - Placa AC995HY 0000524303 - Pusillico Christian Gabriel Rota 19 - Plac…" at bounding box center [427, 189] width 854 height 379
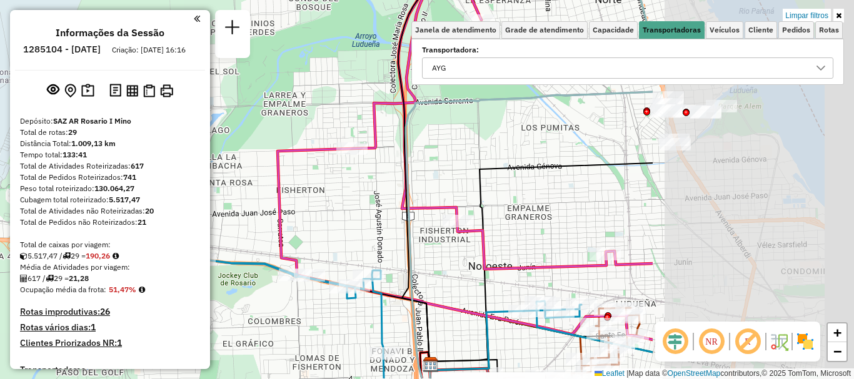
drag, startPoint x: 532, startPoint y: 336, endPoint x: 244, endPoint y: 309, distance: 289.9
click at [244, 309] on div "Rota 19 - Placa AC995HY 0000524303 - Pusillico Christian Gabriel Rota 19 - Plac…" at bounding box center [427, 189] width 854 height 379
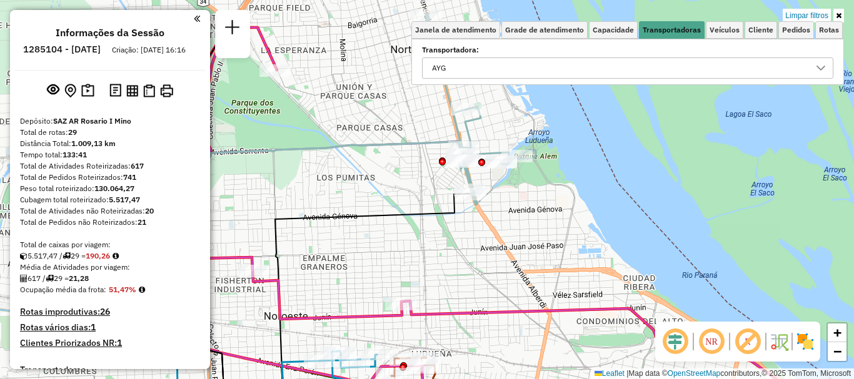
drag, startPoint x: 499, startPoint y: 293, endPoint x: 349, endPoint y: 344, distance: 159.1
click at [349, 344] on div "Rota 19 - Placa AC995HY 0000524303 - Pusillico Christian Gabriel Rota 19 - Plac…" at bounding box center [427, 189] width 854 height 379
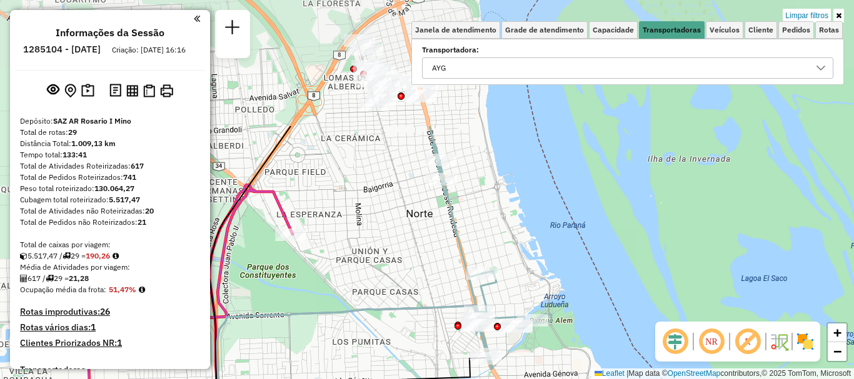
drag, startPoint x: 357, startPoint y: 264, endPoint x: 376, endPoint y: 404, distance: 140.6
click at [376, 379] on html "Aplicando filtros Pop-up bloqueado! Seu navegador bloqueou automáticamente a ab…" at bounding box center [427, 189] width 854 height 379
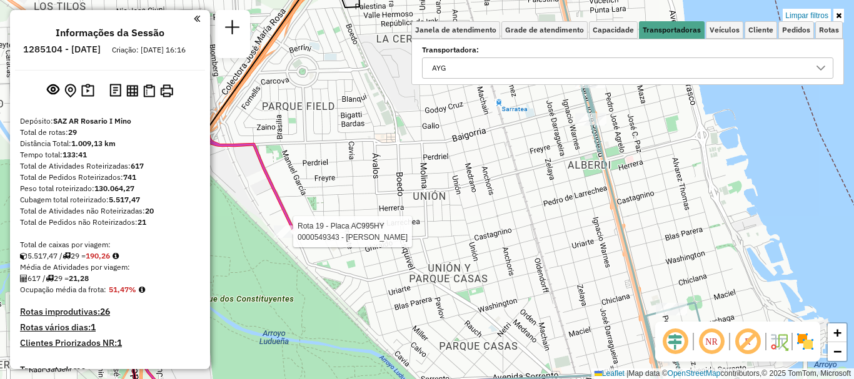
click at [294, 238] on div at bounding box center [289, 232] width 31 height 12
select select "**********"
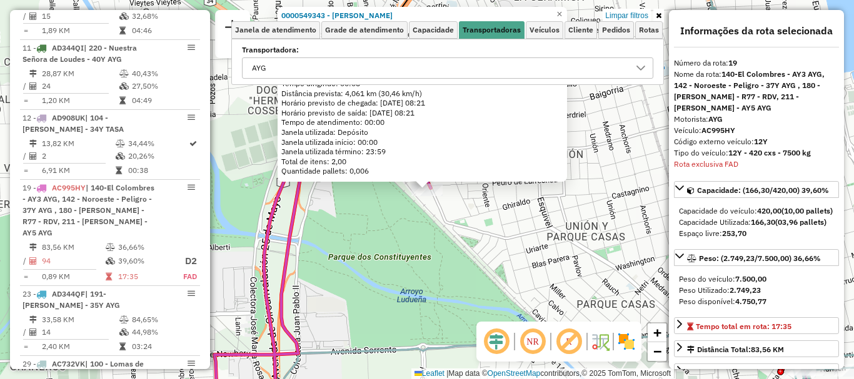
scroll to position [967, 0]
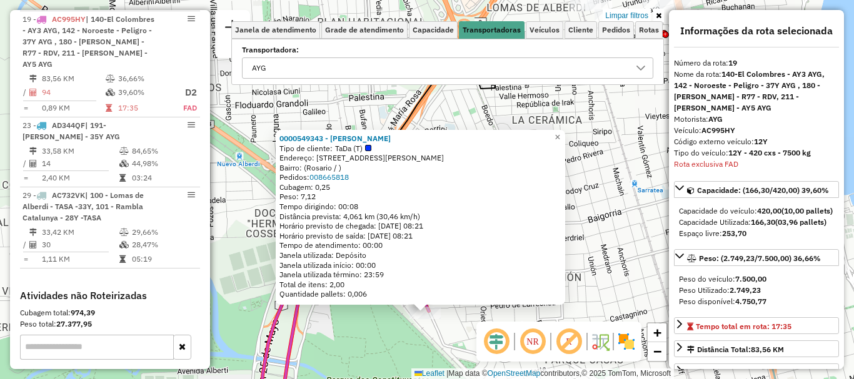
click at [301, 379] on html "Aplicando filtros Pop-up bloqueado! Seu navegador bloqueou automáticamente a ab…" at bounding box center [427, 189] width 854 height 379
click at [485, 330] on em at bounding box center [496, 342] width 30 height 30
click at [560, 132] on span "×" at bounding box center [557, 137] width 6 height 11
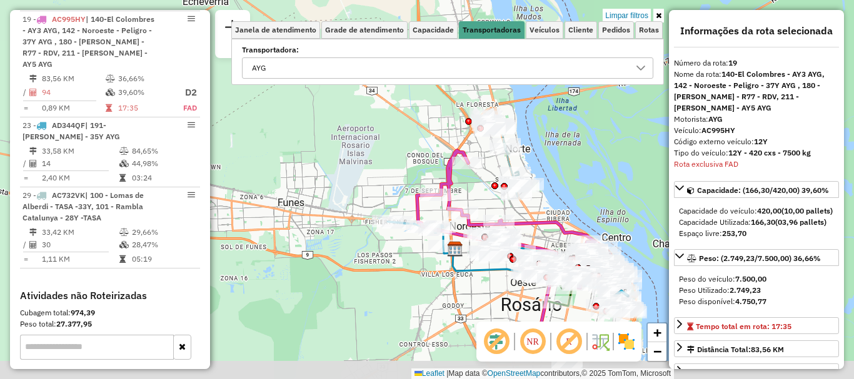
drag, startPoint x: 564, startPoint y: 249, endPoint x: 482, endPoint y: 176, distance: 109.8
click at [482, 176] on div "Rota 19 - Placa AC995HY 0000549343 - Gustavo Cordoba Limpar filtros Janela de a…" at bounding box center [427, 189] width 854 height 379
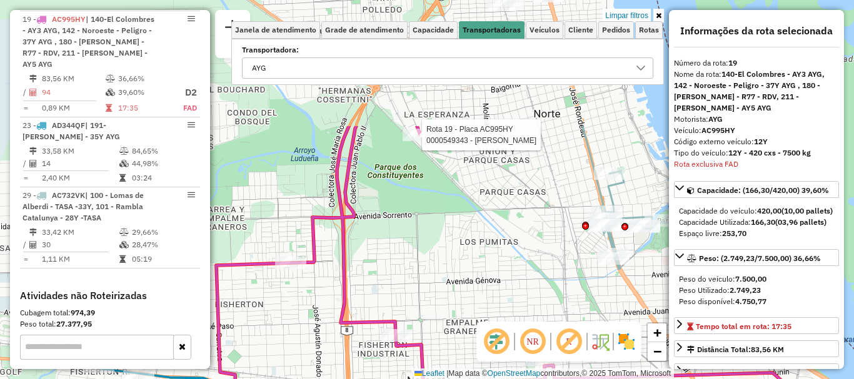
drag, startPoint x: 409, startPoint y: 231, endPoint x: 410, endPoint y: 395, distance: 164.4
click at [410, 379] on html "Aplicando filtros Pop-up bloqueado! Seu navegador bloqueou automáticamente a ab…" at bounding box center [427, 189] width 854 height 379
click at [589, 294] on div "Rota 19 - Placa AC995HY 0000549343 - Gustavo Cordoba Limpar filtros Janela de a…" at bounding box center [427, 189] width 854 height 379
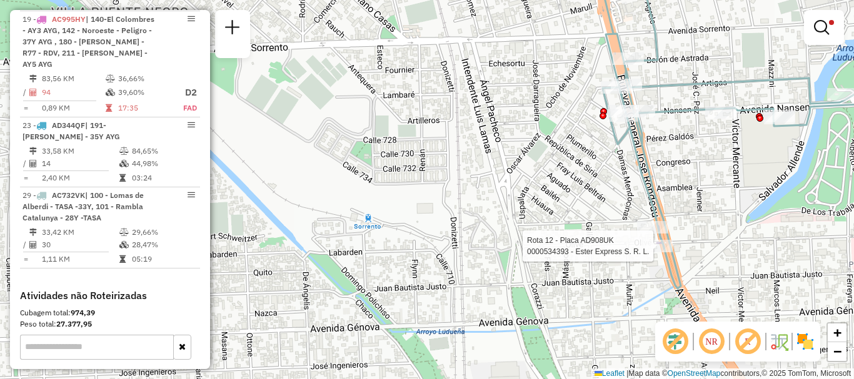
select select "**********"
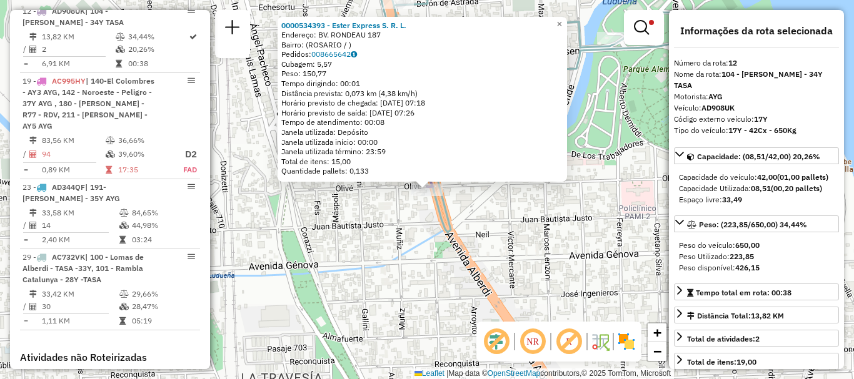
scroll to position [899, 0]
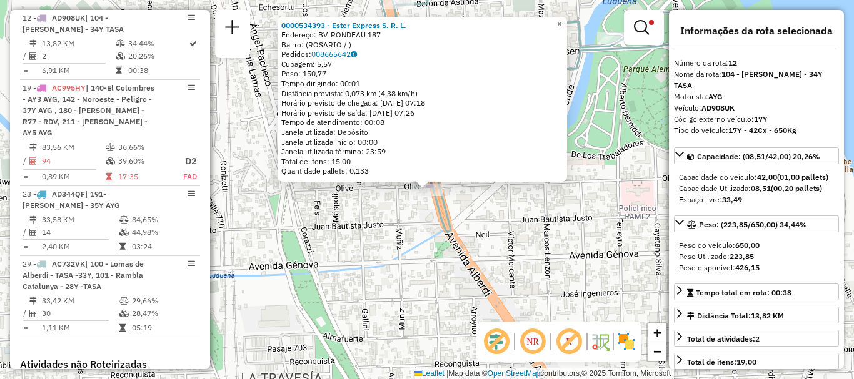
click at [423, 276] on div "0000534393 - Ester Express S. R. L. Endereço: BV. RONDEAU 187 Bairro: (ROSARIO …" at bounding box center [427, 189] width 854 height 379
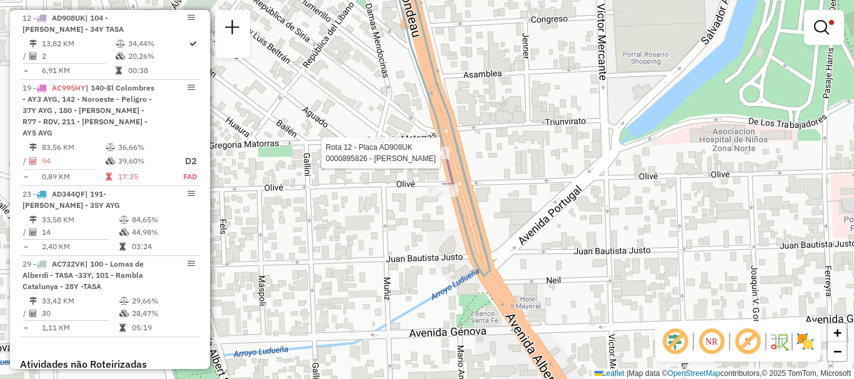
select select "**********"
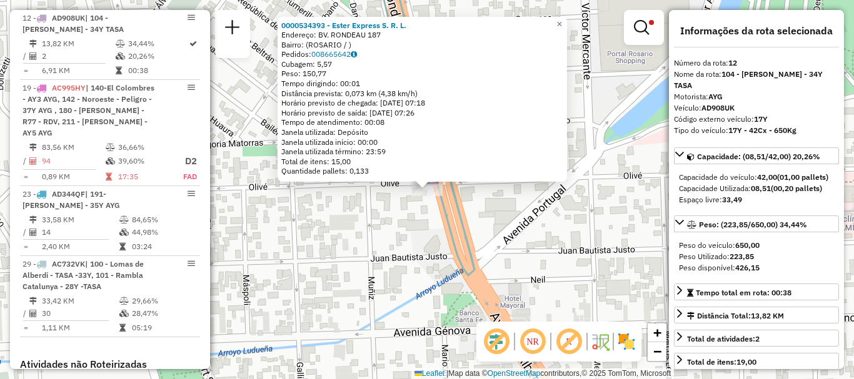
click at [415, 250] on div "0000534393 - Ester Express S. R. L. Endereço: BV. RONDEAU 187 Bairro: (ROSARIO …" at bounding box center [427, 189] width 854 height 379
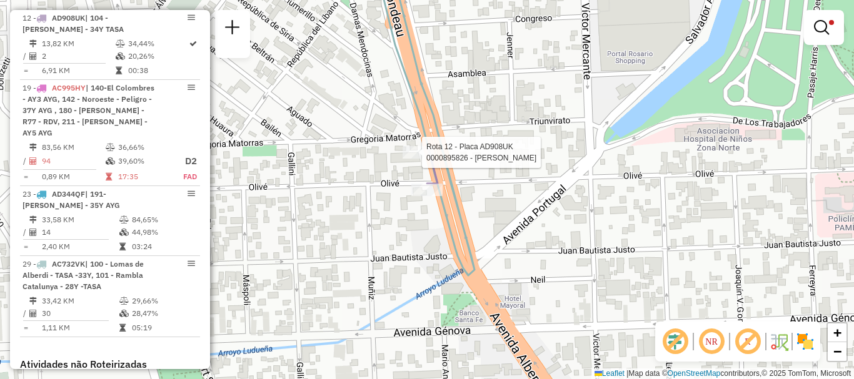
select select "**********"
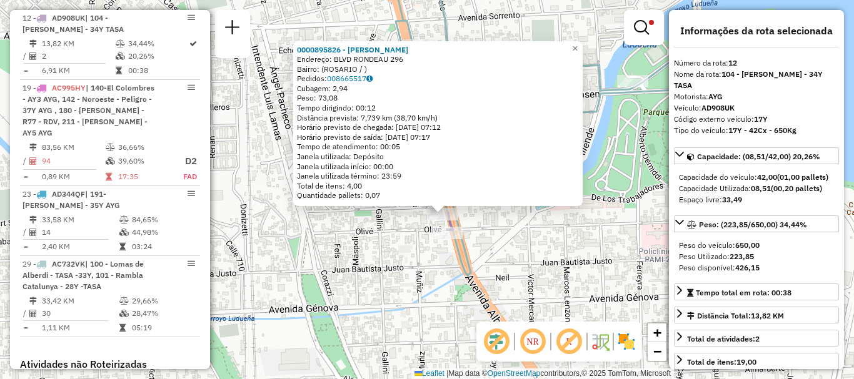
click at [408, 290] on div "0000895826 - GENZONE LILI Endereço: BLVD RONDEAU 296 Bairro: (ROSARIO / ) Pedid…" at bounding box center [427, 189] width 854 height 379
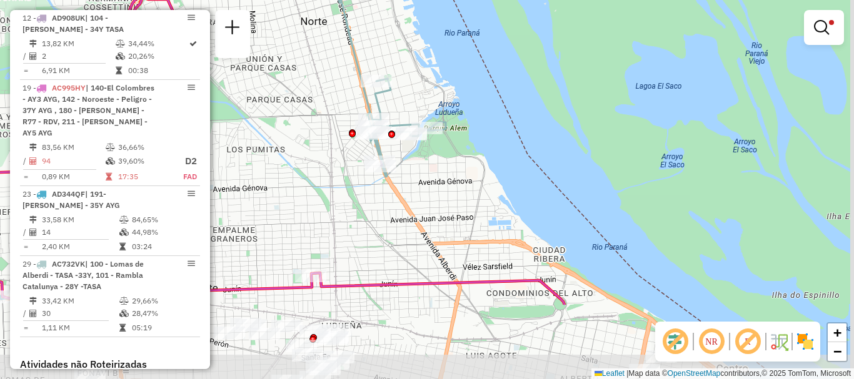
drag, startPoint x: 404, startPoint y: 326, endPoint x: 366, endPoint y: 196, distance: 135.3
click at [369, 210] on div "Limpar filtros Janela de atendimento Grade de atendimento Capacidade Transporta…" at bounding box center [427, 189] width 854 height 379
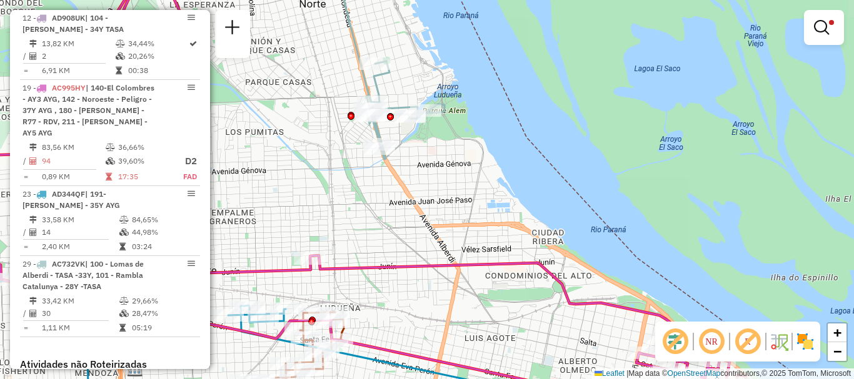
drag, startPoint x: 411, startPoint y: 264, endPoint x: 283, endPoint y: 127, distance: 187.5
click at [287, 133] on div "Limpar filtros Janela de atendimento Grade de atendimento Capacidade Transporta…" at bounding box center [427, 189] width 854 height 379
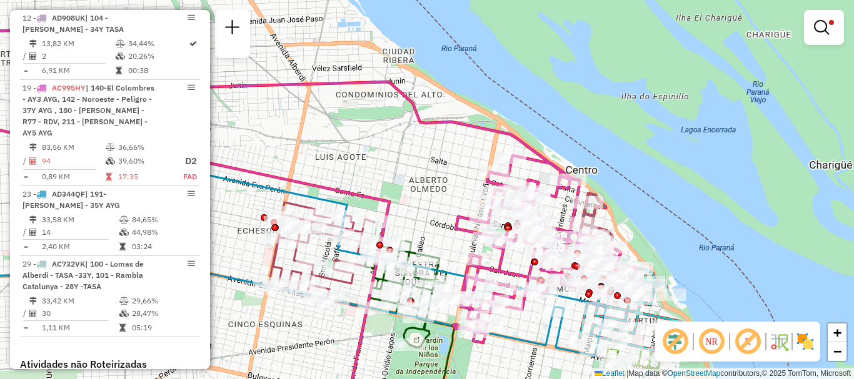
drag, startPoint x: 392, startPoint y: 188, endPoint x: 315, endPoint y: 45, distance: 162.5
click at [327, 56] on div "Limpar filtros Janela de atendimento Grade de atendimento Capacidade Transporta…" at bounding box center [427, 189] width 854 height 379
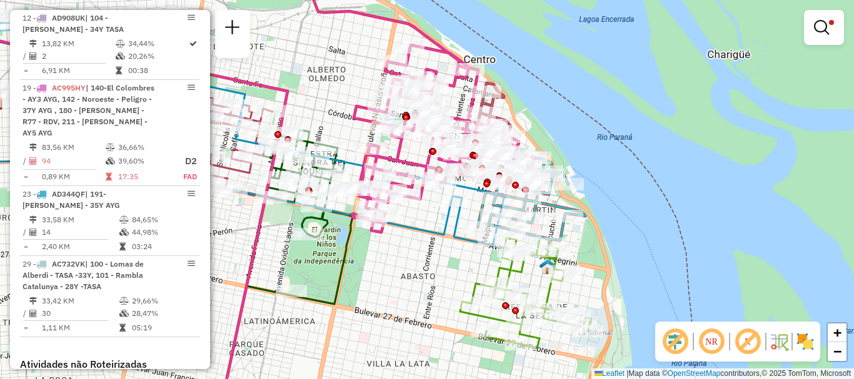
drag, startPoint x: 422, startPoint y: 263, endPoint x: 392, endPoint y: 286, distance: 37.9
click at [392, 286] on div "Limpar filtros Janela de atendimento Grade de atendimento Capacidade Transporta…" at bounding box center [427, 189] width 854 height 379
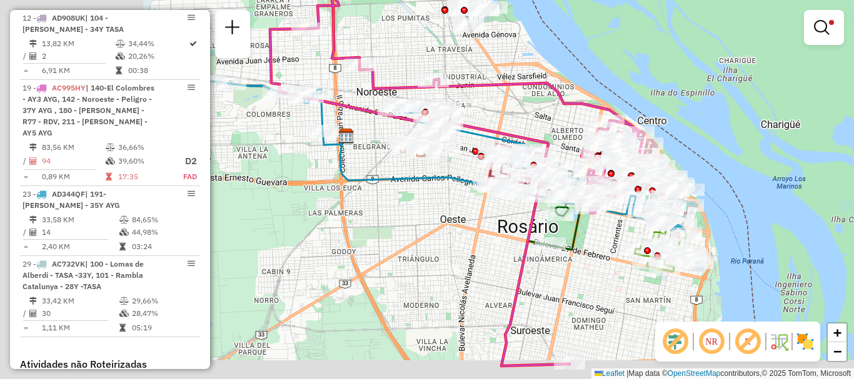
drag, startPoint x: 396, startPoint y: 309, endPoint x: 674, endPoint y: 257, distance: 282.2
click at [674, 257] on div "Limpar filtros Janela de atendimento Grade de atendimento Capacidade Transporta…" at bounding box center [427, 189] width 854 height 379
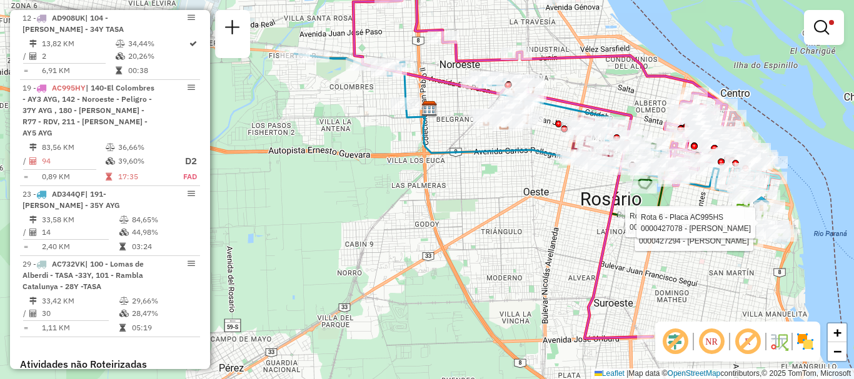
drag, startPoint x: 457, startPoint y: 266, endPoint x: 457, endPoint y: 149, distance: 116.9
click at [483, 161] on div "Rota 6 - Placa AC995HS 0000427294 - CAI FENG Rota 6 - Placa AC995HS 0000417202 …" at bounding box center [427, 189] width 854 height 379
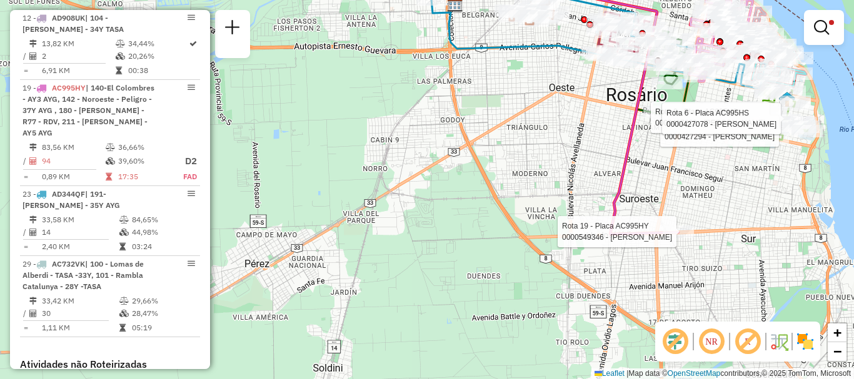
select select "**********"
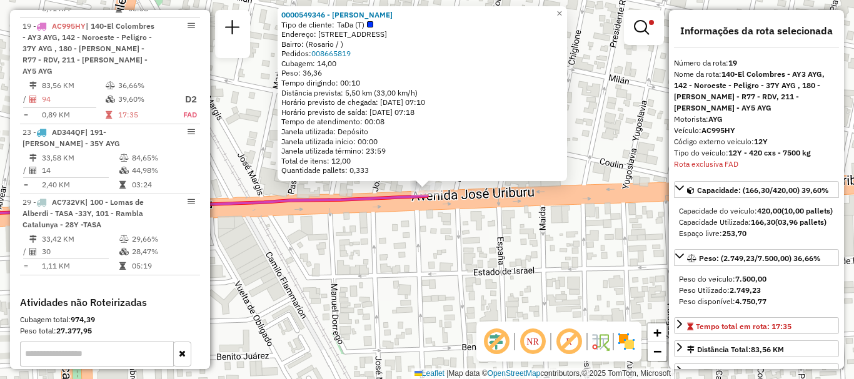
scroll to position [969, 0]
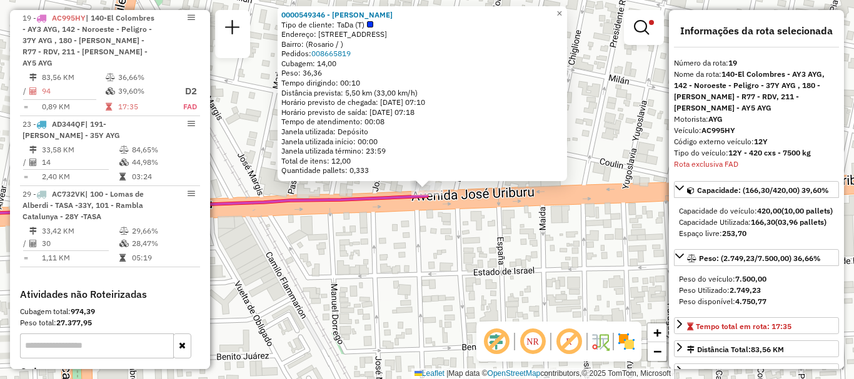
click at [507, 269] on div "0000549346 - Cristina Andreone Tipo de cliente: TaDa (T) Endereço: Avenida Urib…" at bounding box center [427, 189] width 854 height 379
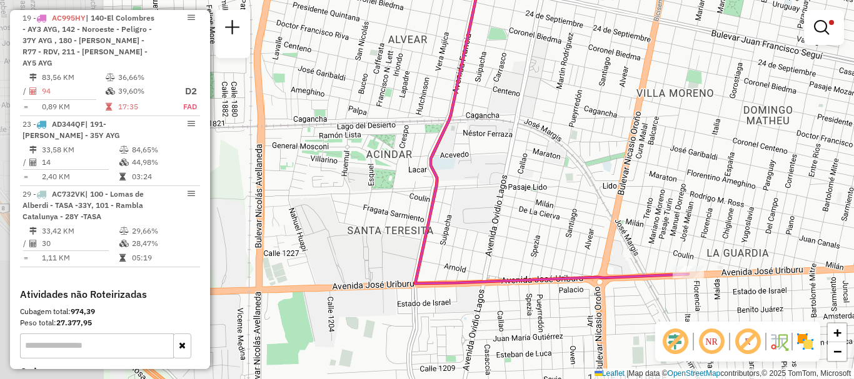
drag, startPoint x: 386, startPoint y: 297, endPoint x: 572, endPoint y: 311, distance: 186.8
click at [567, 315] on div "Limpar filtros Janela de atendimento Grade de atendimento Capacidade Transporta…" at bounding box center [427, 189] width 854 height 379
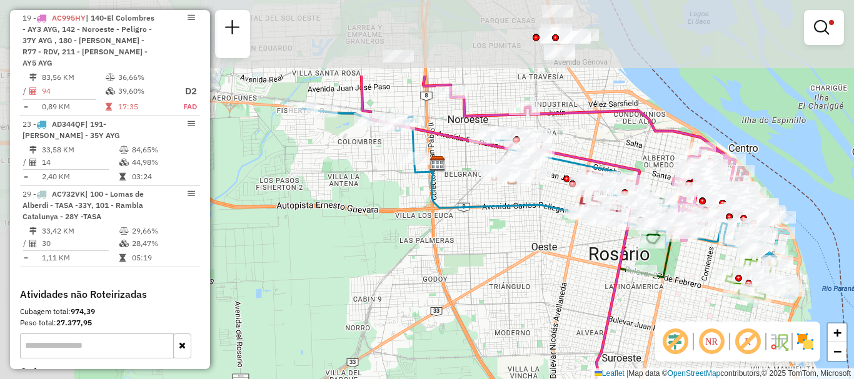
drag, startPoint x: 513, startPoint y: 267, endPoint x: 611, endPoint y: 362, distance: 137.0
click at [611, 362] on div "Limpar filtros Janela de atendimento Grade de atendimento Capacidade Transporta…" at bounding box center [427, 189] width 854 height 379
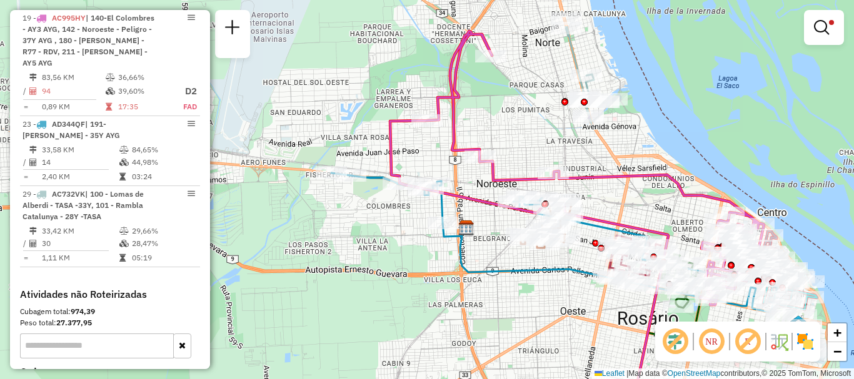
drag, startPoint x: 524, startPoint y: 302, endPoint x: 524, endPoint y: 341, distance: 39.4
click at [524, 341] on div "Limpar filtros Janela de atendimento Grade de atendimento Capacidade Transporta…" at bounding box center [427, 189] width 854 height 379
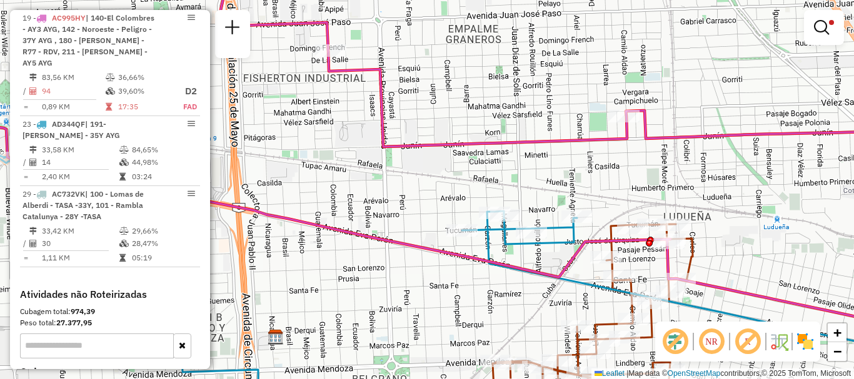
drag, startPoint x: 492, startPoint y: 266, endPoint x: 426, endPoint y: 273, distance: 66.0
click at [426, 273] on div "Limpar filtros Janela de atendimento Grade de atendimento Capacidade Transporta…" at bounding box center [427, 189] width 854 height 379
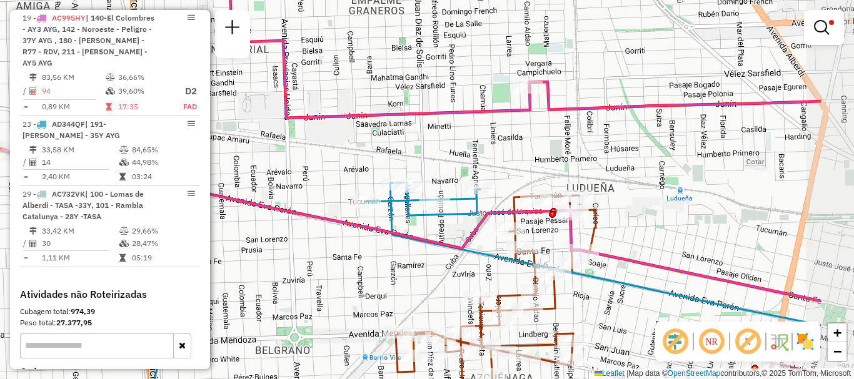
drag, startPoint x: 513, startPoint y: 274, endPoint x: 395, endPoint y: 266, distance: 118.4
click at [395, 266] on div "Limpar filtros Janela de atendimento Grade de atendimento Capacidade Transporta…" at bounding box center [427, 189] width 854 height 379
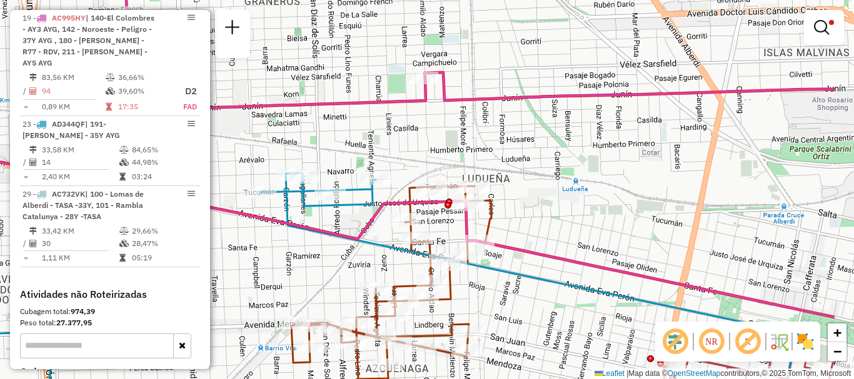
drag, startPoint x: 492, startPoint y: 264, endPoint x: 404, endPoint y: 257, distance: 87.8
click at [404, 257] on icon at bounding box center [303, 259] width 986 height 297
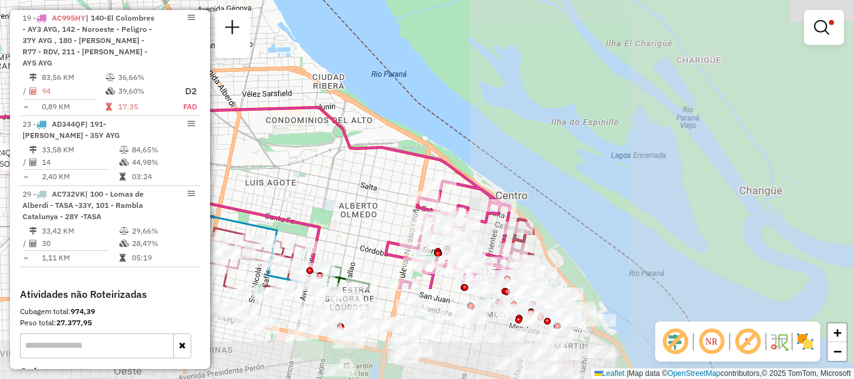
drag, startPoint x: 421, startPoint y: 238, endPoint x: 17, endPoint y: 111, distance: 424.0
click at [17, 111] on hb-router-mapa "Informações da Sessão 1285104 - 30/09/2025 Criação: 29/09/2025 16:16 Depósito: …" at bounding box center [427, 189] width 854 height 379
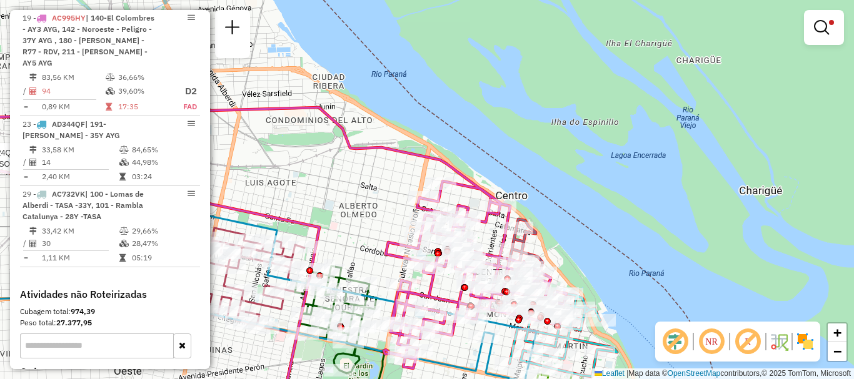
drag, startPoint x: 313, startPoint y: 220, endPoint x: 206, endPoint y: -46, distance: 287.1
click at [206, 0] on html "Aplicando filtros Pop-up bloqueado! Seu navegador bloqueou automáticamente a ab…" at bounding box center [427, 189] width 854 height 379
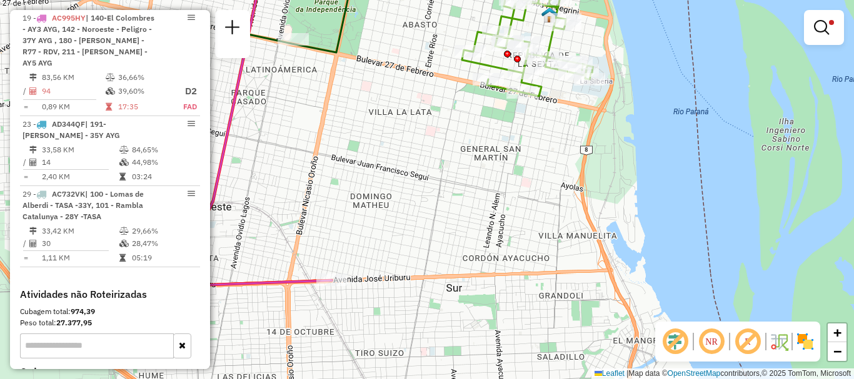
drag, startPoint x: 329, startPoint y: 206, endPoint x: 427, endPoint y: 127, distance: 125.8
click at [427, 127] on div "Rota 9 - Placa AD324QO 0000449168 - PACHECO MAGALI CANDELA Limpar filtros Janel…" at bounding box center [427, 189] width 854 height 379
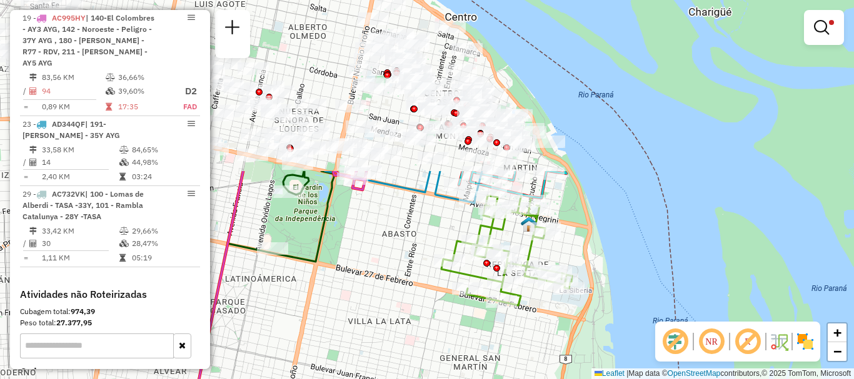
drag, startPoint x: 404, startPoint y: 142, endPoint x: 384, endPoint y: 379, distance: 237.7
click at [384, 376] on div "Rota 9 - Placa AD324QO 0000449168 - PACHECO MAGALI CANDELA Limpar filtros Janel…" at bounding box center [427, 189] width 854 height 379
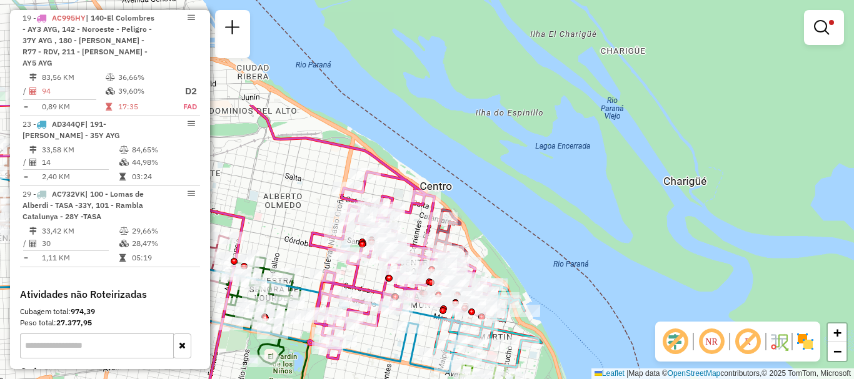
drag, startPoint x: 373, startPoint y: 290, endPoint x: 352, endPoint y: 403, distance: 115.1
click at [352, 379] on html "Aplicando filtros Pop-up bloqueado! Seu navegador bloqueou automáticamente a ab…" at bounding box center [427, 189] width 854 height 379
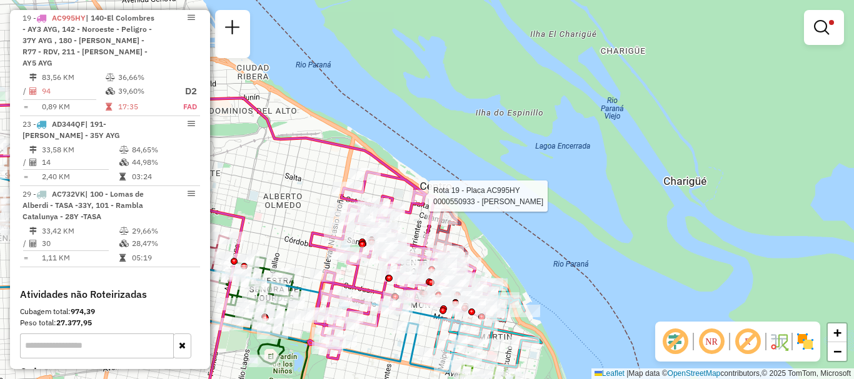
select select "**********"
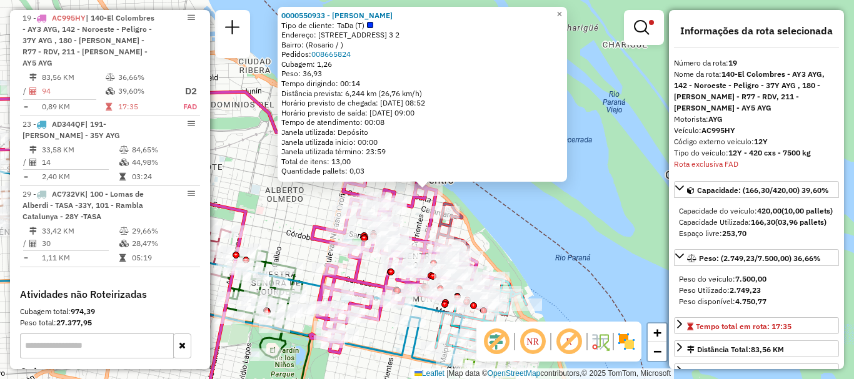
click at [547, 211] on div "0000550933 - Maria Emilia Aimaretti Tipo de cliente: TaDa (T) Endereço: Corrien…" at bounding box center [427, 189] width 854 height 379
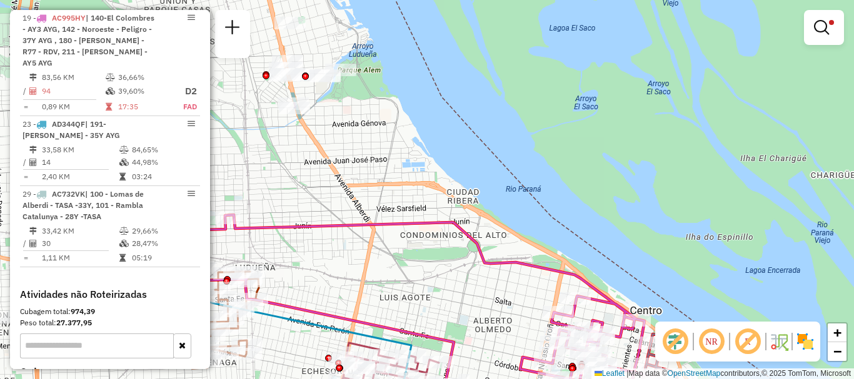
drag, startPoint x: 477, startPoint y: 323, endPoint x: 608, endPoint y: 361, distance: 136.1
click at [572, 349] on div "Limpar filtros Janela de atendimento Grade de atendimento Capacidade Transporta…" at bounding box center [427, 189] width 854 height 379
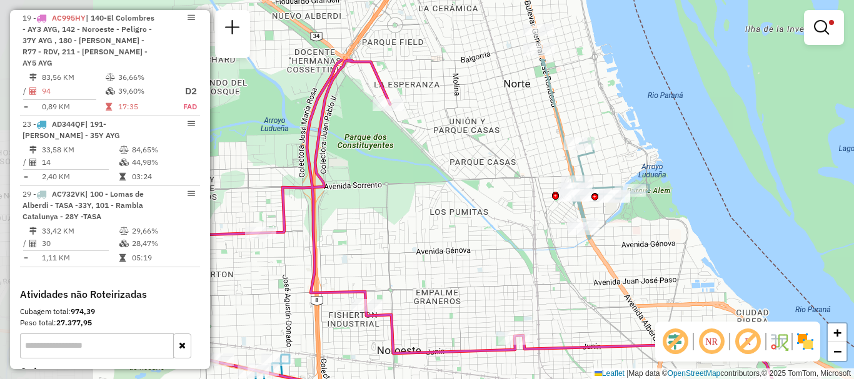
drag, startPoint x: 384, startPoint y: 252, endPoint x: 592, endPoint y: 359, distance: 233.9
click at [597, 361] on icon at bounding box center [580, 286] width 788 height 455
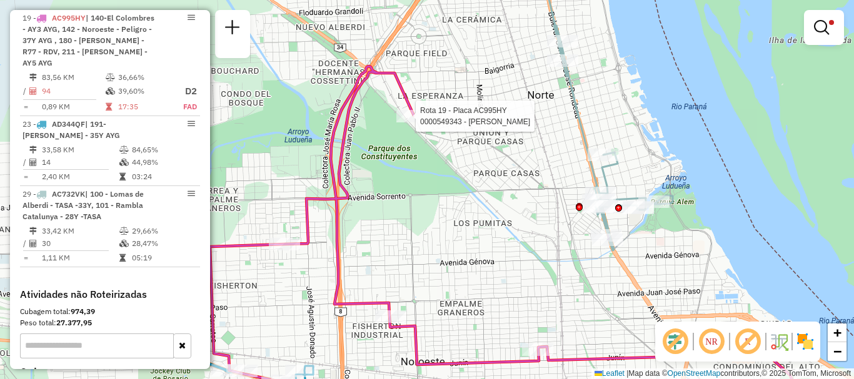
select select "**********"
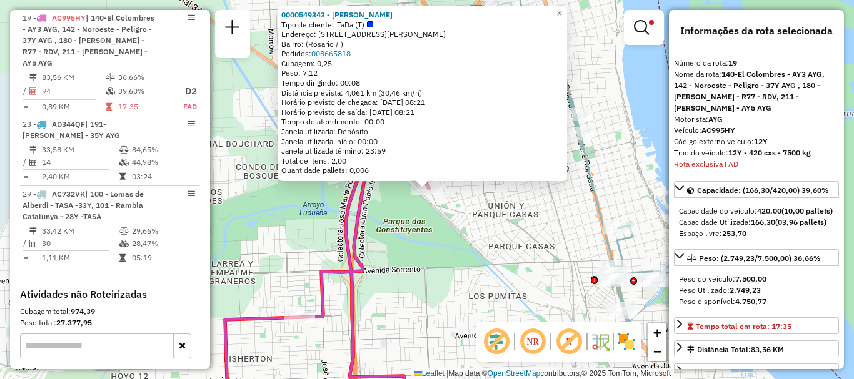
click at [451, 249] on div "0000549343 - Gustavo Cordoba Tipo de cliente: TaDa (T) Endereço: Avenida Casian…" at bounding box center [427, 189] width 854 height 379
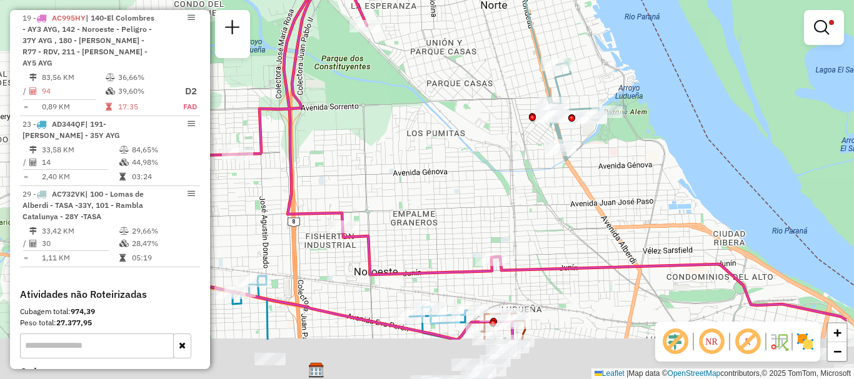
drag, startPoint x: 422, startPoint y: 264, endPoint x: 327, endPoint y: 172, distance: 133.0
click at [327, 177] on div "Limpar filtros Janela de atendimento Grade de atendimento Capacidade Transporta…" at bounding box center [427, 189] width 854 height 379
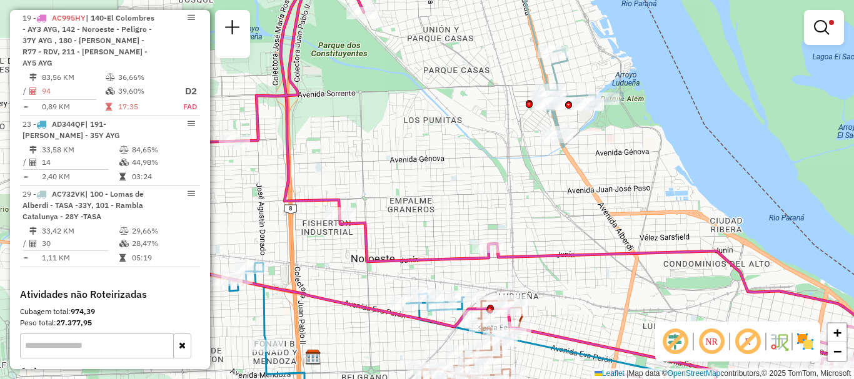
drag, startPoint x: 342, startPoint y: 189, endPoint x: 299, endPoint y: 113, distance: 87.4
click at [308, 129] on div "Rota 19 - Placa AC995HY 0000552010 - Oscar Dario Sanchez Rota 23 - Placa AD344Q…" at bounding box center [427, 189] width 854 height 379
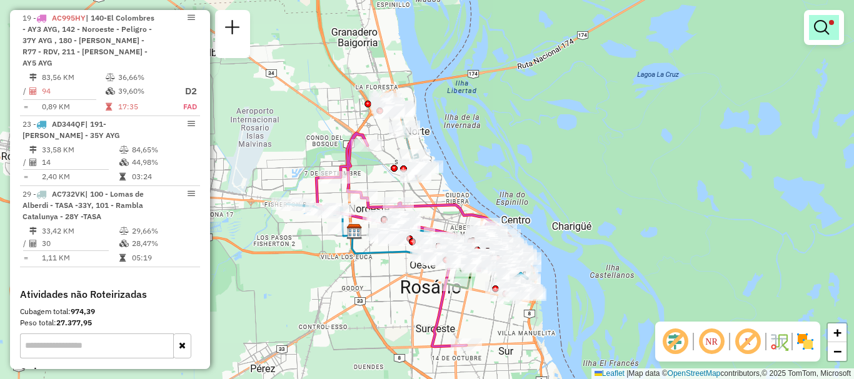
click at [817, 18] on link at bounding box center [824, 27] width 30 height 25
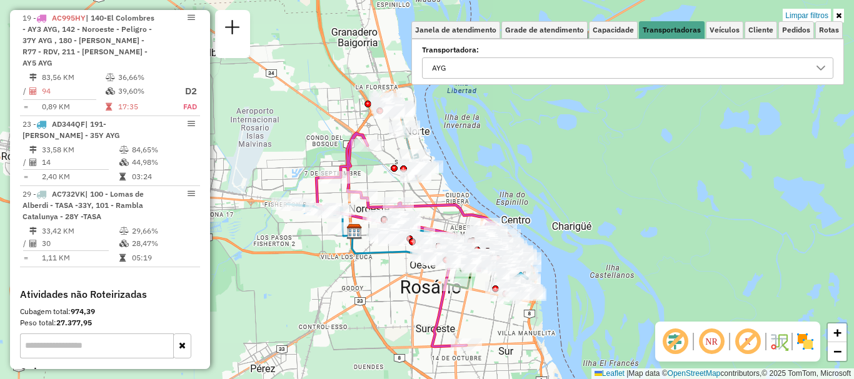
click at [822, 64] on icon at bounding box center [821, 68] width 10 height 10
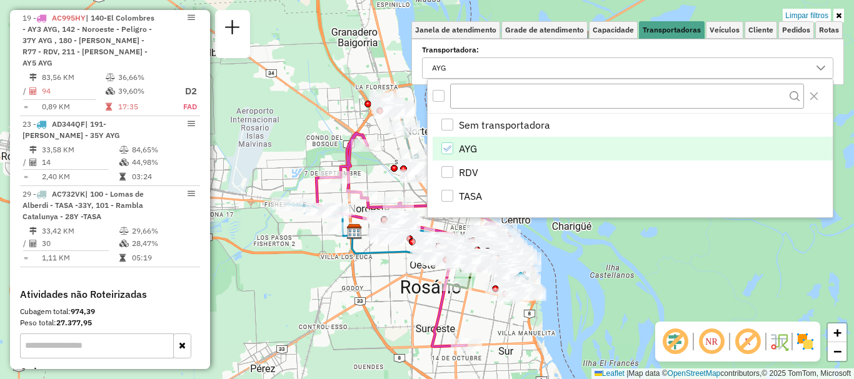
click at [448, 144] on icon "AYG" at bounding box center [446, 148] width 9 height 9
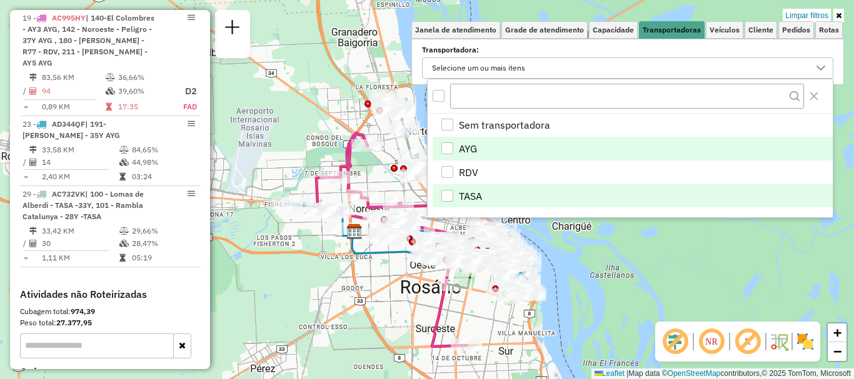
click at [444, 196] on div "TASA" at bounding box center [447, 196] width 12 height 12
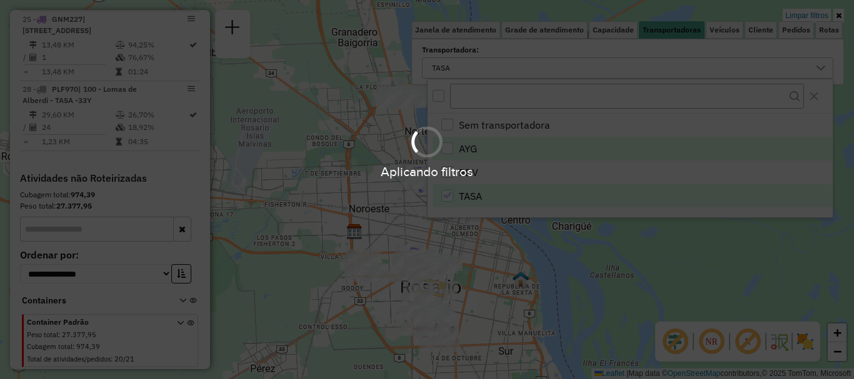
click at [396, 294] on hb-app "Aplicando filtros Pop-up bloqueado! Seu navegador bloqueou automáticamente a ab…" at bounding box center [427, 189] width 854 height 379
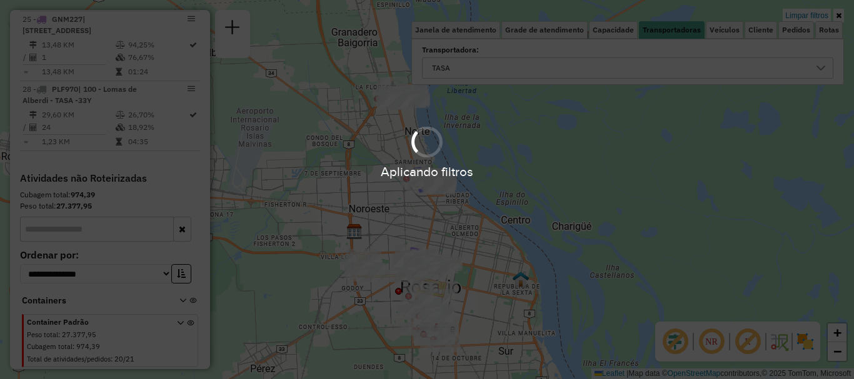
scroll to position [884, 0]
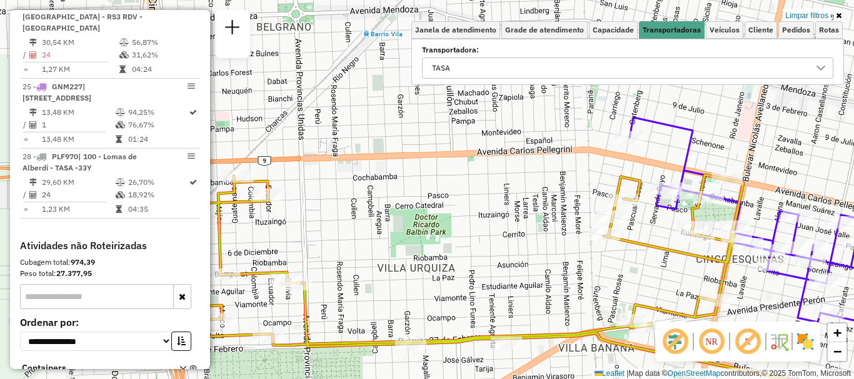
drag, startPoint x: 408, startPoint y: 182, endPoint x: 611, endPoint y: 283, distance: 226.7
click at [611, 283] on div "Limpar filtros Janela de atendimento Grade de atendimento Capacidade Transporta…" at bounding box center [427, 189] width 854 height 379
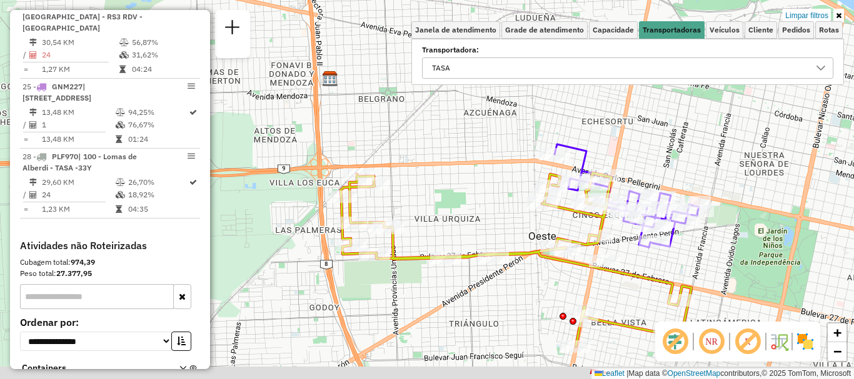
drag, startPoint x: 515, startPoint y: 271, endPoint x: 412, endPoint y: 135, distance: 170.9
click at [412, 135] on div "Rota 24 - Placa GBL764 0000363718 - QUIROZ ANALIA ALEJANDRA Limpar filtros Jane…" at bounding box center [427, 189] width 854 height 379
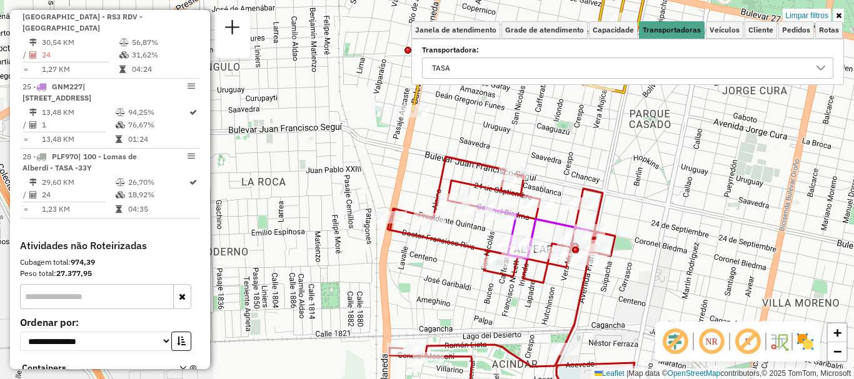
drag, startPoint x: 470, startPoint y: 251, endPoint x: 336, endPoint y: 50, distance: 241.5
click at [387, 157] on icon at bounding box center [510, 274] width 247 height 234
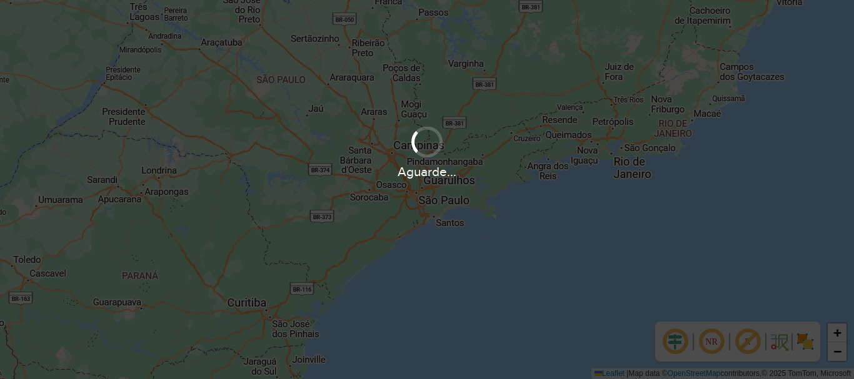
scroll to position [819, 0]
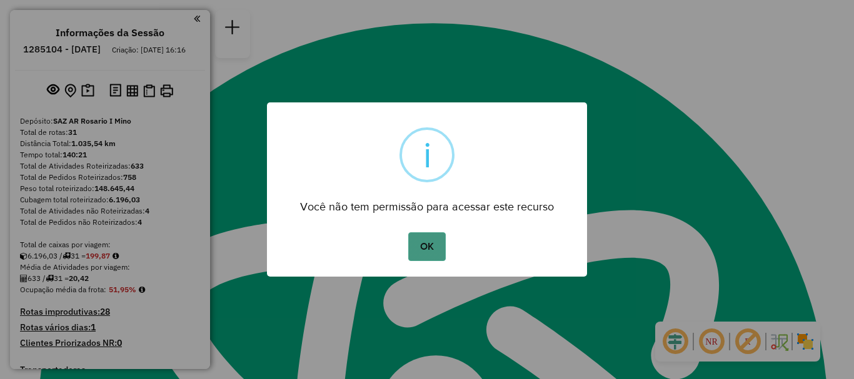
click at [434, 247] on button "OK" at bounding box center [426, 246] width 37 height 29
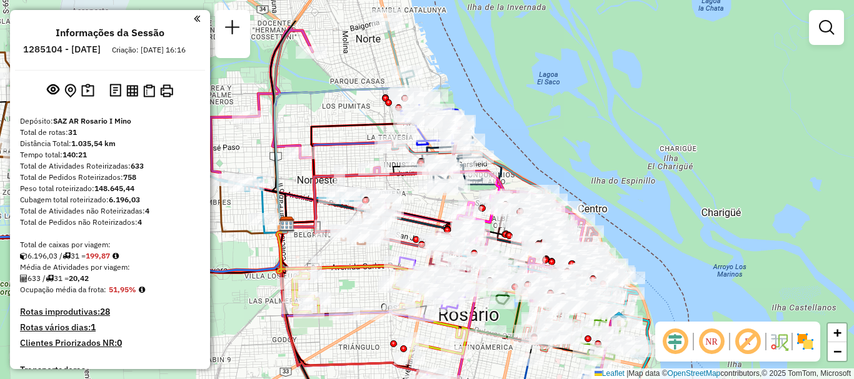
drag, startPoint x: 436, startPoint y: 147, endPoint x: 379, endPoint y: 254, distance: 121.1
click at [379, 254] on div "Janela de atendimento Grade de atendimento Capacidade Transportadoras Veículos …" at bounding box center [427, 189] width 854 height 379
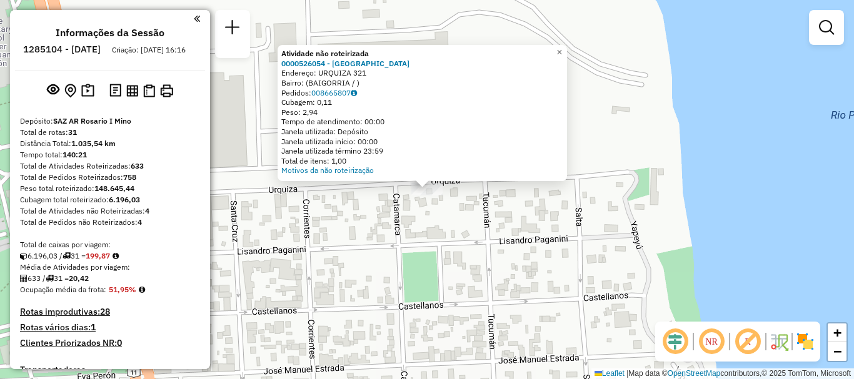
click at [336, 216] on div "Atividade não roteirizada 0000526054 - Chiesa [PERSON_NAME]: URQUIZA 321 Bairro…" at bounding box center [427, 189] width 854 height 379
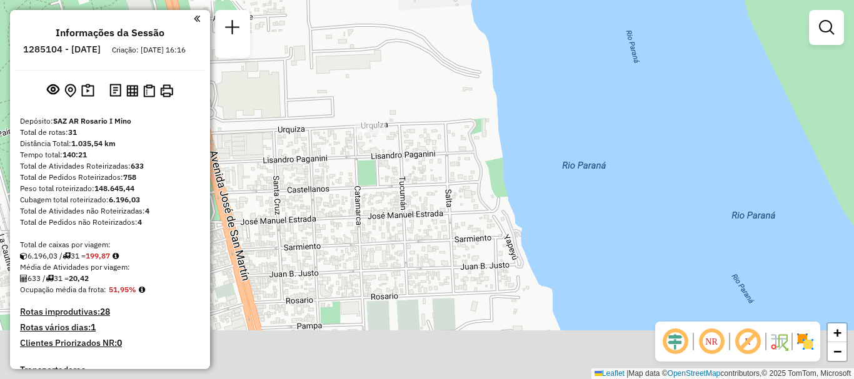
drag, startPoint x: 343, startPoint y: 227, endPoint x: 342, endPoint y: 106, distance: 121.2
click at [342, 106] on div "Janela de atendimento Grade de atendimento Capacidade Transportadoras Veículos …" at bounding box center [427, 189] width 854 height 379
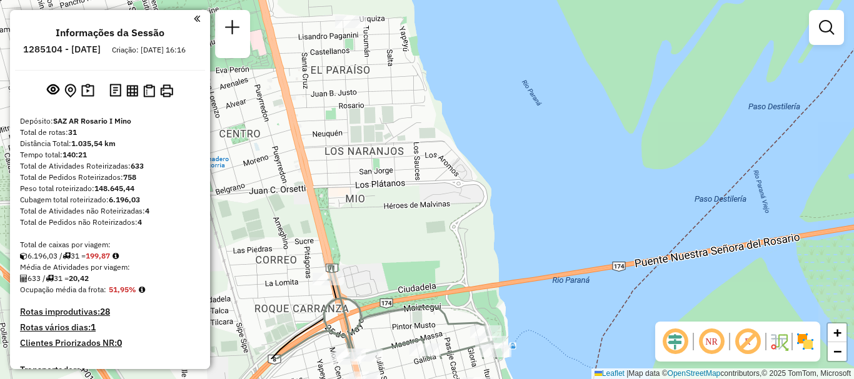
drag, startPoint x: 342, startPoint y: 216, endPoint x: 334, endPoint y: 105, distance: 111.5
click at [334, 107] on div "Janela de atendimento Grade de atendimento Capacidade Transportadoras Veículos …" at bounding box center [427, 189] width 854 height 379
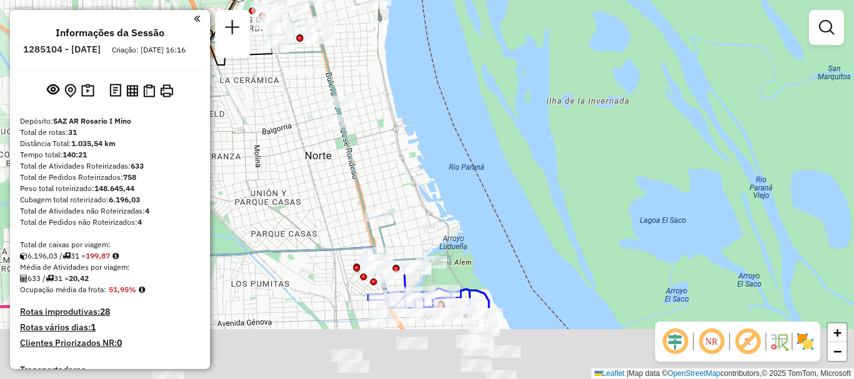
drag, startPoint x: 317, startPoint y: 110, endPoint x: 313, endPoint y: 47, distance: 62.6
click at [313, 54] on div "Rota 27 - Placa PLF970 0000430021 - DEL PINTO [PERSON_NAME] 27 - Placa PLF970 0…" at bounding box center [427, 189] width 854 height 379
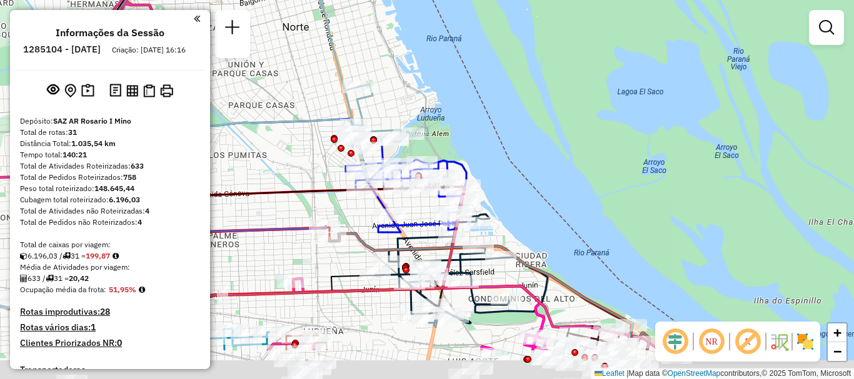
drag, startPoint x: 327, startPoint y: 121, endPoint x: 316, endPoint y: 59, distance: 63.5
click at [316, 87] on icon at bounding box center [225, 219] width 265 height 264
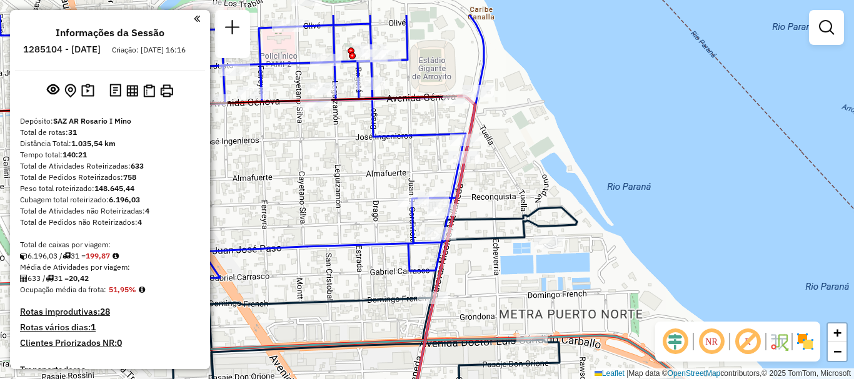
drag, startPoint x: 441, startPoint y: 126, endPoint x: 377, endPoint y: 246, distance: 135.9
click at [377, 246] on div "Rota 27 - Placa PLF970 0000430021 - DEL PINTO [PERSON_NAME] 27 - Placa PLF970 0…" at bounding box center [427, 189] width 854 height 379
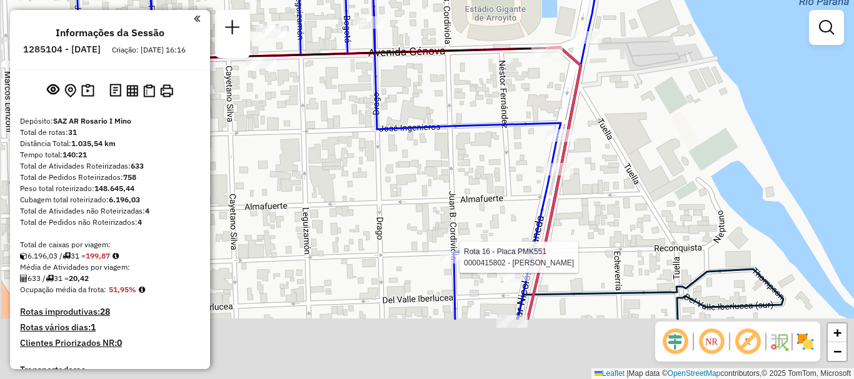
drag, startPoint x: 379, startPoint y: 176, endPoint x: 497, endPoint y: 131, distance: 125.8
click at [514, 119] on div "Rota 27 - Placa PLF970 0000430021 - DEL PINTO [PERSON_NAME] 27 - Placa PLF970 0…" at bounding box center [427, 189] width 854 height 379
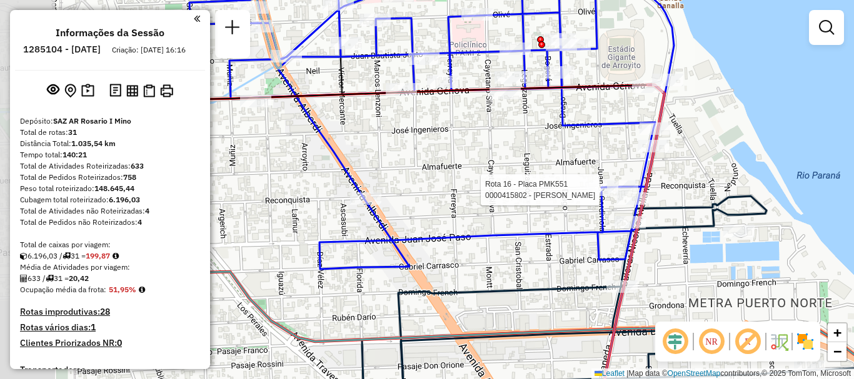
drag, startPoint x: 375, startPoint y: 186, endPoint x: 547, endPoint y: 167, distance: 172.9
click at [547, 167] on div "Rota 27 - Placa PLF970 0000430021 - DEL PINTO [PERSON_NAME] 27 - Placa PLF970 0…" at bounding box center [427, 189] width 854 height 379
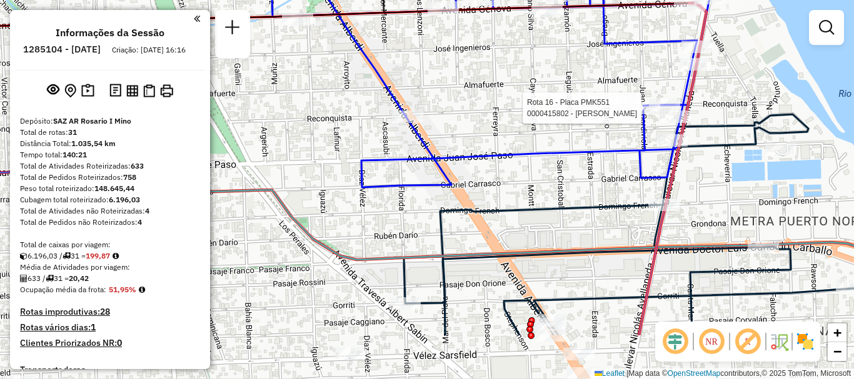
drag, startPoint x: 461, startPoint y: 207, endPoint x: 462, endPoint y: 126, distance: 81.3
click at [462, 126] on div "Rota 27 - Placa PLF970 0000430021 - DEL PINTO [PERSON_NAME] 27 - Placa PLF970 0…" at bounding box center [427, 189] width 854 height 379
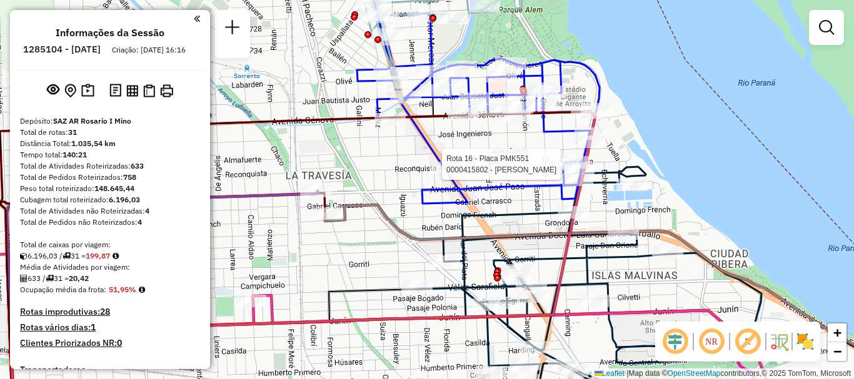
drag, startPoint x: 458, startPoint y: 206, endPoint x: 471, endPoint y: 235, distance: 31.9
click at [471, 235] on icon at bounding box center [638, 325] width 626 height 241
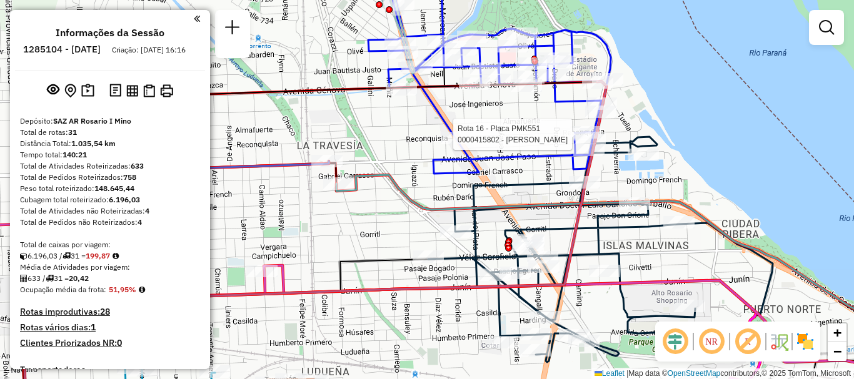
drag, startPoint x: 416, startPoint y: 182, endPoint x: 394, endPoint y: 96, distance: 88.5
click at [394, 96] on div "Rota 27 - Placa PLF970 0000430021 - DEL PINTO [PERSON_NAME] 27 - Placa PLF970 0…" at bounding box center [427, 189] width 854 height 379
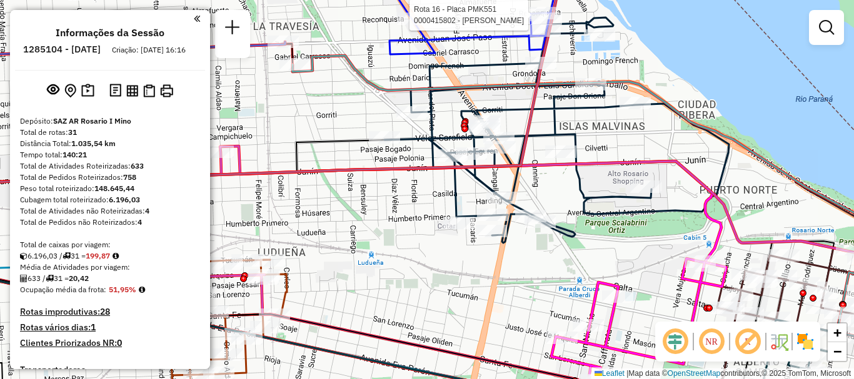
drag, startPoint x: 416, startPoint y: 189, endPoint x: 364, endPoint y: 144, distance: 68.2
click at [379, 145] on div "Rota 27 - Placa PLF970 0000430021 - DEL PINTO [PERSON_NAME] 27 - Placa PLF970 0…" at bounding box center [427, 189] width 854 height 379
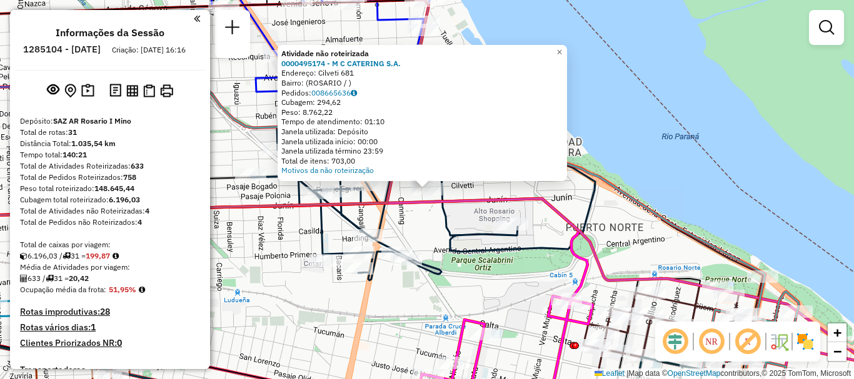
click at [431, 238] on div "Atividade não roteirizada 0000495174 - M C CATERING S.A. Endereço: Cilveti 681 …" at bounding box center [427, 189] width 854 height 379
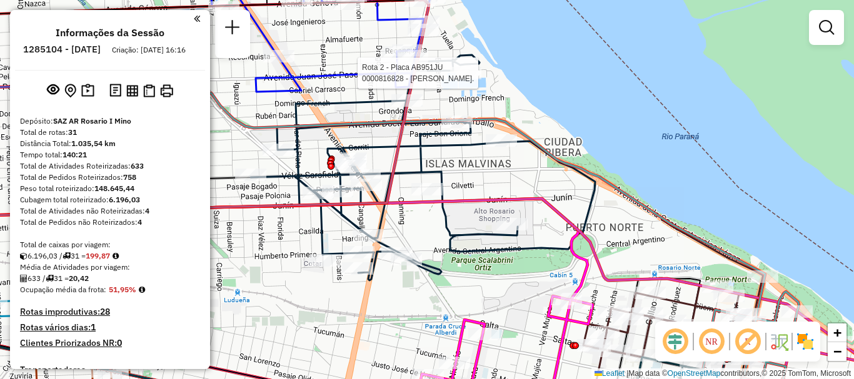
select select "**********"
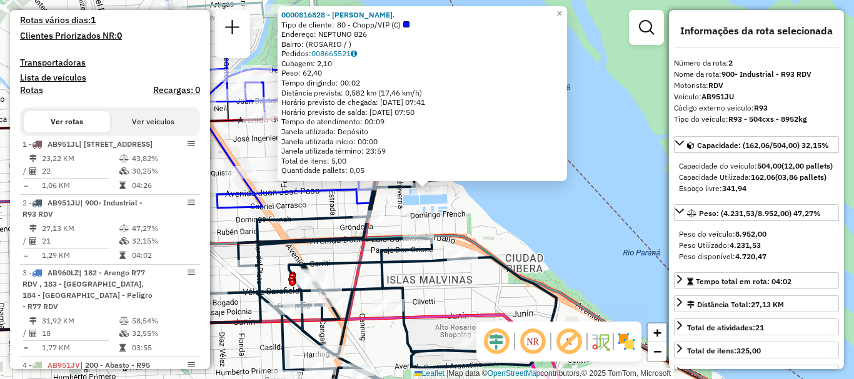
scroll to position [515, 0]
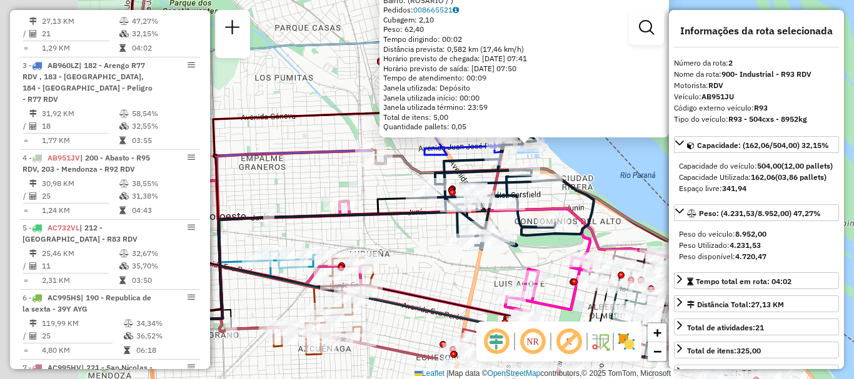
drag, startPoint x: 366, startPoint y: 197, endPoint x: 420, endPoint y: 142, distance: 77.3
click at [419, 158] on div "0000816828 - [PERSON_NAME]. Tipo de cliente: 80 - Chopp/VIP (C) Endereço: NEPTU…" at bounding box center [427, 189] width 854 height 379
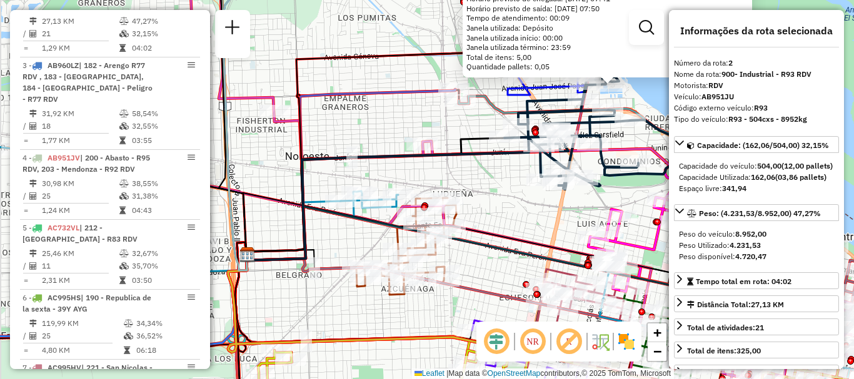
drag, startPoint x: 356, startPoint y: 131, endPoint x: 410, endPoint y: 141, distance: 54.7
click at [410, 141] on div "0000816828 - [PERSON_NAME]. Tipo de cliente: 80 - Chopp/VIP (C) Endereço: NEPTU…" at bounding box center [427, 189] width 854 height 379
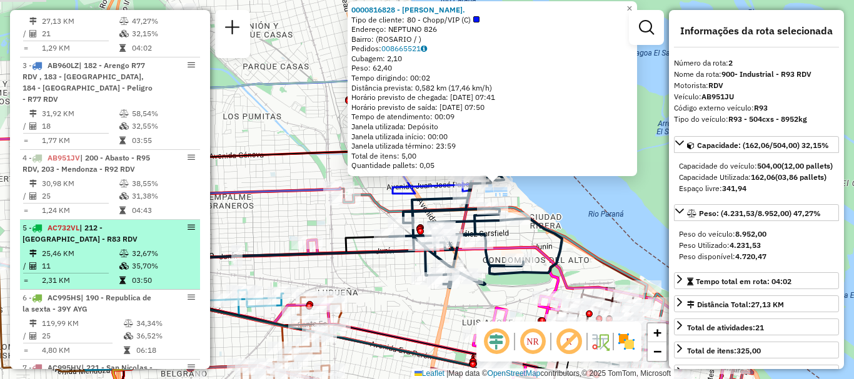
drag, startPoint x: 271, startPoint y: 166, endPoint x: 181, endPoint y: 254, distance: 126.4
click at [176, 252] on hb-router-mapa "Informações da Sessão 1285104 - [DATE] Criação: [DATE] 16:16 Depósito: SAZ AR R…" at bounding box center [427, 189] width 854 height 379
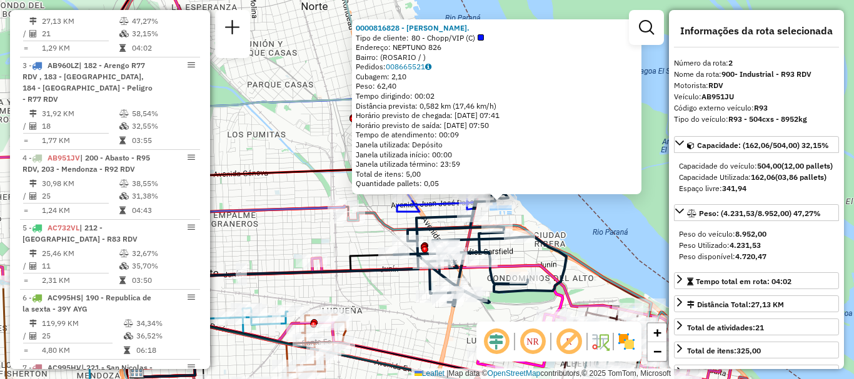
drag, startPoint x: 230, startPoint y: 174, endPoint x: 241, endPoint y: 321, distance: 147.9
click at [246, 339] on icon at bounding box center [307, 269] width 344 height 206
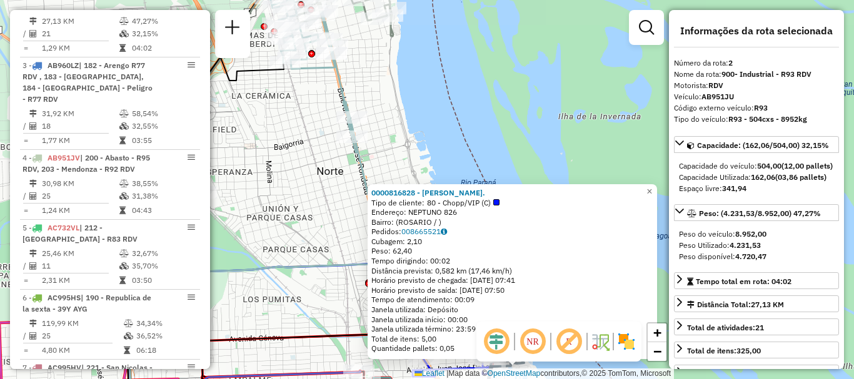
click at [289, 264] on icon at bounding box center [259, 324] width 265 height 186
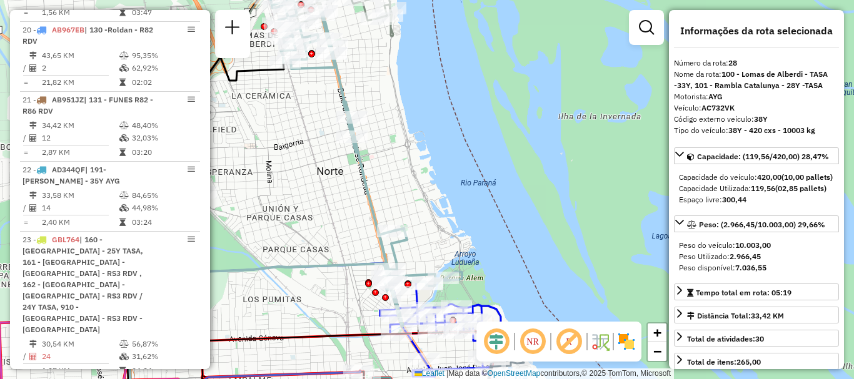
scroll to position [2574, 0]
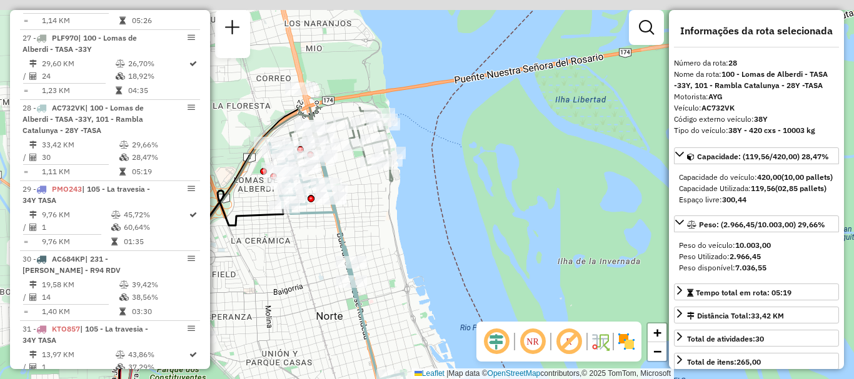
drag, startPoint x: 296, startPoint y: 384, endPoint x: 292, endPoint y: 404, distance: 19.9
click at [292, 379] on html "Aguarde... Pop-up bloqueado! Seu navegador bloqueou automáticamente a abertura …" at bounding box center [427, 189] width 854 height 379
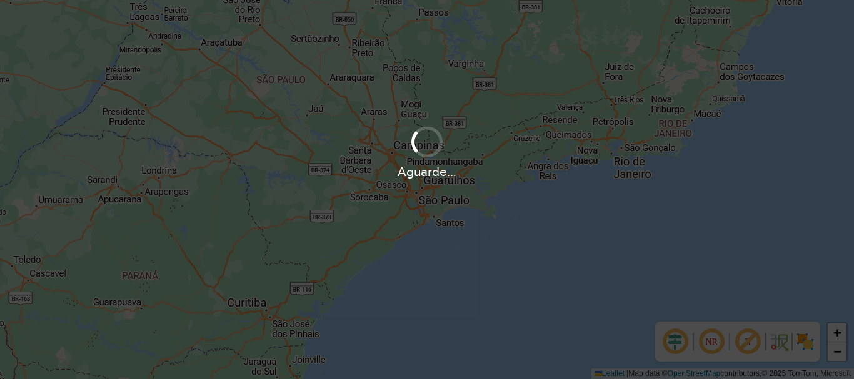
scroll to position [819, 0]
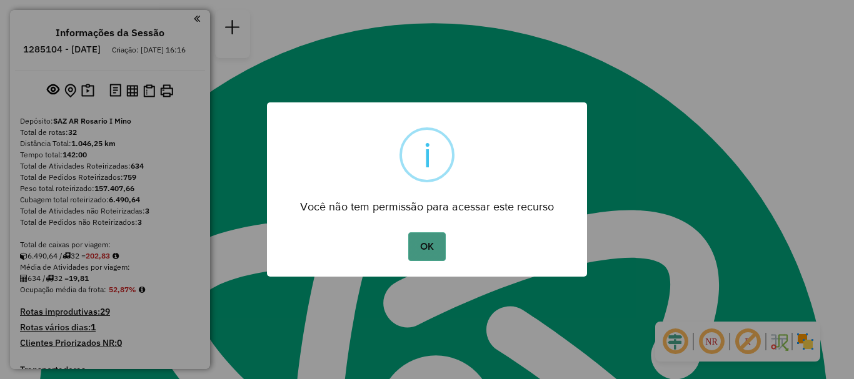
click at [432, 243] on button "OK" at bounding box center [426, 246] width 37 height 29
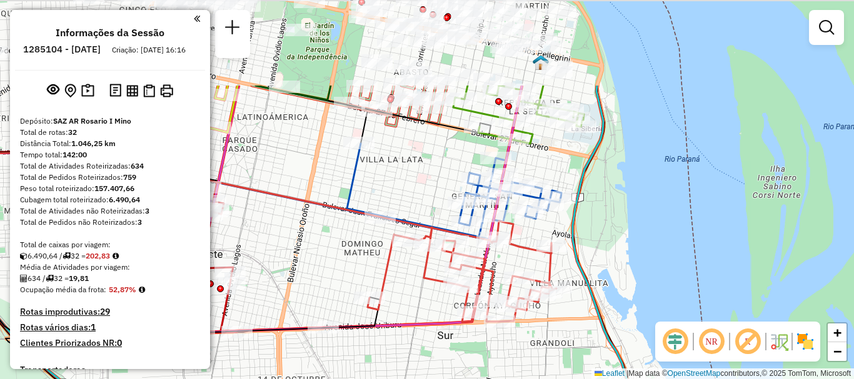
drag, startPoint x: 433, startPoint y: 293, endPoint x: 429, endPoint y: 370, distance: 77.0
click at [429, 370] on div "Janela de atendimento Grade de atendimento Capacidade Transportadoras Veículos …" at bounding box center [427, 189] width 854 height 379
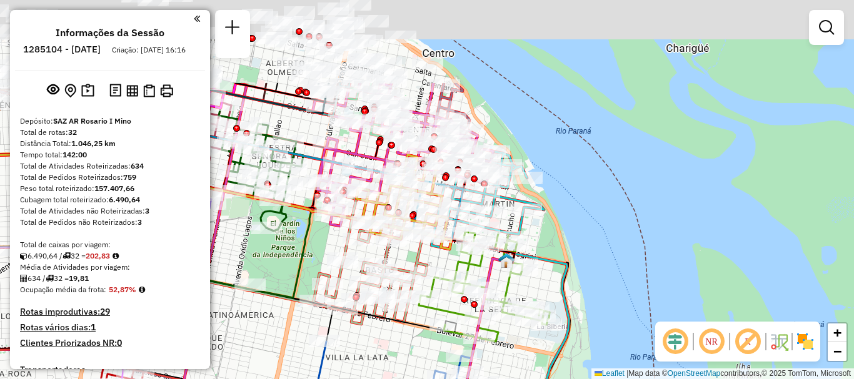
click at [425, 379] on html "Aguarde... Pop-up bloqueado! Seu navegador bloqueou automáticamente a abertura …" at bounding box center [427, 189] width 854 height 379
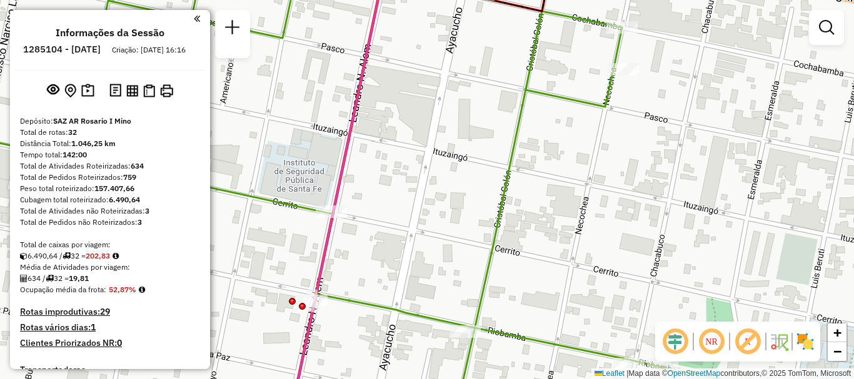
drag, startPoint x: 488, startPoint y: 308, endPoint x: 428, endPoint y: 275, distance: 68.5
click at [427, 275] on div "Janela de atendimento Grade de atendimento Capacidade Transportadoras Veículos …" at bounding box center [427, 189] width 854 height 379
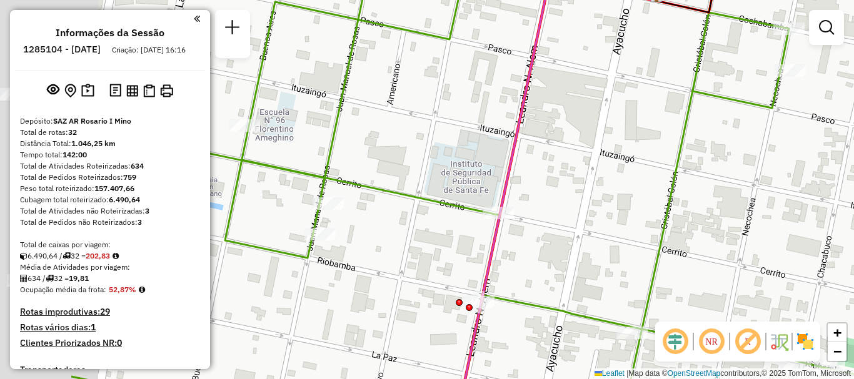
drag, startPoint x: 404, startPoint y: 284, endPoint x: 689, endPoint y: 294, distance: 285.2
click at [689, 294] on div "Janela de atendimento Grade de atendimento Capacidade Transportadoras Veículos …" at bounding box center [427, 189] width 854 height 379
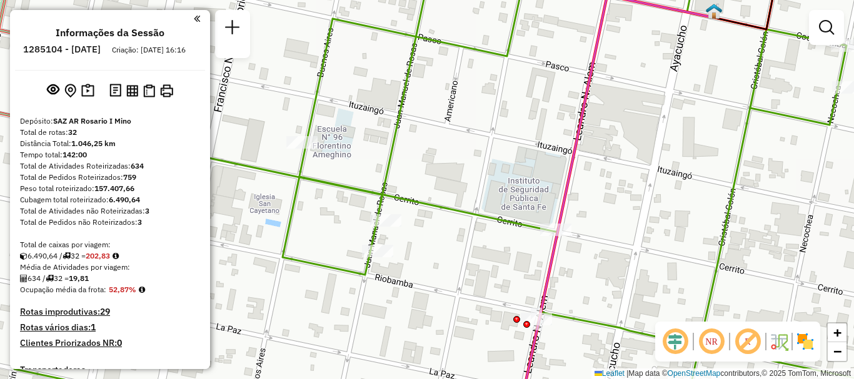
drag, startPoint x: 662, startPoint y: 309, endPoint x: 686, endPoint y: 314, distance: 24.4
click at [686, 314] on div "Janela de atendimento Grade de atendimento Capacidade Transportadoras Veículos …" at bounding box center [427, 189] width 854 height 379
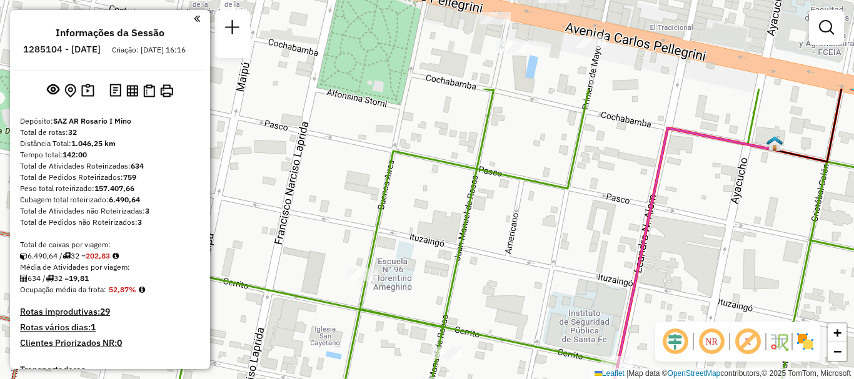
drag, startPoint x: 429, startPoint y: 404, endPoint x: 450, endPoint y: 404, distance: 20.6
click at [450, 379] on html "Aguarde... Pop-up bloqueado! Seu navegador bloqueou automáticamente a abertura …" at bounding box center [427, 189] width 854 height 379
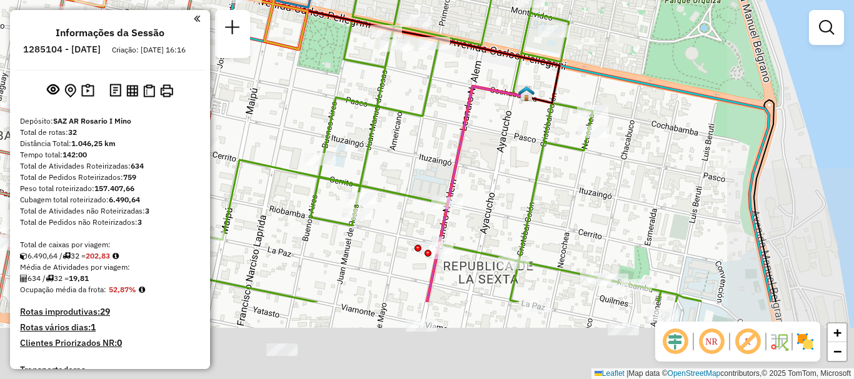
drag, startPoint x: 433, startPoint y: 209, endPoint x: 389, endPoint y: 156, distance: 69.2
click at [389, 158] on div "Janela de atendimento Grade de atendimento Capacidade Transportadoras Veículos …" at bounding box center [427, 189] width 854 height 379
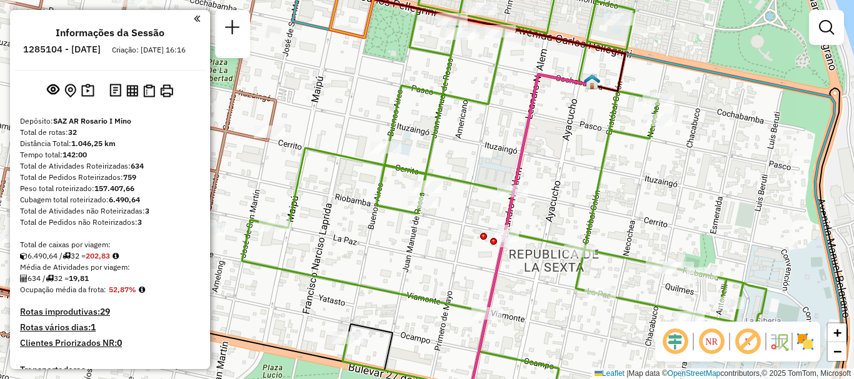
drag, startPoint x: 421, startPoint y: 253, endPoint x: 506, endPoint y: 264, distance: 86.4
click at [506, 264] on div "Janela de atendimento Grade de atendimento Capacidade Transportadoras Veículos …" at bounding box center [427, 189] width 854 height 379
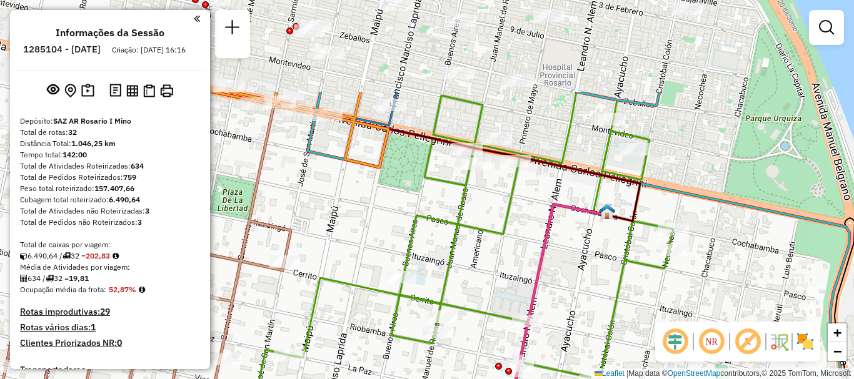
drag, startPoint x: 459, startPoint y: 236, endPoint x: 492, endPoint y: 404, distance: 171.2
click at [492, 379] on html "Aguarde... Pop-up bloqueado! Seu navegador bloqueou automáticamente a abertura …" at bounding box center [427, 189] width 854 height 379
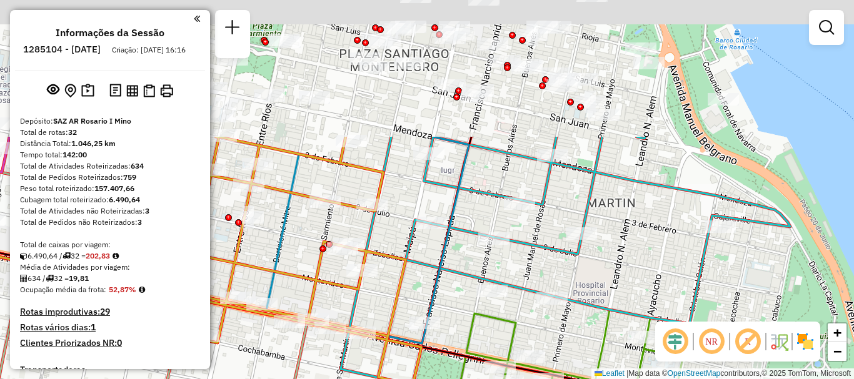
drag, startPoint x: 509, startPoint y: 387, endPoint x: 567, endPoint y: 404, distance: 60.5
click at [567, 379] on html "Aguarde... Pop-up bloqueado! Seu navegador bloqueou automáticamente a abertura …" at bounding box center [427, 189] width 854 height 379
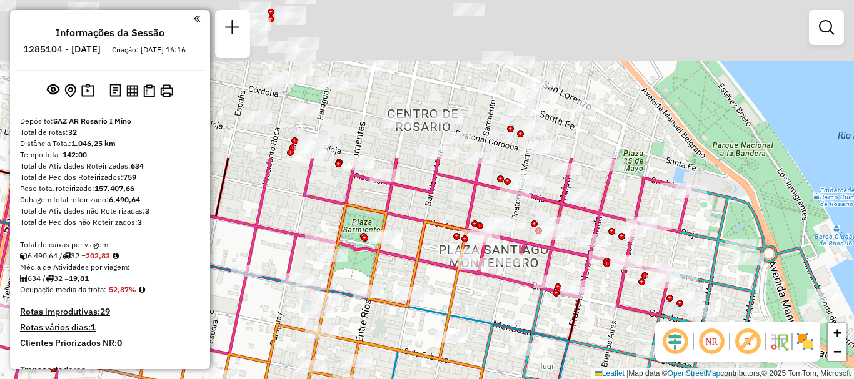
drag, startPoint x: 567, startPoint y: 349, endPoint x: 594, endPoint y: 404, distance: 61.2
click at [594, 379] on html "Aguarde... Pop-up bloqueado! Seu navegador bloqueou automáticamente a abertura …" at bounding box center [427, 189] width 854 height 379
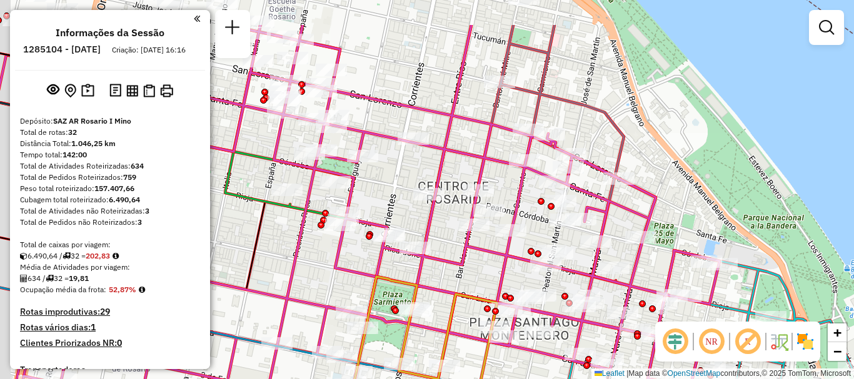
drag, startPoint x: 554, startPoint y: 329, endPoint x: 592, endPoint y: 404, distance: 83.9
click at [592, 379] on html "Aguarde... Pop-up bloqueado! Seu navegador bloqueou automáticamente a abertura …" at bounding box center [427, 189] width 854 height 379
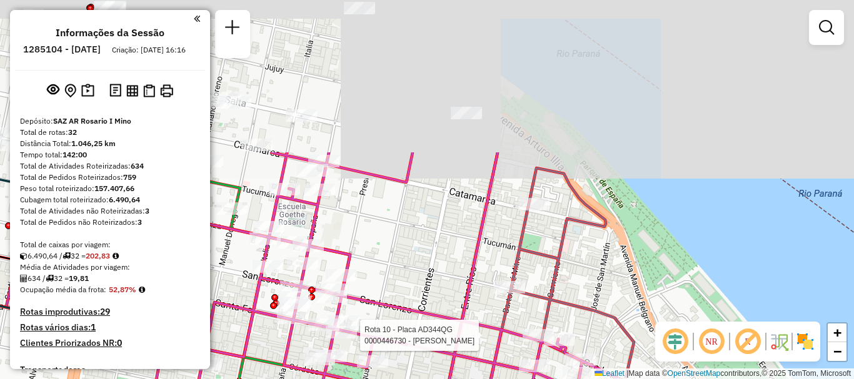
drag, startPoint x: 547, startPoint y: 151, endPoint x: 526, endPoint y: 313, distance: 163.3
click at [529, 342] on div at bounding box center [537, 335] width 31 height 12
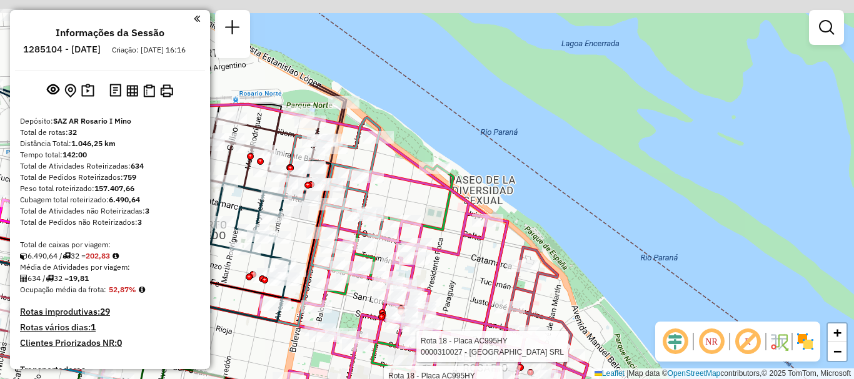
drag, startPoint x: 409, startPoint y: 160, endPoint x: 450, endPoint y: 225, distance: 76.6
click at [450, 225] on icon at bounding box center [419, 303] width 198 height 274
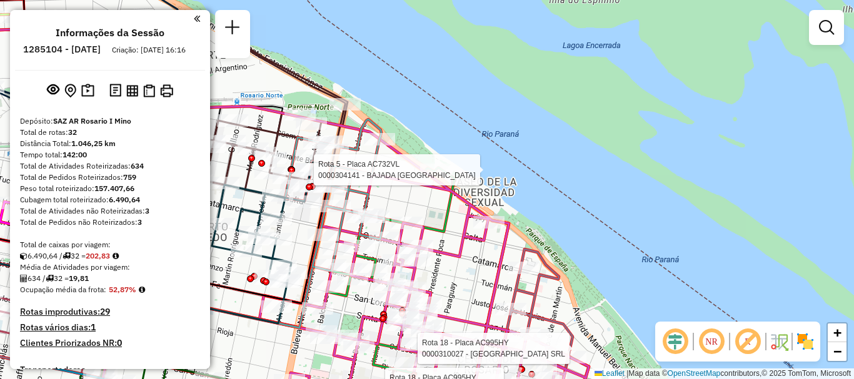
select select "**********"
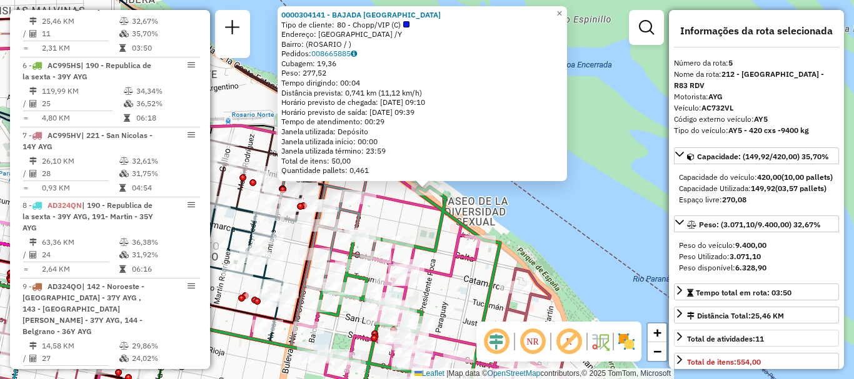
scroll to position [125, 0]
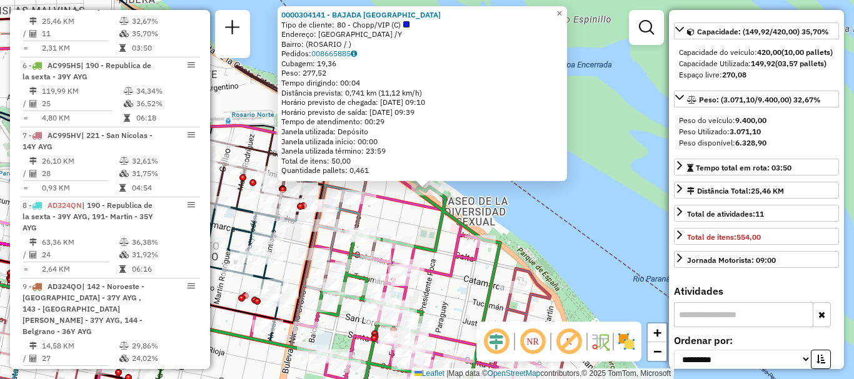
click at [604, 247] on div "0000304141 - BAJADA ESPAÑA Tipo de cliente: 80 - Chopp/VIP (C) Endereço: ESPAÑA…" at bounding box center [427, 189] width 854 height 379
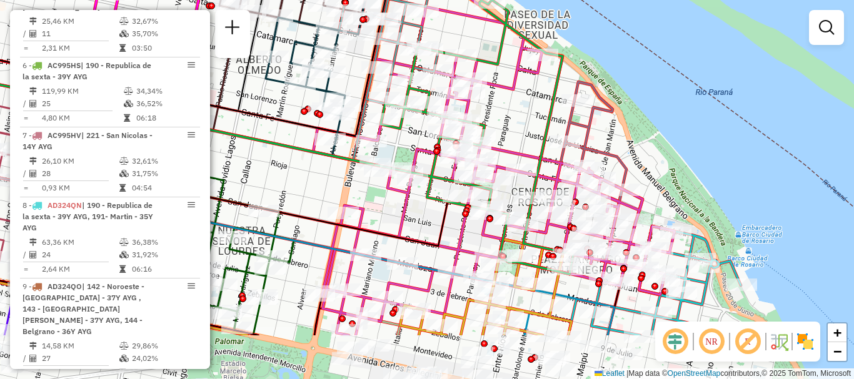
drag, startPoint x: 507, startPoint y: 221, endPoint x: 511, endPoint y: 124, distance: 96.3
click at [511, 124] on div "Janela de atendimento Grade de atendimento Capacidade Transportadoras Veículos …" at bounding box center [427, 189] width 854 height 379
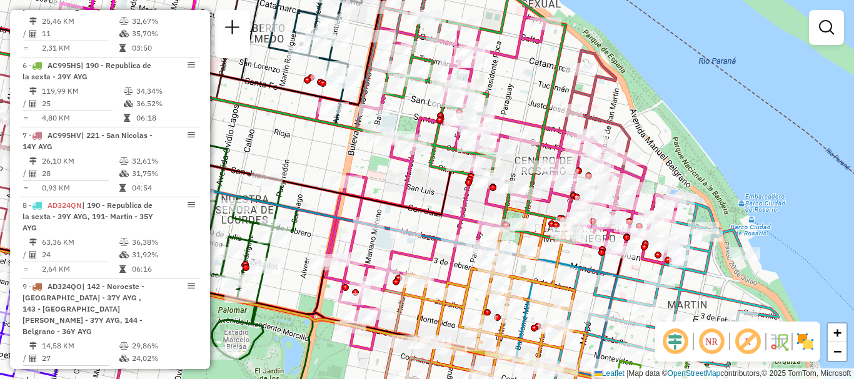
drag, startPoint x: 444, startPoint y: 236, endPoint x: 444, endPoint y: 129, distance: 106.2
click at [441, 156] on icon at bounding box center [201, 217] width 575 height 122
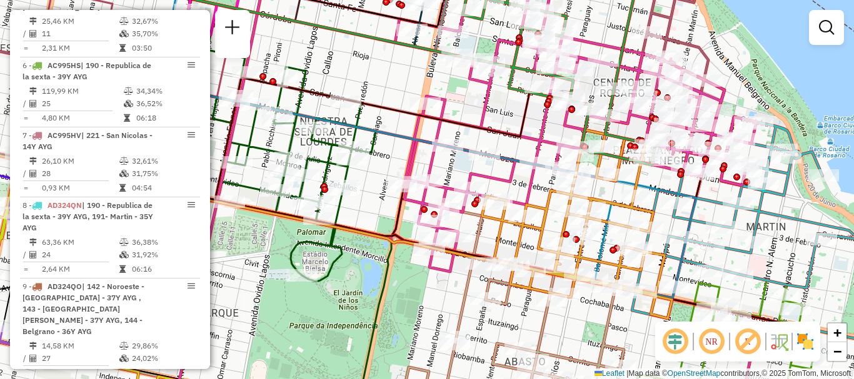
drag, startPoint x: 432, startPoint y: 160, endPoint x: 514, endPoint y: 159, distance: 81.9
click at [514, 159] on icon at bounding box center [346, 129] width 700 height 337
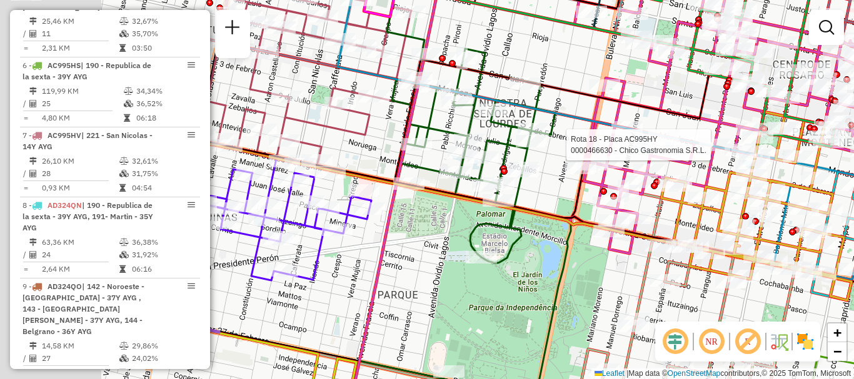
drag, startPoint x: 431, startPoint y: 227, endPoint x: 677, endPoint y: 204, distance: 247.4
click at [624, 204] on div at bounding box center [607, 203] width 31 height 12
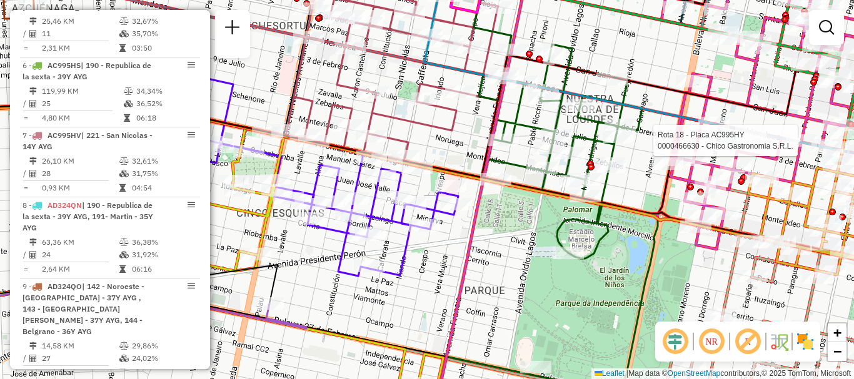
drag, startPoint x: 494, startPoint y: 246, endPoint x: 568, endPoint y: 247, distance: 74.4
click at [566, 247] on div "Rota 18 - Placa AC995HY 0000466630 - Chico Gastronomia S.R.L. Janela de atendim…" at bounding box center [427, 189] width 854 height 379
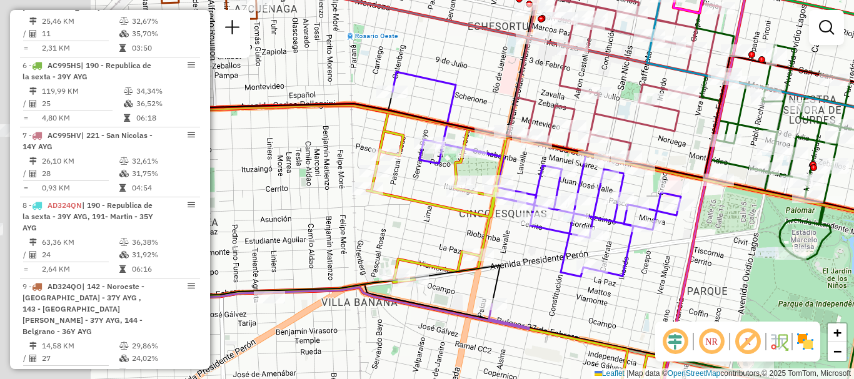
drag, startPoint x: 490, startPoint y: 258, endPoint x: 633, endPoint y: 258, distance: 143.1
click at [633, 258] on icon at bounding box center [536, 174] width 288 height 205
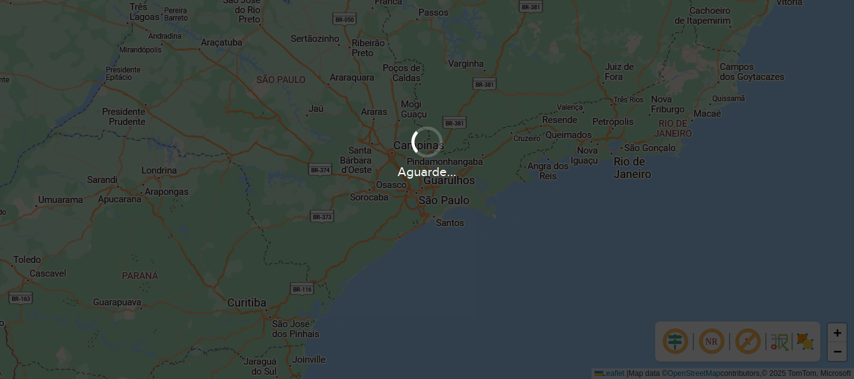
scroll to position [819, 0]
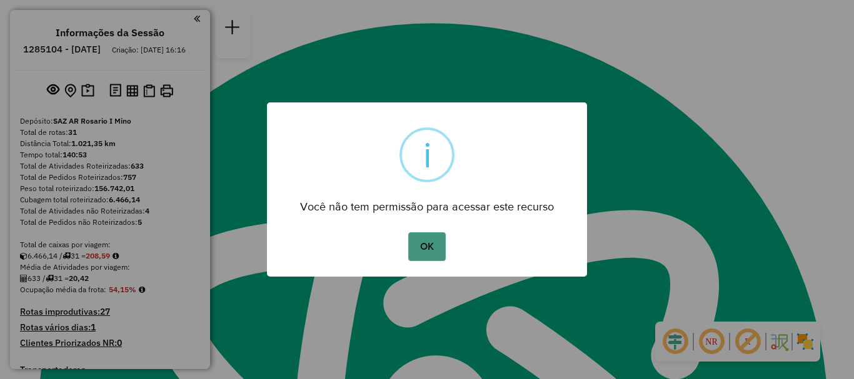
click at [429, 241] on button "OK" at bounding box center [426, 246] width 37 height 29
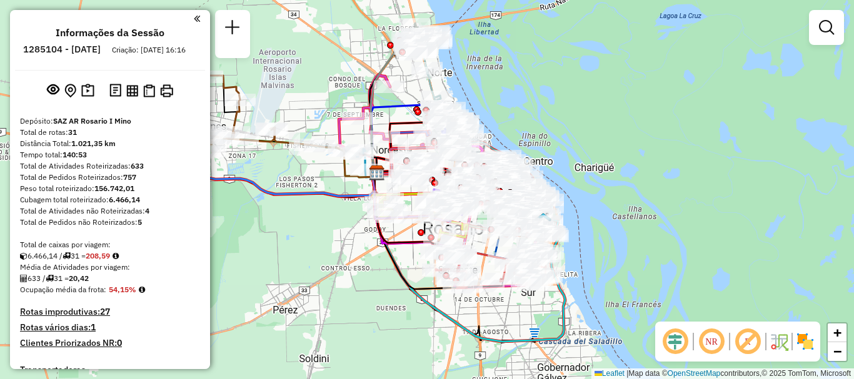
drag, startPoint x: 734, startPoint y: 158, endPoint x: 802, endPoint y: 47, distance: 130.4
click at [747, 144] on div "Janela de atendimento Grade de atendimento Capacidade Transportadoras Veículos …" at bounding box center [427, 189] width 854 height 379
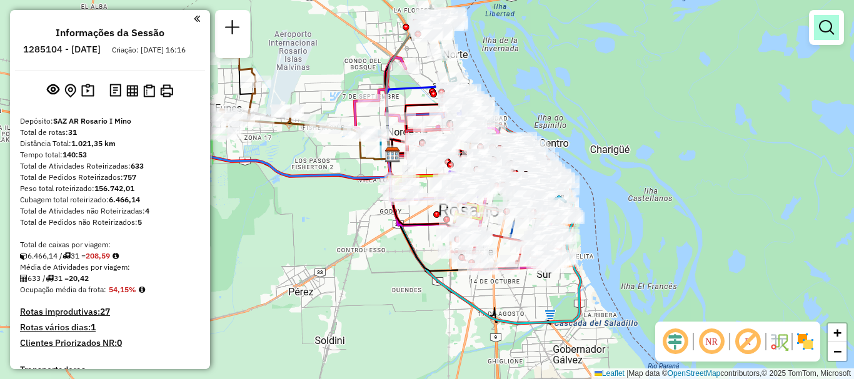
click at [831, 21] on em at bounding box center [826, 27] width 15 height 15
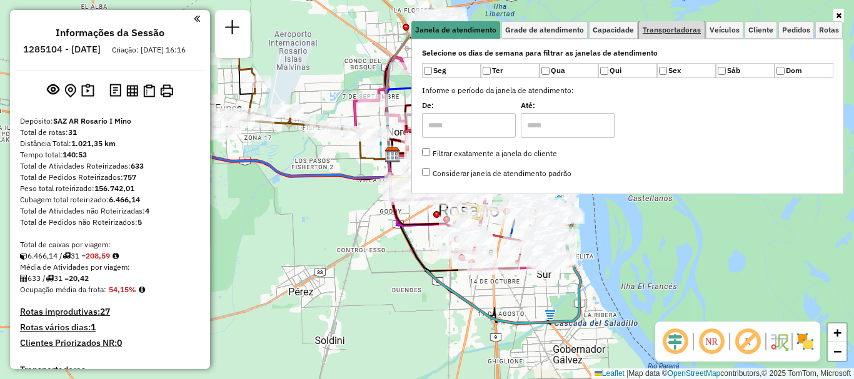
click at [680, 24] on link "Transportadoras" at bounding box center [672, 29] width 66 height 17
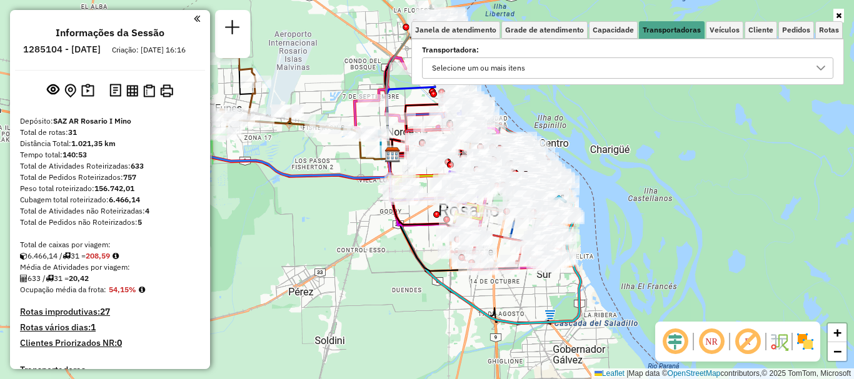
click at [816, 67] on icon at bounding box center [821, 68] width 10 height 10
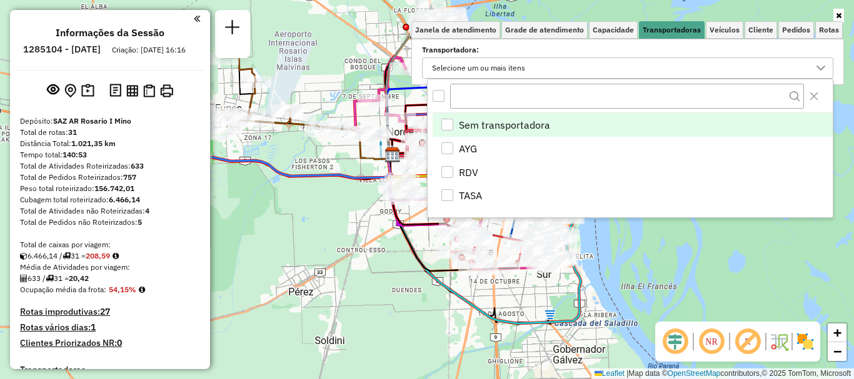
scroll to position [7, 43]
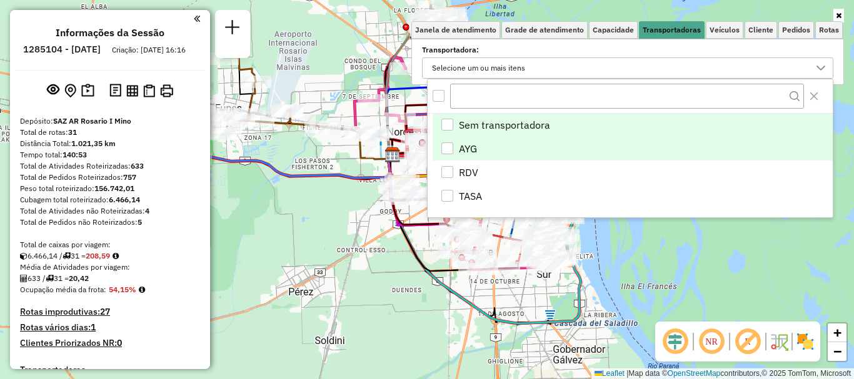
click at [451, 145] on div "AYG" at bounding box center [447, 148] width 12 height 12
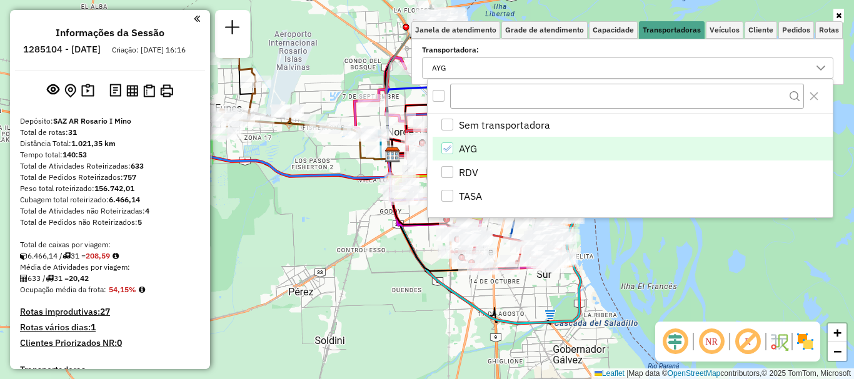
click at [682, 274] on div "Rota 2 - Placa AC995HS 0000304907 - AUDANO MARTIN Janela de atendimento Grade d…" at bounding box center [427, 189] width 854 height 379
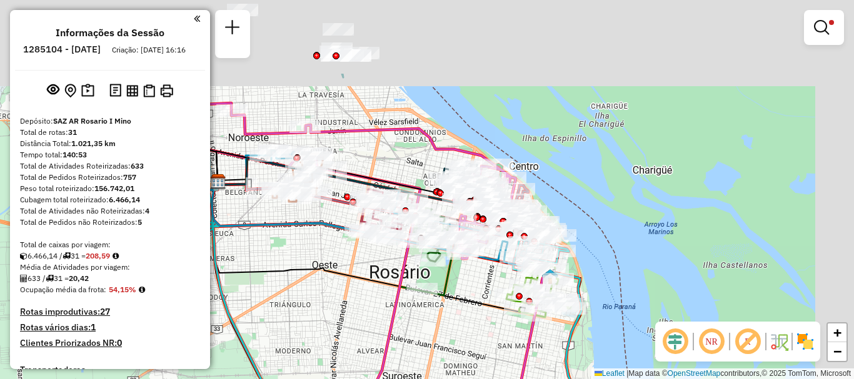
drag, startPoint x: 523, startPoint y: 224, endPoint x: 475, endPoint y: 325, distance: 111.5
click at [475, 325] on div "Limpar filtros Janela de atendimento Grade de atendimento Capacidade Transporta…" at bounding box center [427, 189] width 854 height 379
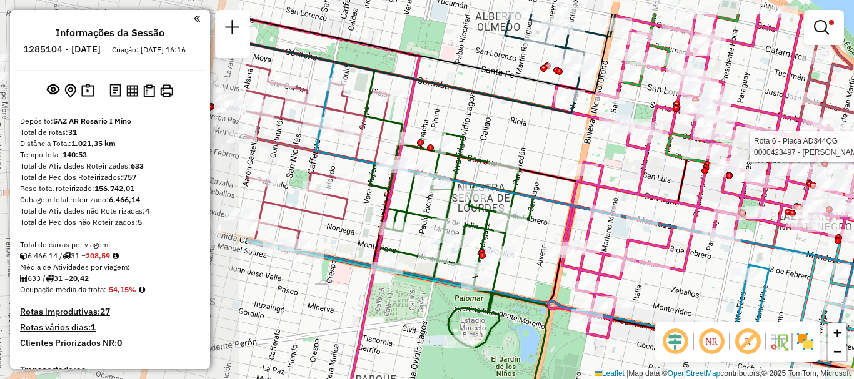
drag, startPoint x: 411, startPoint y: 251, endPoint x: 747, endPoint y: 314, distance: 341.4
click at [746, 307] on icon at bounding box center [549, 203] width 607 height 321
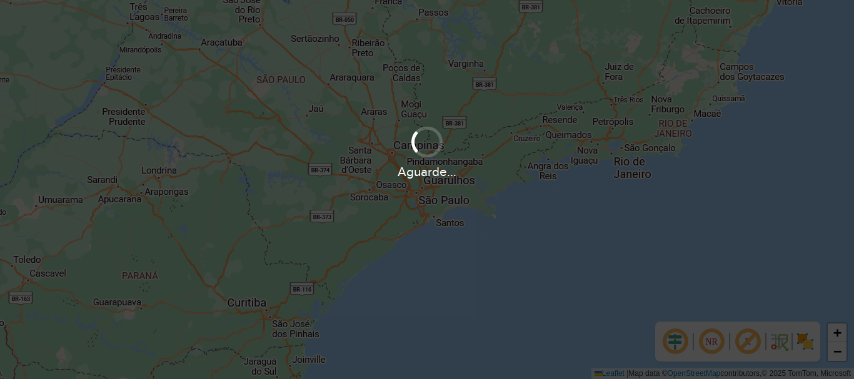
scroll to position [819, 0]
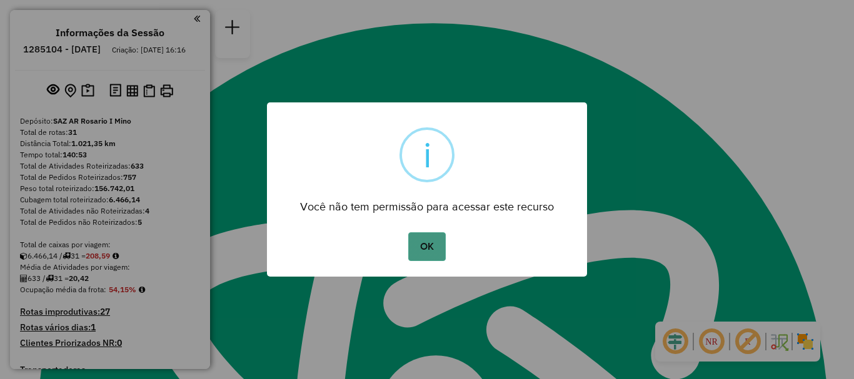
click at [432, 246] on button "OK" at bounding box center [426, 246] width 37 height 29
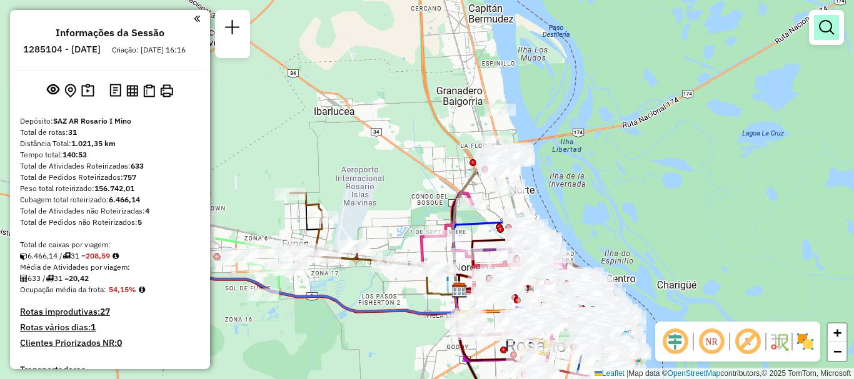
click at [819, 22] on em at bounding box center [826, 27] width 15 height 15
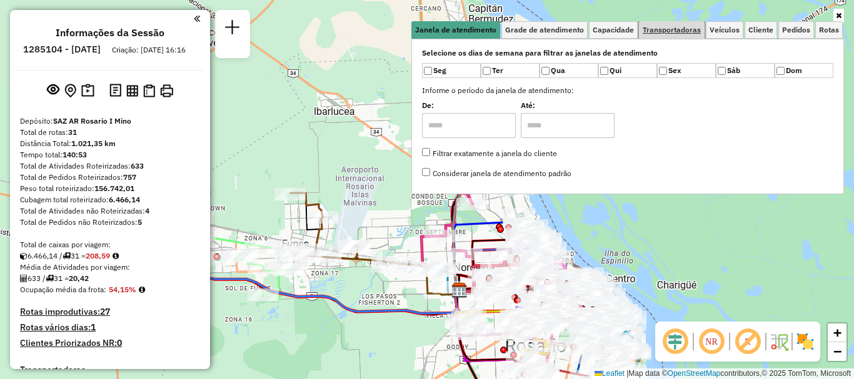
click at [677, 26] on span "Transportadoras" at bounding box center [671, 29] width 58 height 7
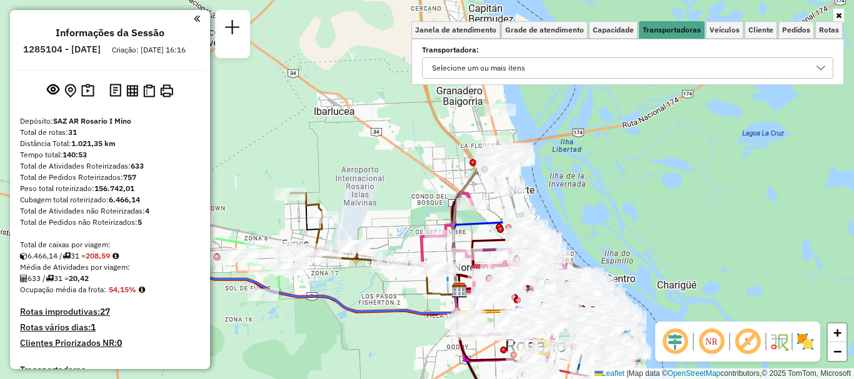
click at [826, 65] on div at bounding box center [821, 68] width 24 height 20
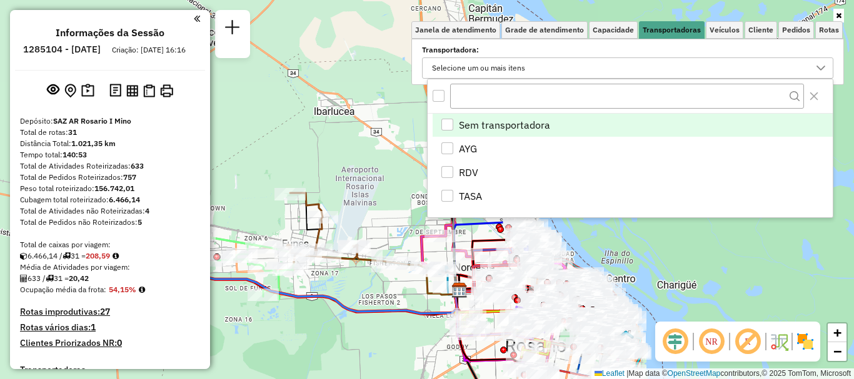
scroll to position [7, 43]
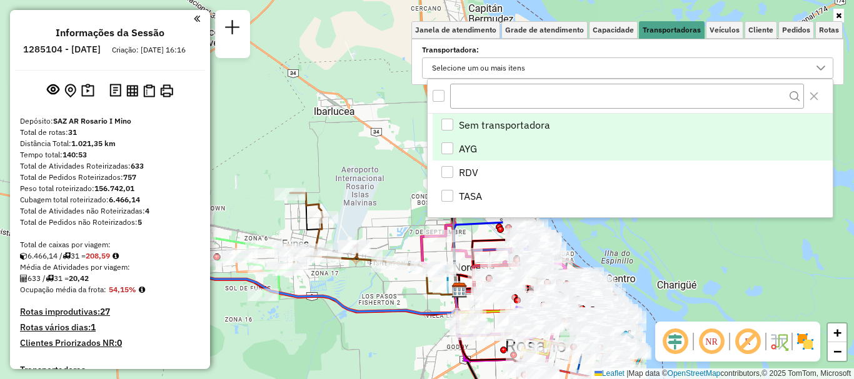
click at [444, 149] on div "AYG" at bounding box center [447, 148] width 12 height 12
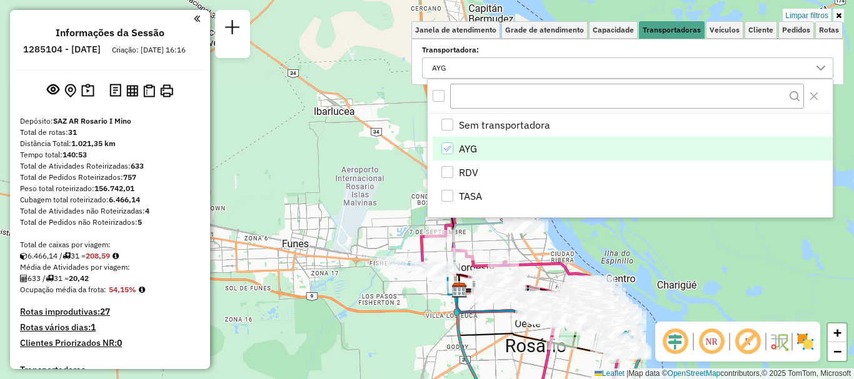
click at [691, 293] on div "Rota 4 - Placa AD324QN 0000442299 - LAMOTHE ALAIN Rota 4 - Placa AD324QN 000041…" at bounding box center [427, 189] width 854 height 379
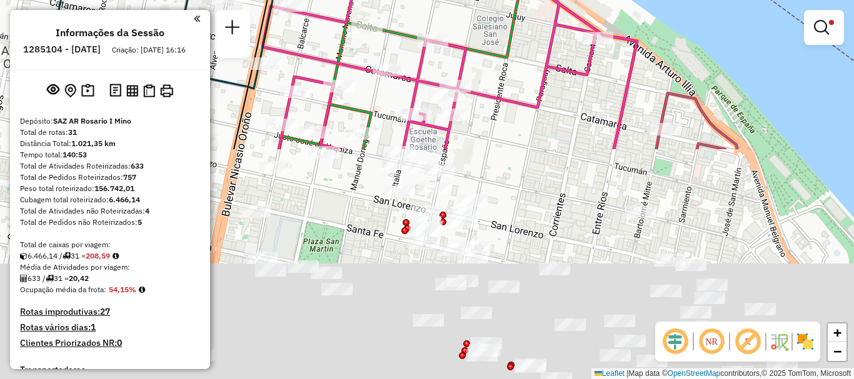
drag, startPoint x: 586, startPoint y: 194, endPoint x: 580, endPoint y: -26, distance: 220.1
click at [580, 0] on html "Aplicando filtros Pop-up bloqueado! Seu navegador bloqueou automáticamente a ab…" at bounding box center [427, 189] width 854 height 379
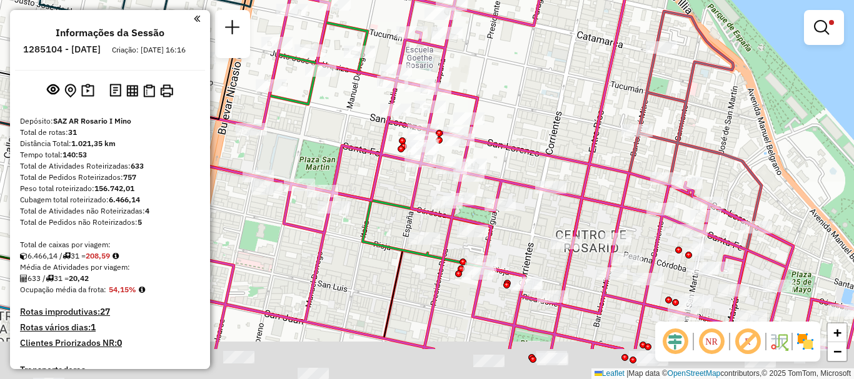
drag, startPoint x: 537, startPoint y: 205, endPoint x: 557, endPoint y: 59, distance: 147.6
click at [547, 50] on div "Limpar filtros Janela de atendimento Grade de atendimento Capacidade Transporta…" at bounding box center [427, 189] width 854 height 379
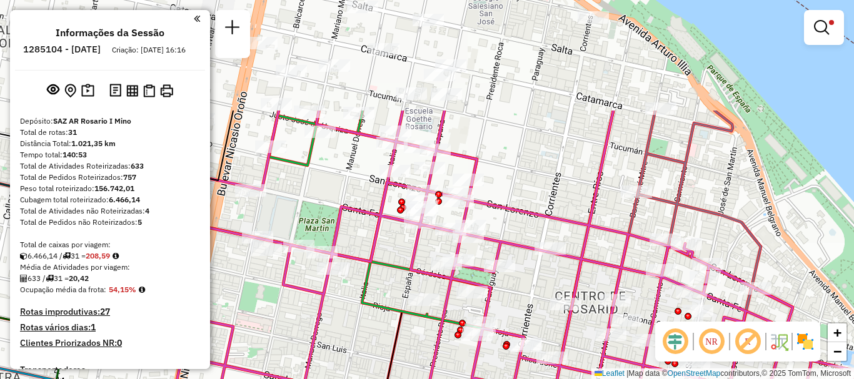
drag, startPoint x: 574, startPoint y: 174, endPoint x: 561, endPoint y: 322, distance: 148.7
click at [561, 322] on icon at bounding box center [494, 338] width 723 height 455
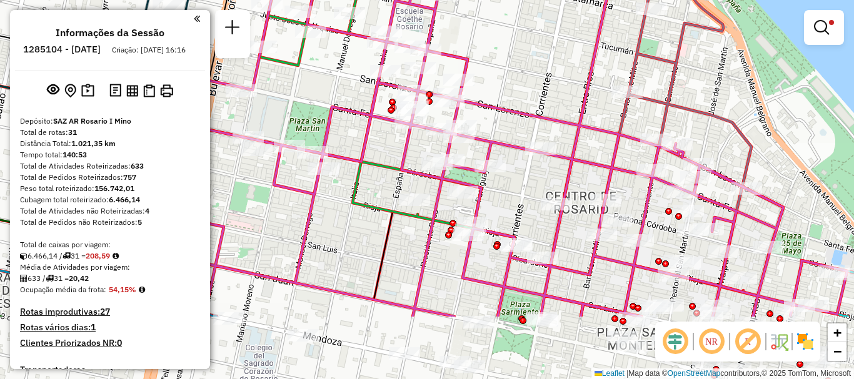
drag, startPoint x: 500, startPoint y: 154, endPoint x: 476, endPoint y: 61, distance: 96.9
click at [476, 68] on div "Limpar filtros Janela de atendimento Grade de atendimento Capacidade Transporta…" at bounding box center [427, 189] width 854 height 379
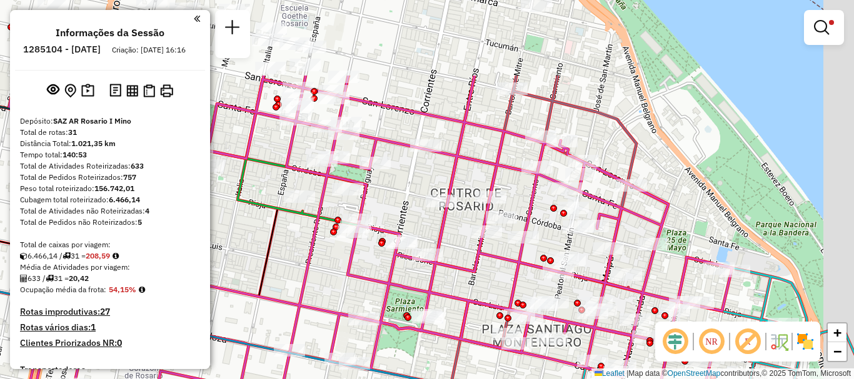
drag, startPoint x: 584, startPoint y: 199, endPoint x: 474, endPoint y: 358, distance: 193.6
click at [474, 358] on icon at bounding box center [366, 303] width 731 height 455
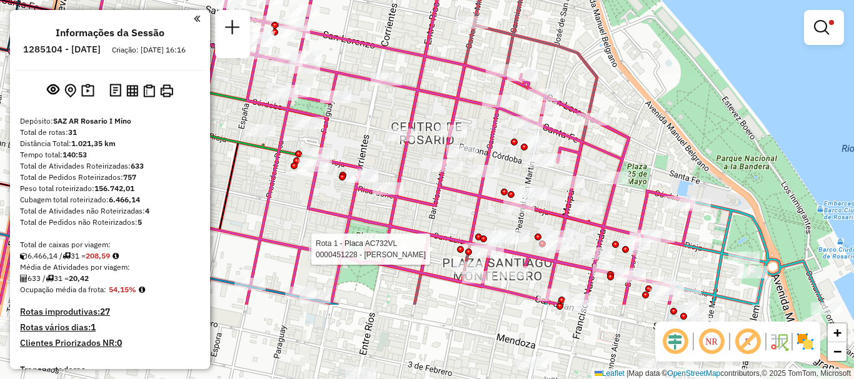
drag, startPoint x: 464, startPoint y: 138, endPoint x: 418, endPoint y: 1, distance: 144.3
click at [436, 125] on div at bounding box center [451, 131] width 31 height 12
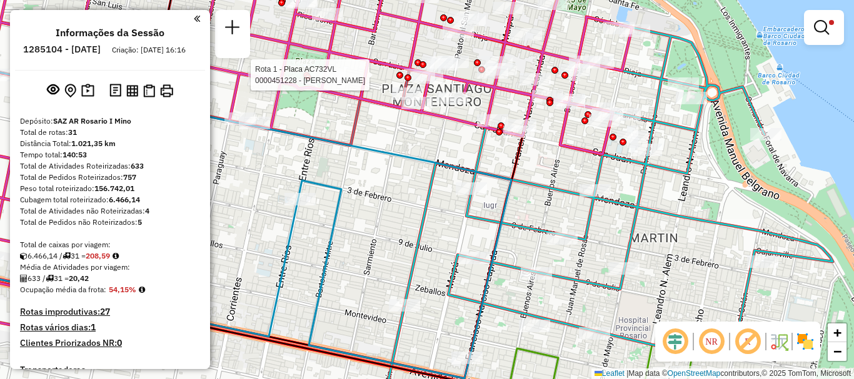
drag, startPoint x: 598, startPoint y: 226, endPoint x: 567, endPoint y: -51, distance: 279.2
click at [567, 0] on html "Aplicando filtros Pop-up bloqueado! Seu navegador bloqueou automáticamente a ab…" at bounding box center [427, 189] width 854 height 379
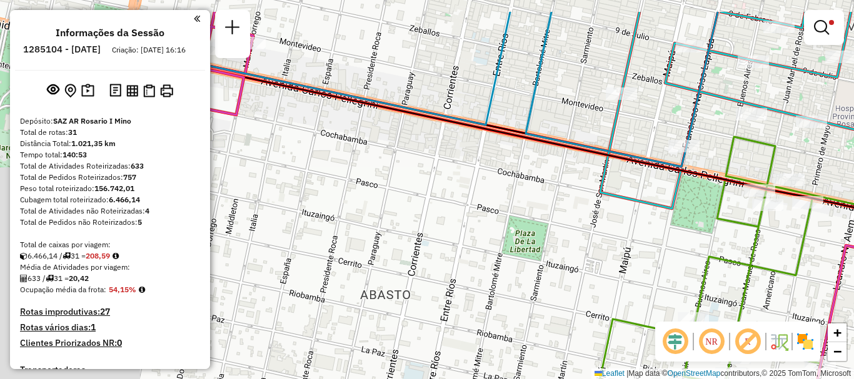
drag, startPoint x: 394, startPoint y: 242, endPoint x: 703, endPoint y: 332, distance: 321.6
click at [681, 319] on div "Rota 1 - Placa AC732VL 0000451228 - NAVARRO FRANCO LEANDRO Rota 4 - Placa AD324…" at bounding box center [427, 189] width 854 height 379
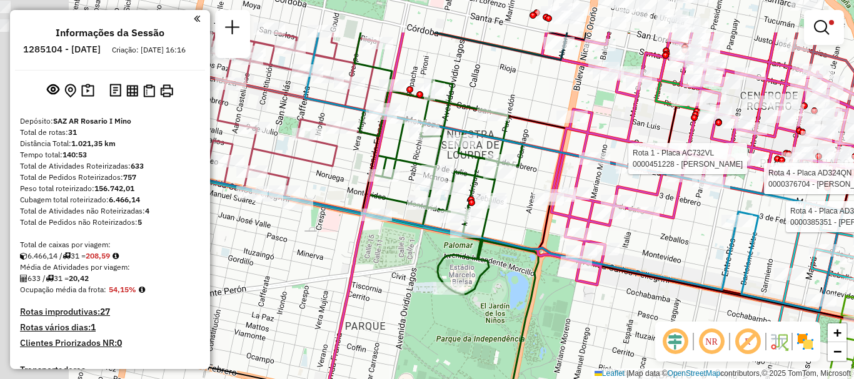
drag, startPoint x: 633, startPoint y: 314, endPoint x: 659, endPoint y: 331, distance: 30.7
click at [659, 331] on hb-router-mapa "Informações da Sessão 1285104 - 30/09/2025 Criação: 29/09/2025 16:16 Depósito: …" at bounding box center [427, 189] width 854 height 379
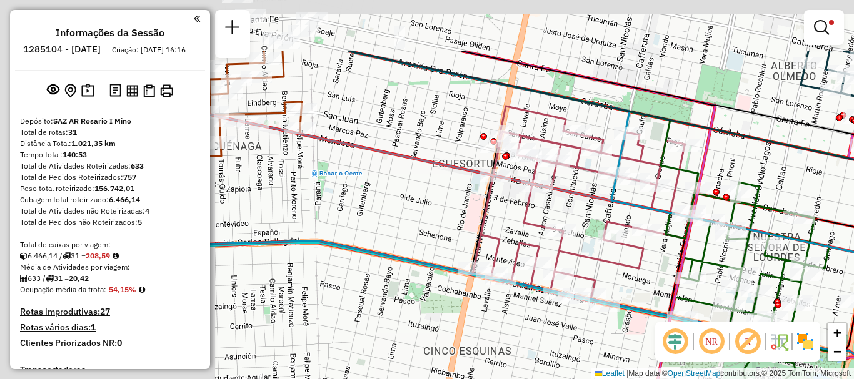
drag, startPoint x: 364, startPoint y: 314, endPoint x: 652, endPoint y: 404, distance: 301.7
click at [652, 379] on html "Aplicando filtros Pop-up bloqueado! Seu navegador bloqueou automáticamente a ab…" at bounding box center [427, 189] width 854 height 379
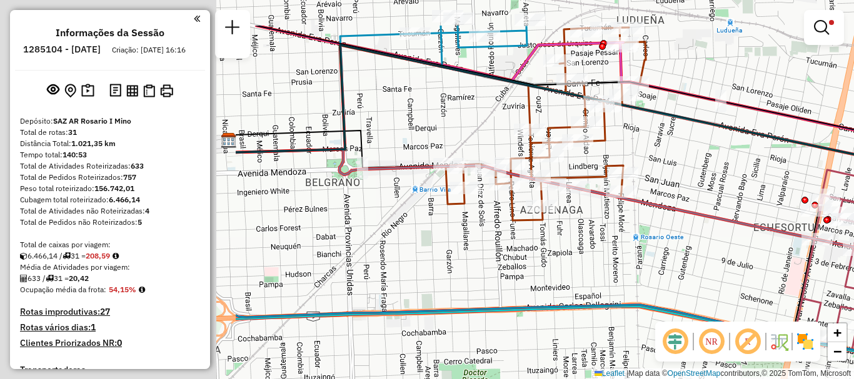
drag, startPoint x: 852, startPoint y: 385, endPoint x: 853, endPoint y: 404, distance: 18.8
click at [853, 379] on html "Aplicando filtros Pop-up bloqueado! Seu navegador bloqueou automáticamente a ab…" at bounding box center [427, 189] width 854 height 379
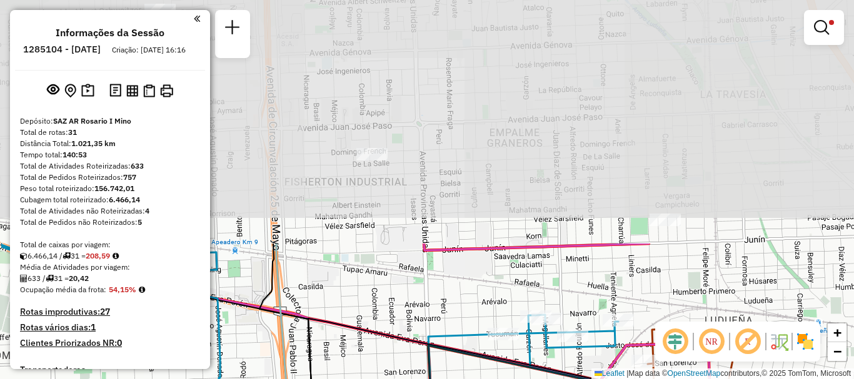
drag, startPoint x: 528, startPoint y: 202, endPoint x: 592, endPoint y: 404, distance: 211.7
click at [592, 379] on html "Aplicando filtros Pop-up bloqueado! Seu navegador bloqueou automáticamente a ab…" at bounding box center [427, 189] width 854 height 379
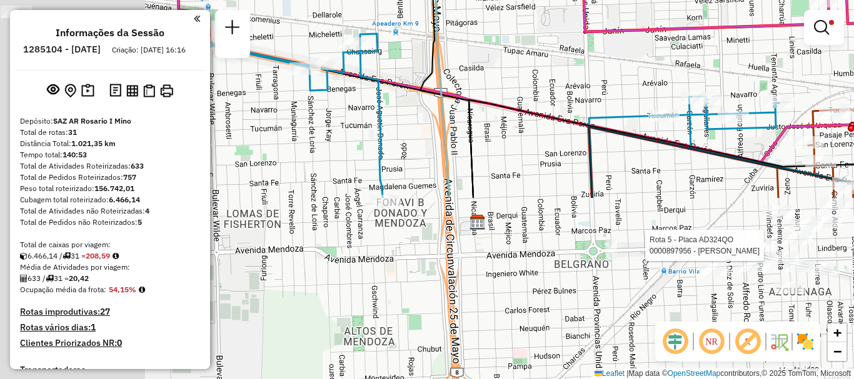
drag, startPoint x: 517, startPoint y: 302, endPoint x: 721, endPoint y: 76, distance: 304.0
click at [682, 81] on div "Rota 1 - Placa AC732VL 0000451228 - NAVARRO FRANCO LEANDRO Rota 4 - Placa AD324…" at bounding box center [427, 189] width 854 height 379
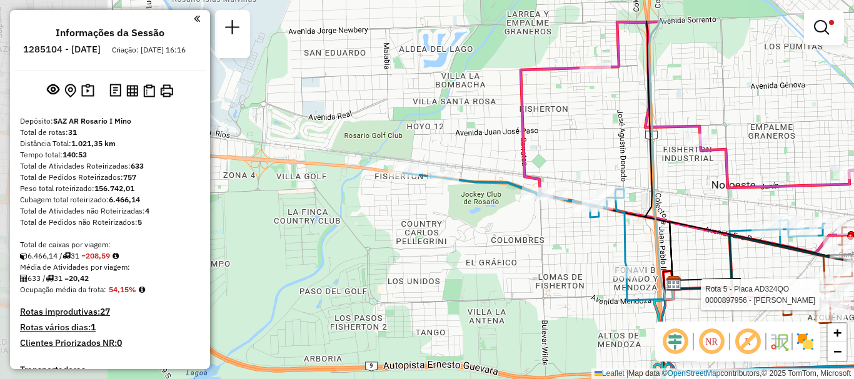
drag, startPoint x: 450, startPoint y: 240, endPoint x: 584, endPoint y: 313, distance: 153.0
click at [584, 312] on div "Rota 1 - Placa AC732VL 0000451228 - NAVARRO FRANCO LEANDRO Rota 4 - Placa AD324…" at bounding box center [427, 189] width 854 height 379
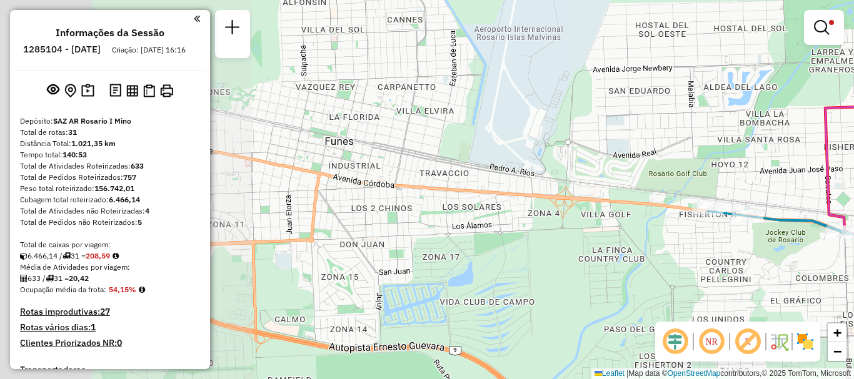
drag, startPoint x: 569, startPoint y: 269, endPoint x: 814, endPoint y: 290, distance: 246.5
click at [814, 290] on div "Rota 1 - Placa AC732VL 0000451228 - NAVARRO FRANCO LEANDRO Rota 4 - Placa AD324…" at bounding box center [427, 189] width 854 height 379
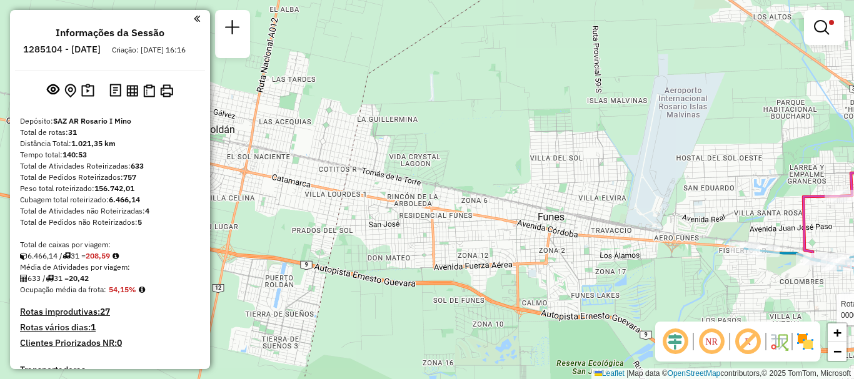
drag, startPoint x: 809, startPoint y: 297, endPoint x: 139, endPoint y: 273, distance: 671.0
click at [139, 273] on hb-router-mapa "Informações da Sessão 1285104 - 30/09/2025 Criação: 29/09/2025 16:16 Depósito: …" at bounding box center [427, 189] width 854 height 379
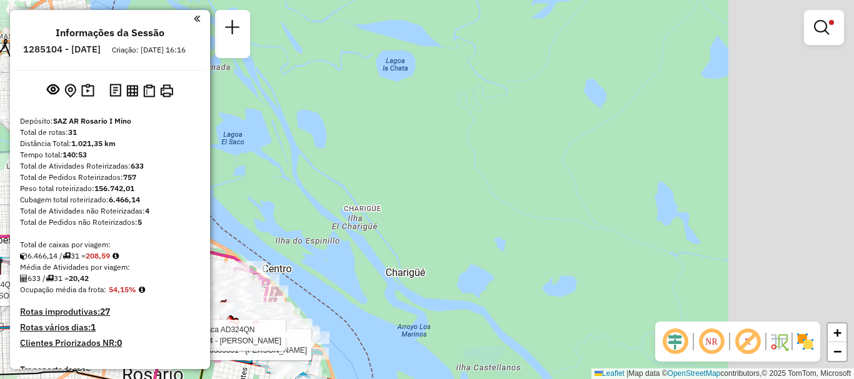
drag, startPoint x: 638, startPoint y: 266, endPoint x: 423, endPoint y: 269, distance: 215.0
click at [422, 269] on div "Rota 1 - Placa AC732VL 0000451228 - NAVARRO FRANCO LEANDRO Rota 4 - Placa AD324…" at bounding box center [427, 189] width 854 height 379
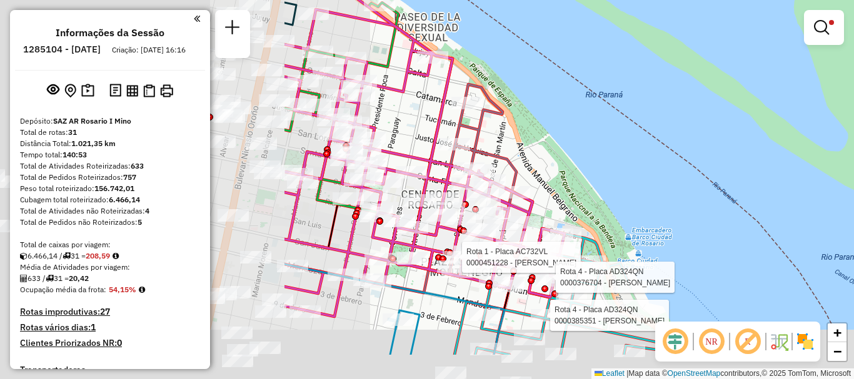
drag, startPoint x: 642, startPoint y: 244, endPoint x: 769, endPoint y: 245, distance: 126.9
click at [699, 244] on div "Rota 1 - Placa AC732VL 0000451228 - NAVARRO FRANCO LEANDRO Rota 4 - Placa AD324…" at bounding box center [427, 189] width 854 height 379
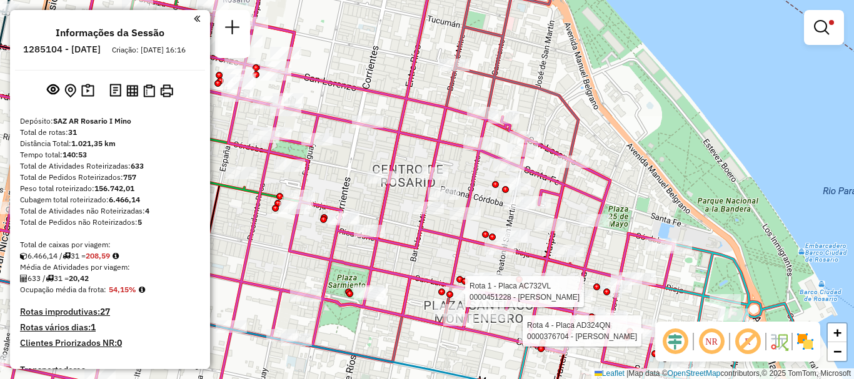
drag, startPoint x: 494, startPoint y: 216, endPoint x: 710, endPoint y: 226, distance: 216.5
click at [710, 226] on div "Rota 1 - Placa AC732VL 0000451228 - NAVARRO FRANCO LEANDRO Rota 4 - Placa AD324…" at bounding box center [427, 189] width 854 height 379
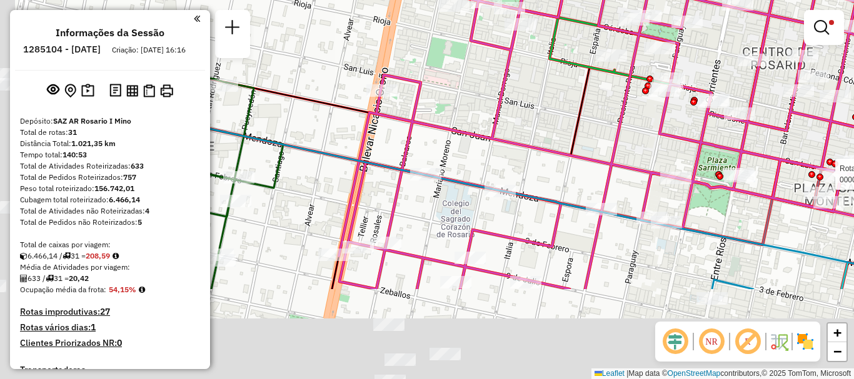
drag, startPoint x: 367, startPoint y: 309, endPoint x: 549, endPoint y: 181, distance: 223.0
click at [549, 181] on icon at bounding box center [495, 194] width 855 height 190
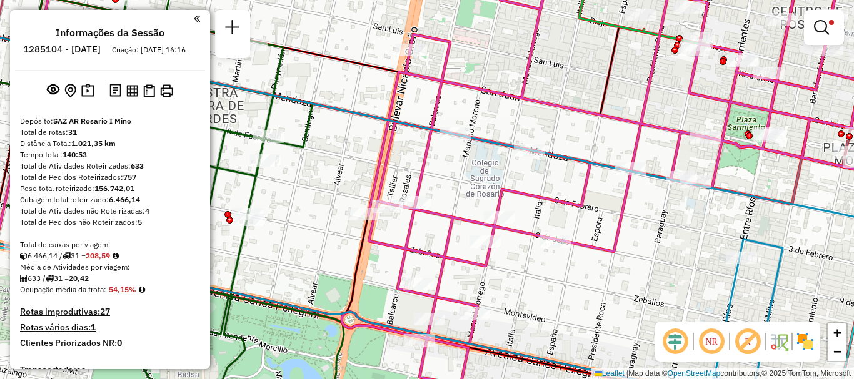
drag, startPoint x: 433, startPoint y: 294, endPoint x: 446, endPoint y: 162, distance: 132.5
click at [439, 198] on icon at bounding box center [453, 157] width 974 height 455
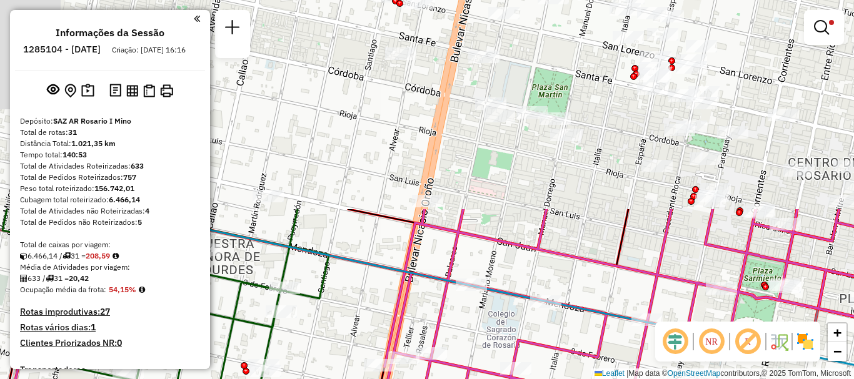
drag, startPoint x: 533, startPoint y: 242, endPoint x: 539, endPoint y: 404, distance: 162.0
click at [539, 379] on html "Aplicando filtros Pop-up bloqueado! Seu navegador bloqueou automáticamente a ab…" at bounding box center [427, 189] width 854 height 379
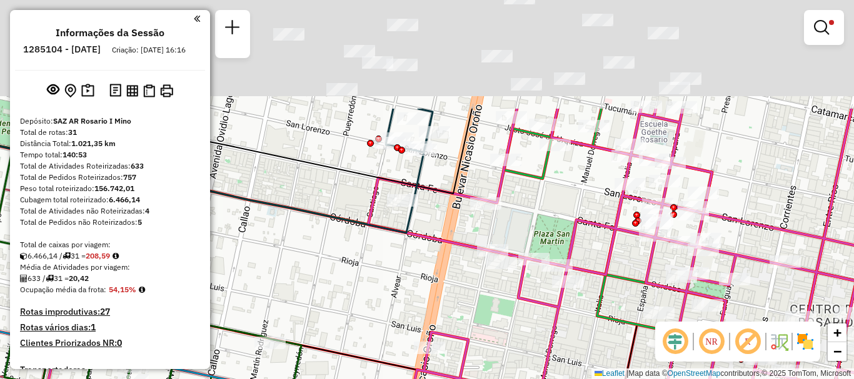
drag, startPoint x: 498, startPoint y: 215, endPoint x: 500, endPoint y: 366, distance: 150.6
click at [500, 366] on div "Rota 1 - Placa AC732VL 0000451228 - NAVARRO FRANCO LEANDRO Rota 4 - Placa AD324…" at bounding box center [427, 189] width 854 height 379
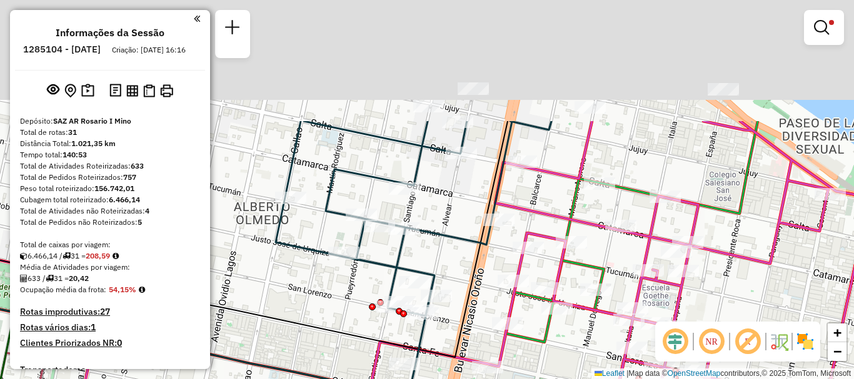
drag, startPoint x: 496, startPoint y: 385, endPoint x: 496, endPoint y: 394, distance: 9.4
click at [496, 379] on html "Aplicando filtros Pop-up bloqueado! Seu navegador bloqueou automáticamente a ab…" at bounding box center [427, 189] width 854 height 379
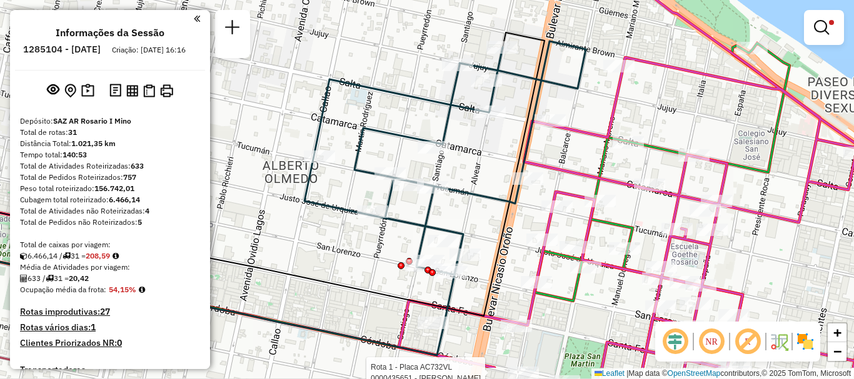
drag, startPoint x: 457, startPoint y: 291, endPoint x: 486, endPoint y: 242, distance: 56.3
click at [486, 242] on div "Rota 1 - Placa AC732VL 0000451228 - NAVARRO FRANCO LEANDRO Rota 4 - Placa AD324…" at bounding box center [427, 189] width 854 height 379
select select "**********"
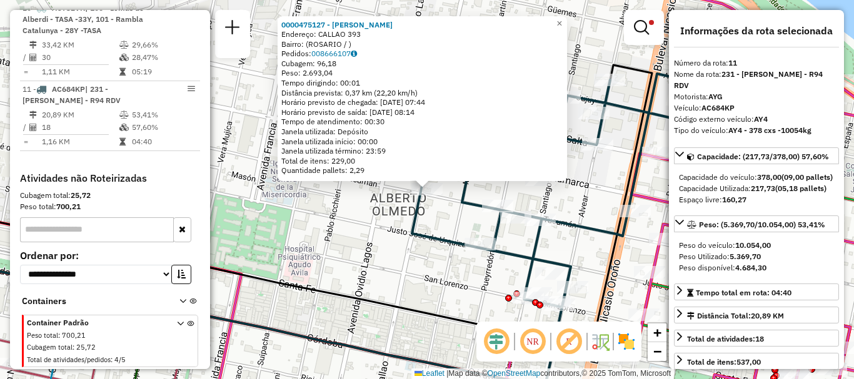
scroll to position [125, 0]
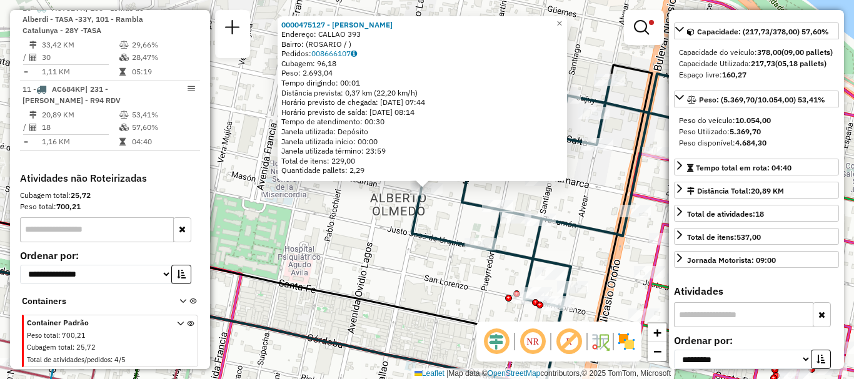
click at [372, 273] on div "0000475127 - RUIZ FRANCO NICOLAS Endereço: CALLAO 393 Bairro: (ROSARIO / ) Pedi…" at bounding box center [427, 189] width 854 height 379
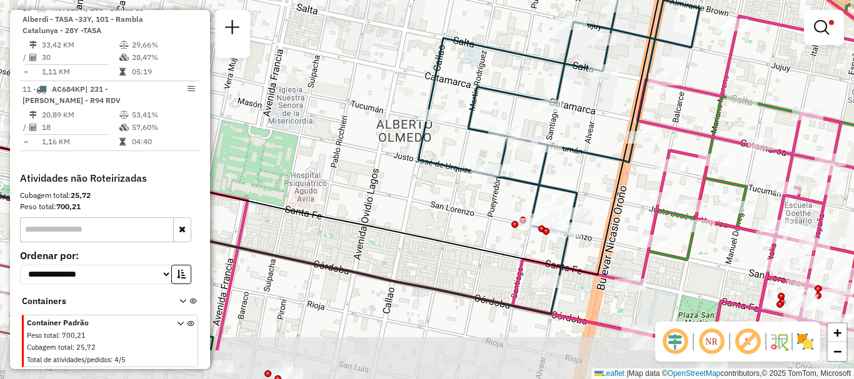
drag, startPoint x: 549, startPoint y: 301, endPoint x: 552, endPoint y: 252, distance: 49.5
click at [552, 252] on div "Limpar filtros Janela de atendimento Grade de atendimento Capacidade Transporta…" at bounding box center [427, 189] width 854 height 379
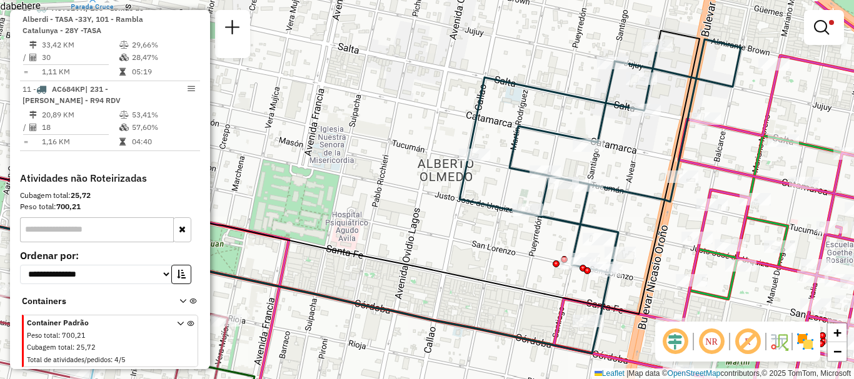
drag, startPoint x: 416, startPoint y: 228, endPoint x: 457, endPoint y: 267, distance: 57.0
click at [457, 267] on div "Limpar filtros Janela de atendimento Grade de atendimento Capacidade Transporta…" at bounding box center [427, 189] width 854 height 379
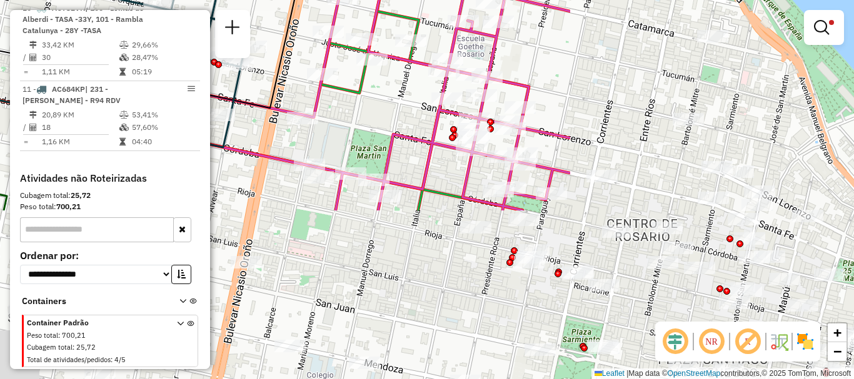
drag, startPoint x: 737, startPoint y: 182, endPoint x: 436, endPoint y: 2, distance: 350.9
click at [436, 2] on div "Limpar filtros Janela de atendimento Grade de atendimento Capacidade Transporta…" at bounding box center [427, 189] width 854 height 379
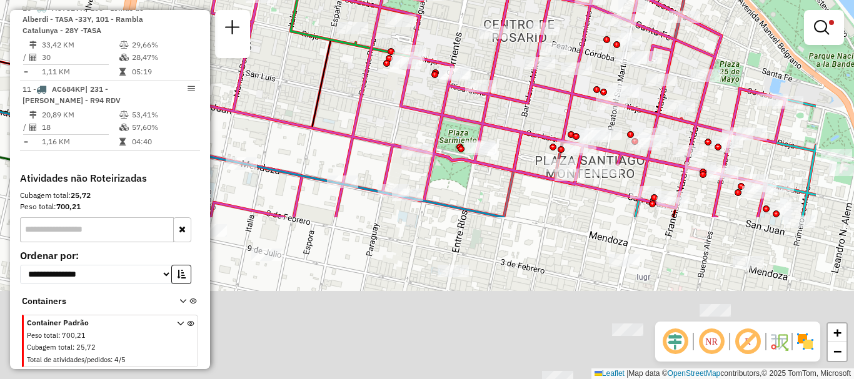
drag, startPoint x: 611, startPoint y: 201, endPoint x: 474, endPoint y: -64, distance: 298.5
click at [474, 0] on html "Aplicando filtros Pop-up bloqueado! Seu navegador bloqueou automáticamente a ab…" at bounding box center [427, 189] width 854 height 379
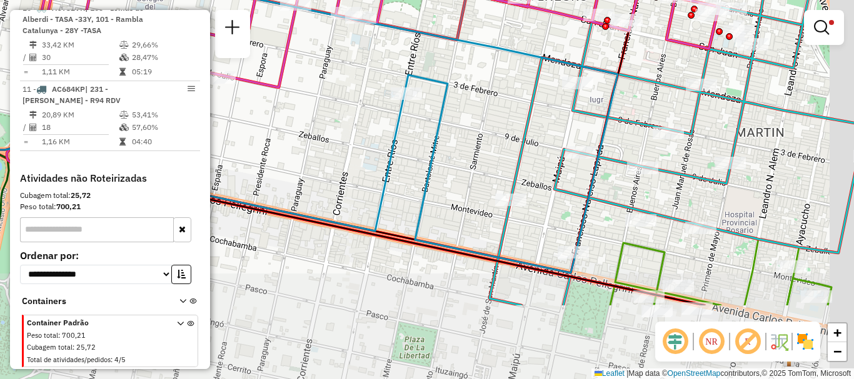
drag, startPoint x: 569, startPoint y: 210, endPoint x: 542, endPoint y: 122, distance: 91.7
click at [542, 122] on div "Rota 8 - Placa AC995HY 0000892807 - REDONDO PABLO H Rota 8 - Placa AC995HY 0000…" at bounding box center [427, 189] width 854 height 379
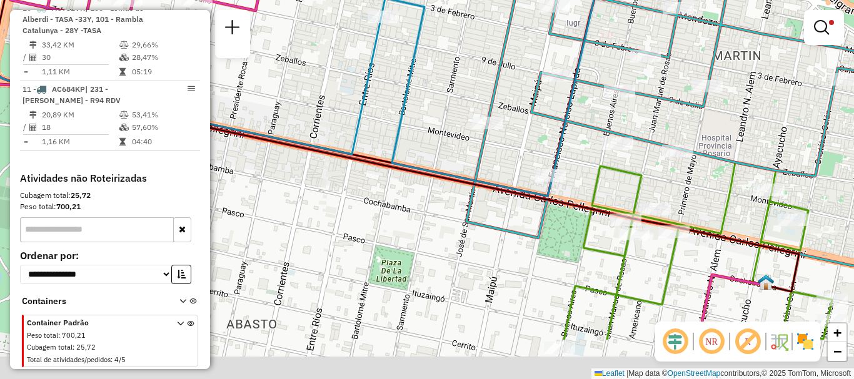
drag, startPoint x: 582, startPoint y: 153, endPoint x: 561, endPoint y: 39, distance: 116.3
click at [561, 39] on div "Rota 8 - Placa AC995HY 0000892807 - REDONDO PABLO H Rota 8 - Placa AC995HY 0000…" at bounding box center [427, 189] width 854 height 379
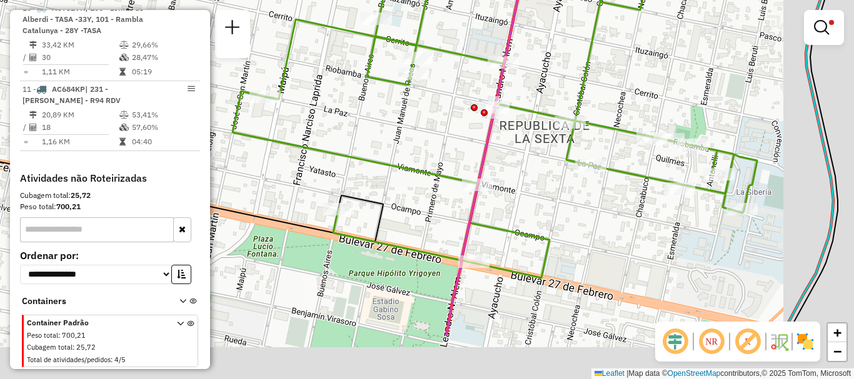
drag, startPoint x: 518, startPoint y: 81, endPoint x: 266, endPoint y: -76, distance: 296.4
click at [266, 0] on html "Aplicando filtros Pop-up bloqueado! Seu navegador bloqueou automáticamente a ab…" at bounding box center [427, 189] width 854 height 379
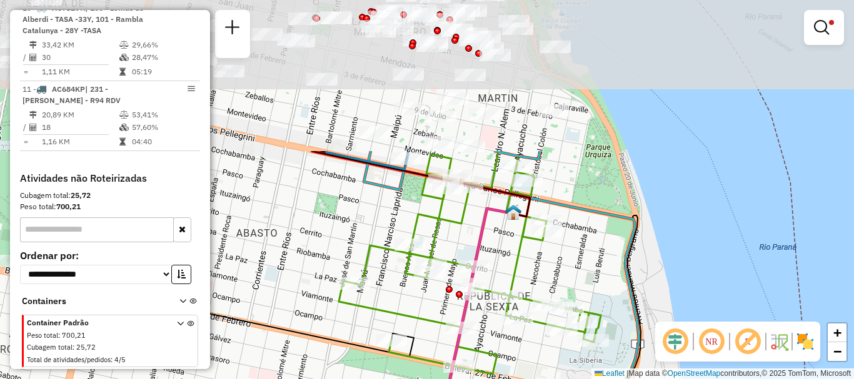
drag, startPoint x: 474, startPoint y: 292, endPoint x: 549, endPoint y: 404, distance: 134.5
click at [549, 379] on html "Aplicando filtros Pop-up bloqueado! Seu navegador bloqueou automáticamente a ab…" at bounding box center [427, 189] width 854 height 379
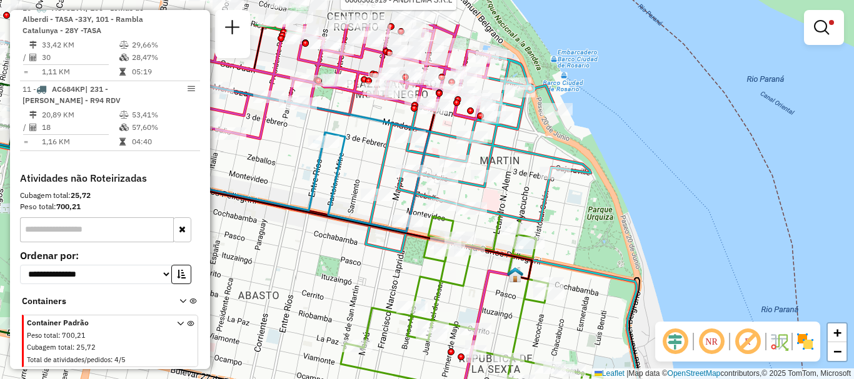
drag, startPoint x: 494, startPoint y: 242, endPoint x: 490, endPoint y: 284, distance: 42.7
click at [495, 298] on div "Rota 8 - Placa AC995HY 0000892807 - REDONDO PABLO H Rota 8 - Placa AC995HY 0000…" at bounding box center [427, 189] width 854 height 379
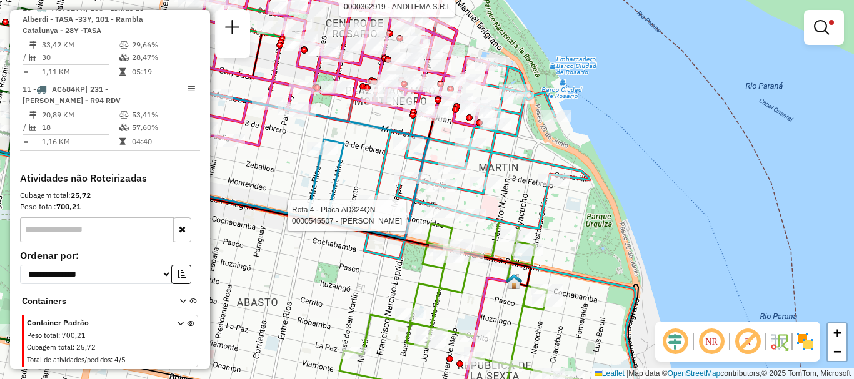
select select "**********"
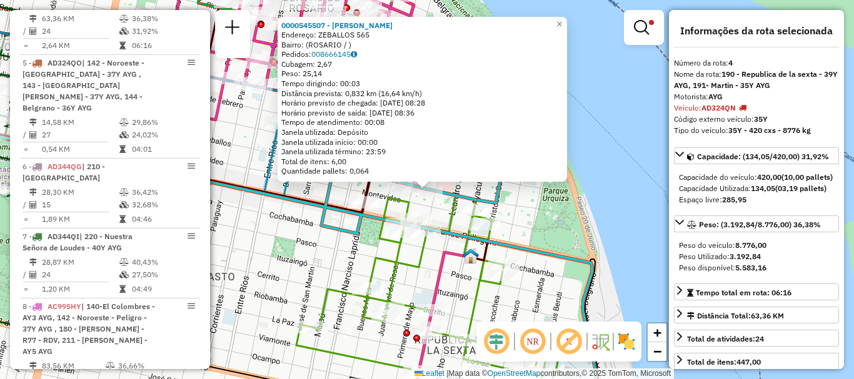
scroll to position [655, 0]
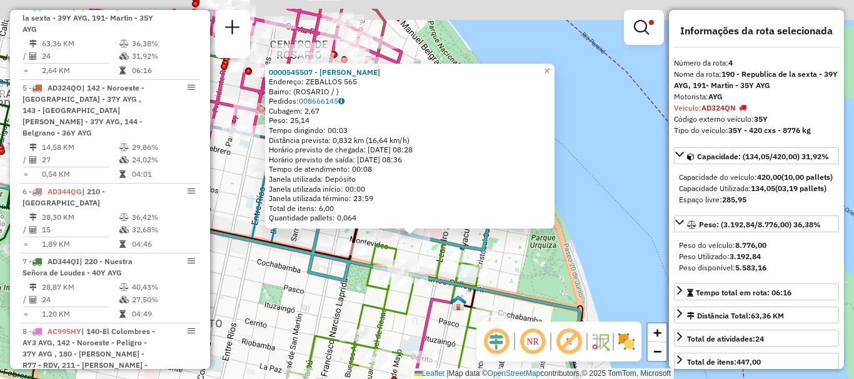
drag, startPoint x: 487, startPoint y: 269, endPoint x: 492, endPoint y: 144, distance: 124.5
click at [469, 311] on icon at bounding box center [415, 352] width 262 height 221
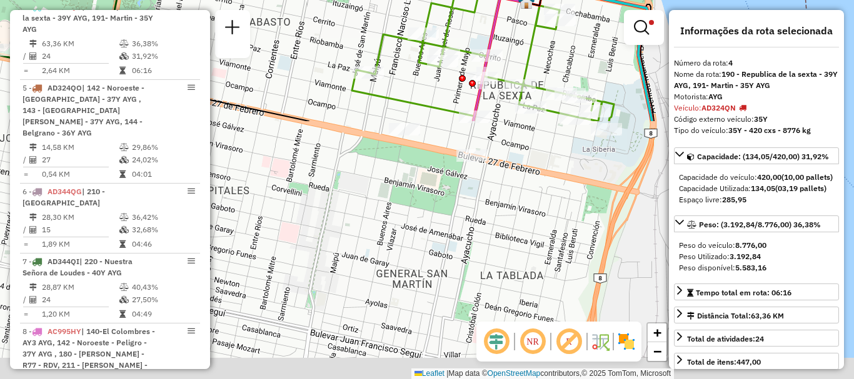
click at [542, 0] on html "Aplicando filtros Pop-up bloqueado! Seu navegador bloqueou automáticamente a ab…" at bounding box center [427, 189] width 854 height 379
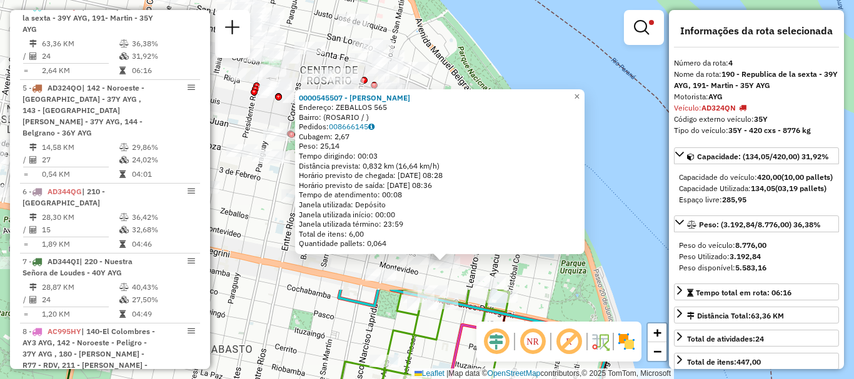
drag, startPoint x: 520, startPoint y: 36, endPoint x: 482, endPoint y: 379, distance: 345.2
click at [482, 379] on html "Aplicando filtros Pop-up bloqueado! Seu navegador bloqueou automáticamente a ab…" at bounding box center [427, 189] width 854 height 379
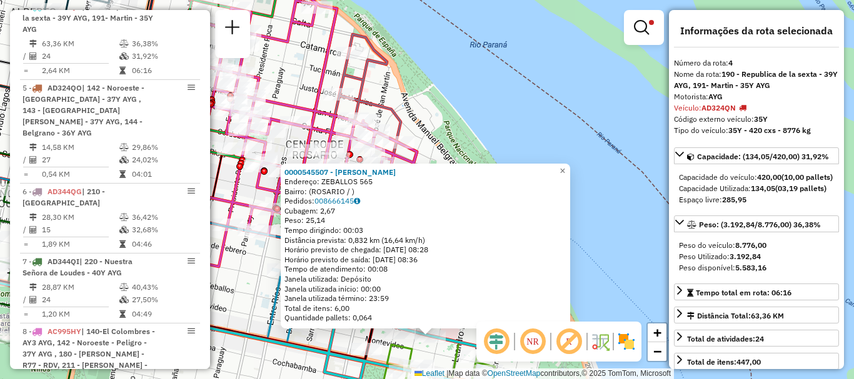
click at [469, 94] on div "0000545507 - Martinez Chirino Auraeladys Nohemi Endereço: ZEBALLOS 565 Bairro: …" at bounding box center [427, 189] width 854 height 379
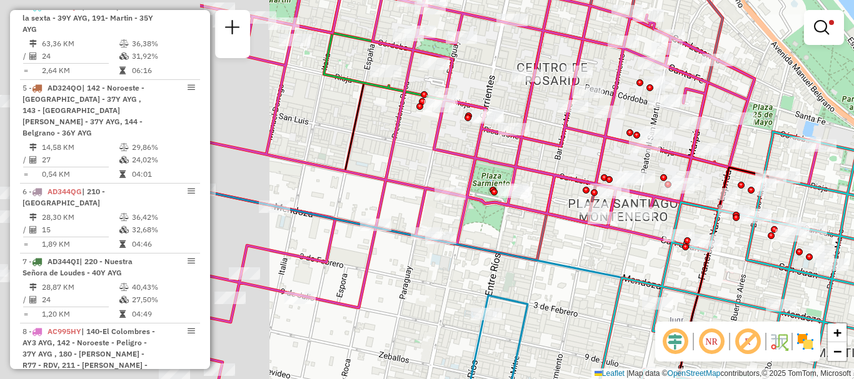
drag, startPoint x: 339, startPoint y: 199, endPoint x: 637, endPoint y: 170, distance: 300.1
click at [637, 170] on div "Limpar filtros Janela de atendimento Grade de atendimento Capacidade Transporta…" at bounding box center [427, 189] width 854 height 379
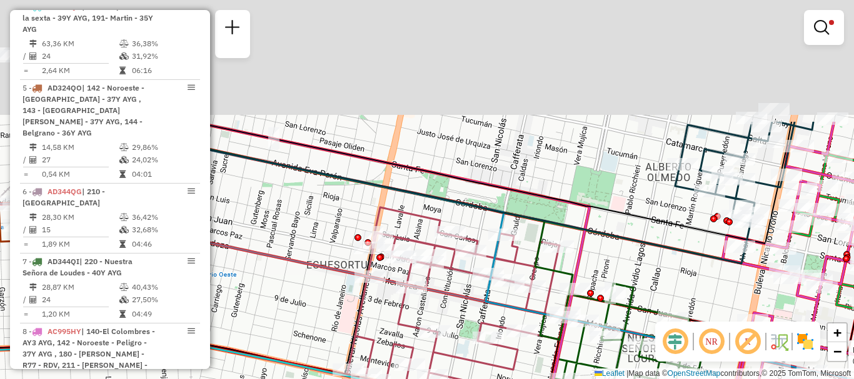
drag, startPoint x: 574, startPoint y: 154, endPoint x: 572, endPoint y: 235, distance: 81.3
click at [572, 235] on icon at bounding box center [411, 193] width 668 height 142
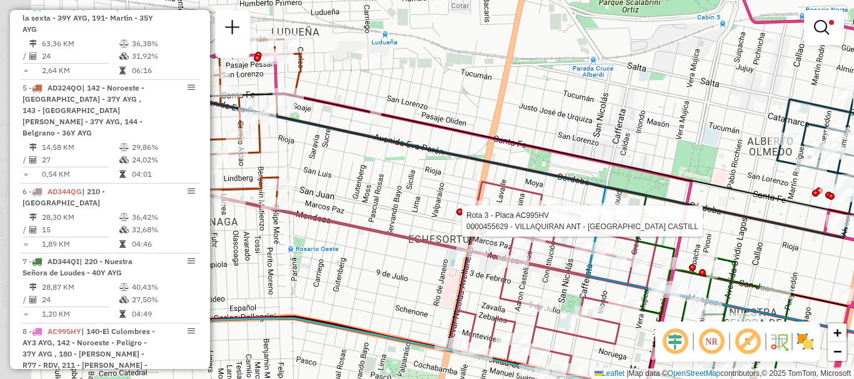
drag, startPoint x: 511, startPoint y: 157, endPoint x: 612, endPoint y: 129, distance: 105.8
click at [612, 129] on div "Rota 8 - Placa AC995HY 0000453489 - CEJAS GONZALO EMMANUEL Rota 3 - Placa AC995…" at bounding box center [427, 189] width 854 height 379
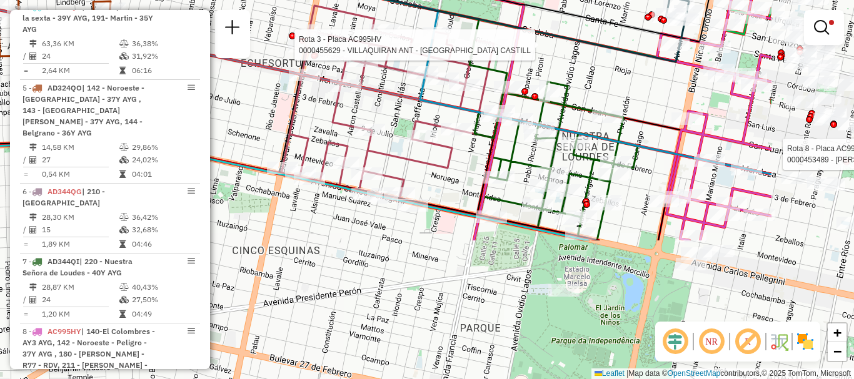
drag, startPoint x: 594, startPoint y: 98, endPoint x: 435, endPoint y: -74, distance: 234.4
click at [435, 0] on html "Aplicando filtros Pop-up bloqueado! Seu navegador bloqueou automáticamente a ab…" at bounding box center [427, 189] width 854 height 379
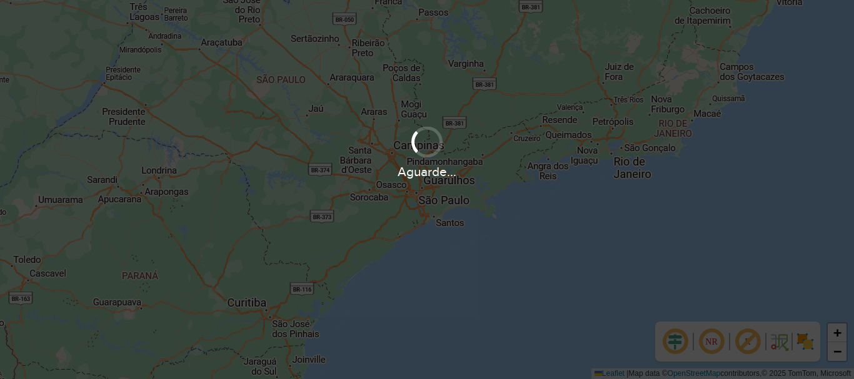
scroll to position [819, 0]
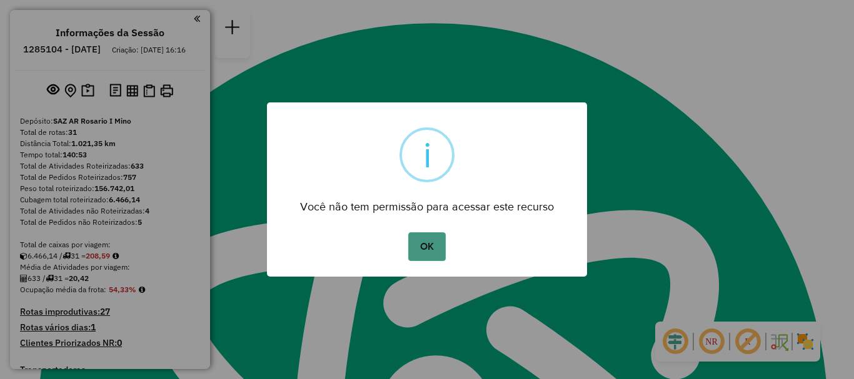
click at [431, 235] on button "OK" at bounding box center [426, 246] width 37 height 29
